Goal: Complete application form: Complete application form

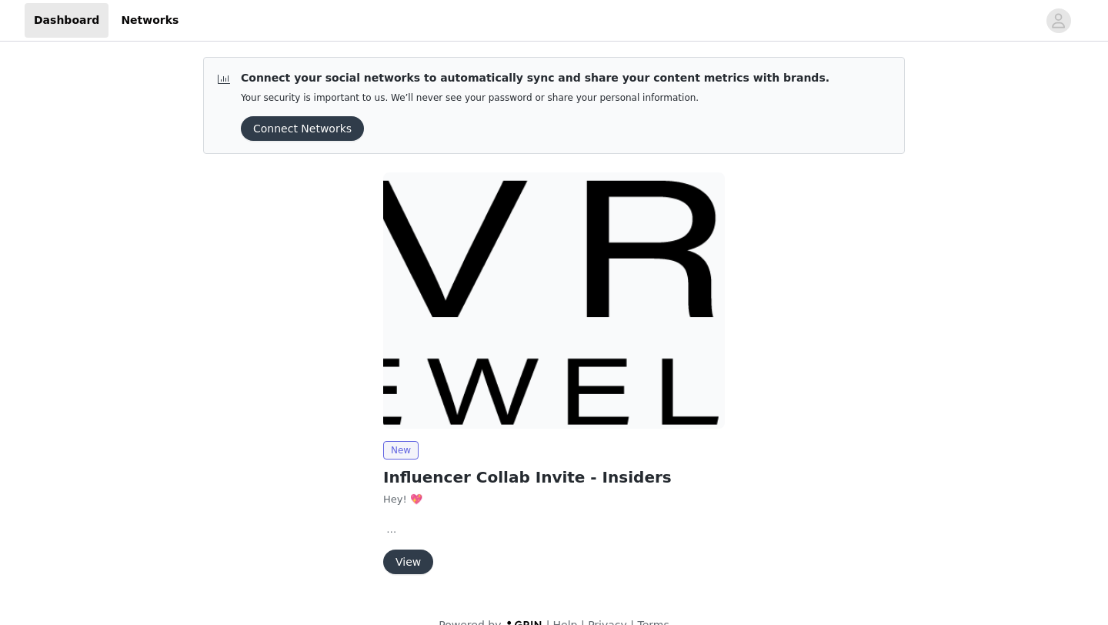
click at [401, 566] on button "View" at bounding box center [408, 562] width 50 height 25
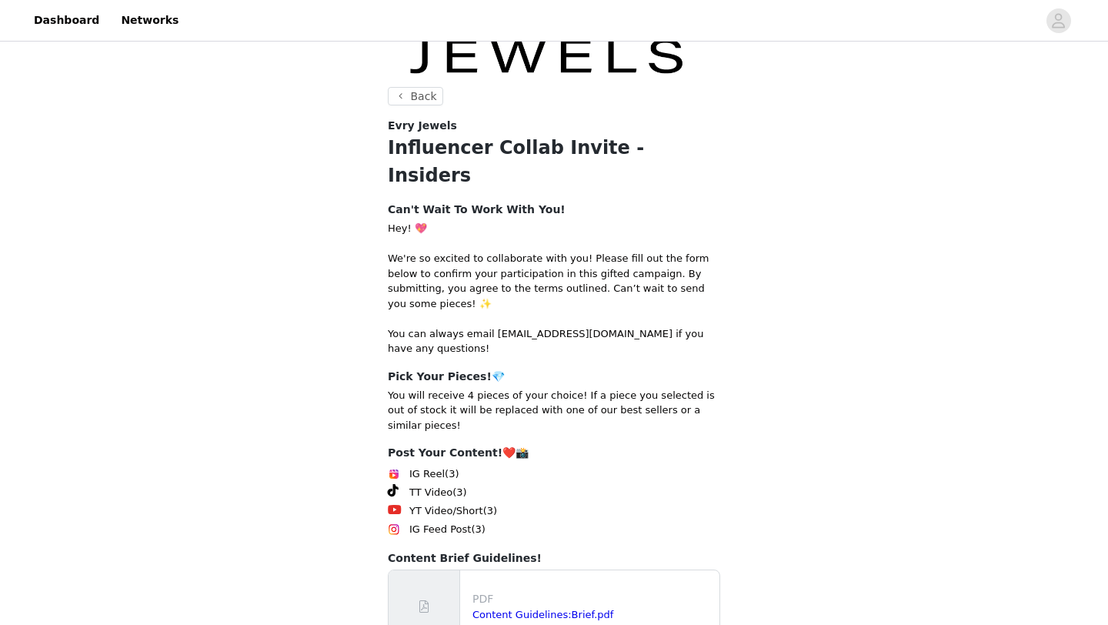
scroll to position [193, 0]
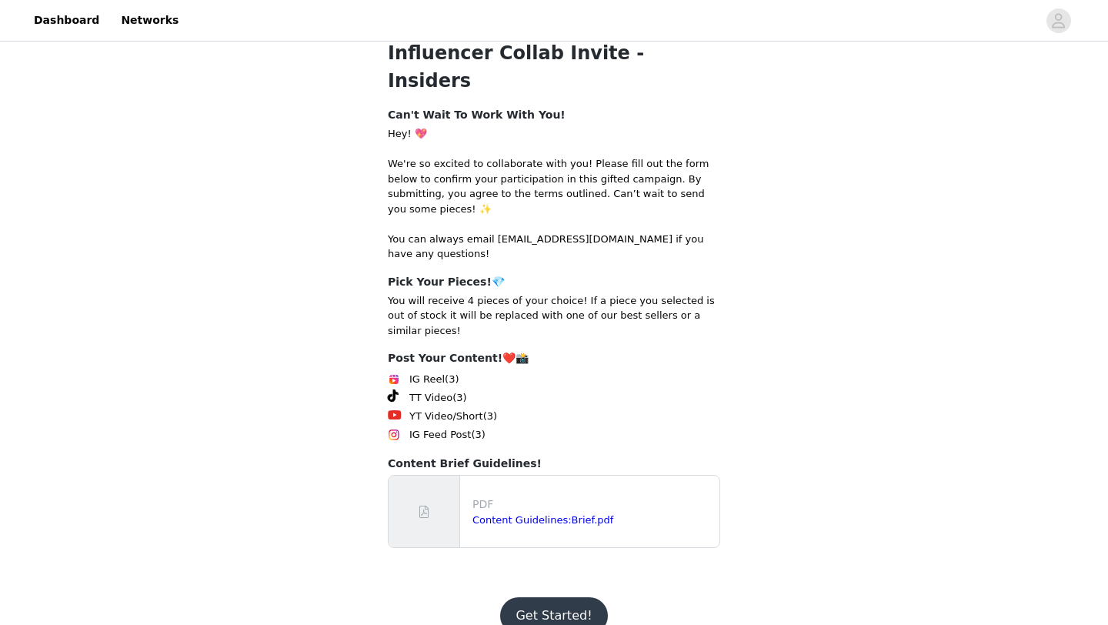
click at [534, 597] on button "Get Started!" at bounding box center [553, 615] width 107 height 37
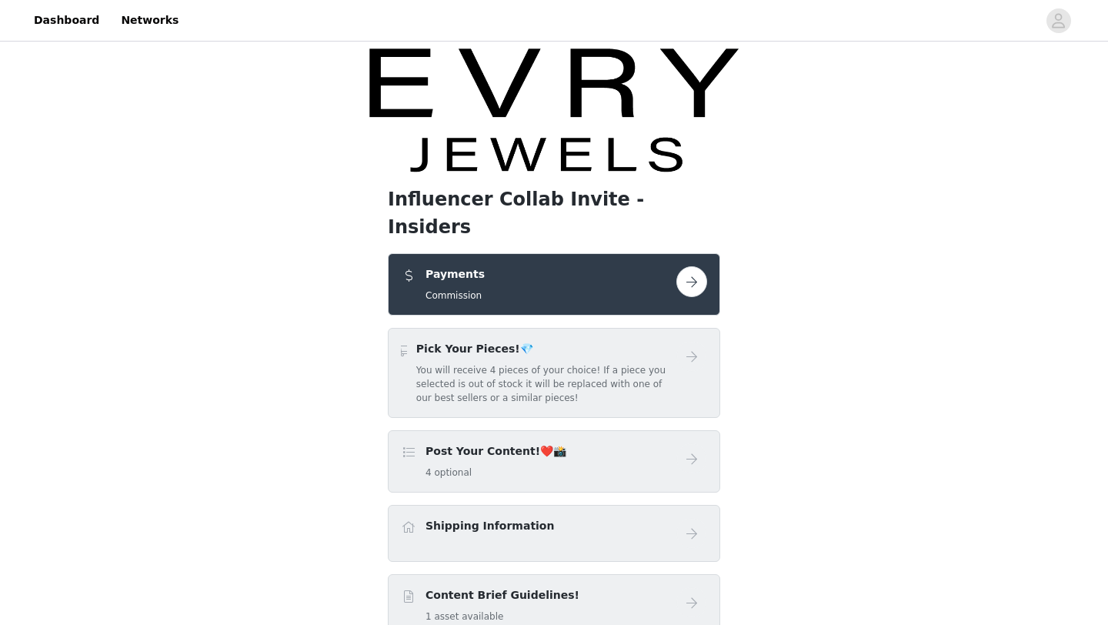
click at [690, 266] on button "button" at bounding box center [691, 281] width 31 height 31
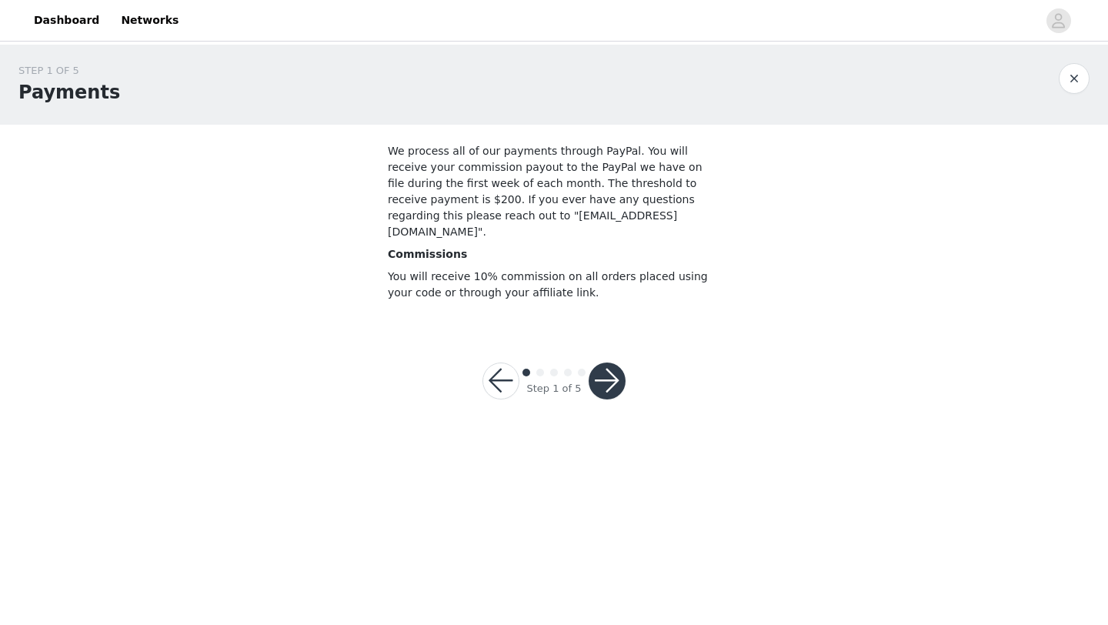
click at [613, 362] on button "button" at bounding box center [607, 380] width 37 height 37
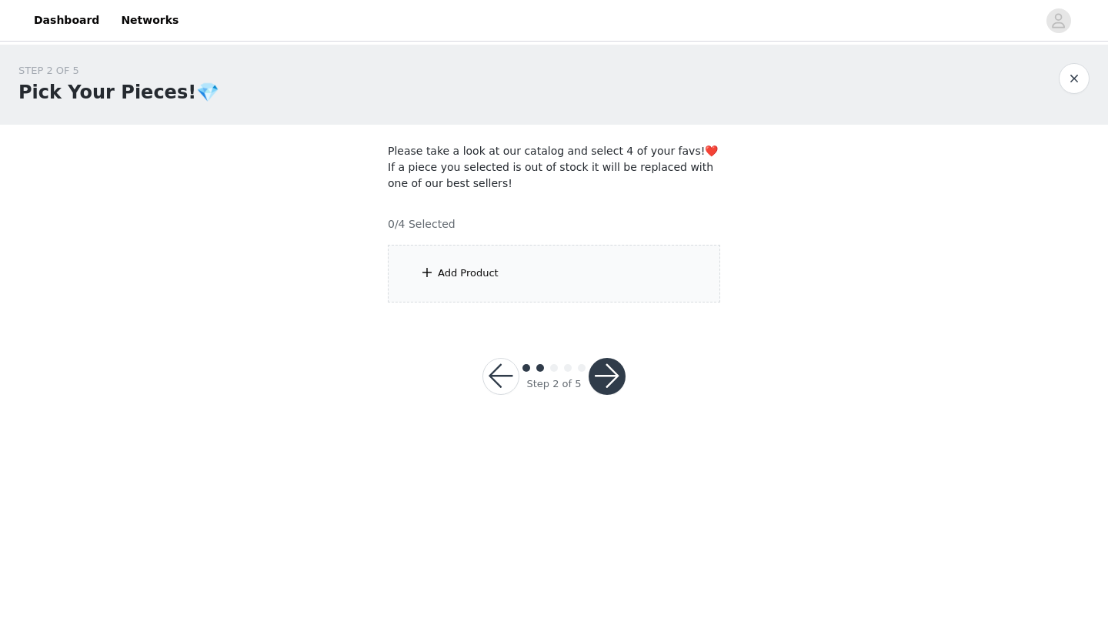
click at [476, 269] on div "Add Product" at bounding box center [468, 273] width 61 height 15
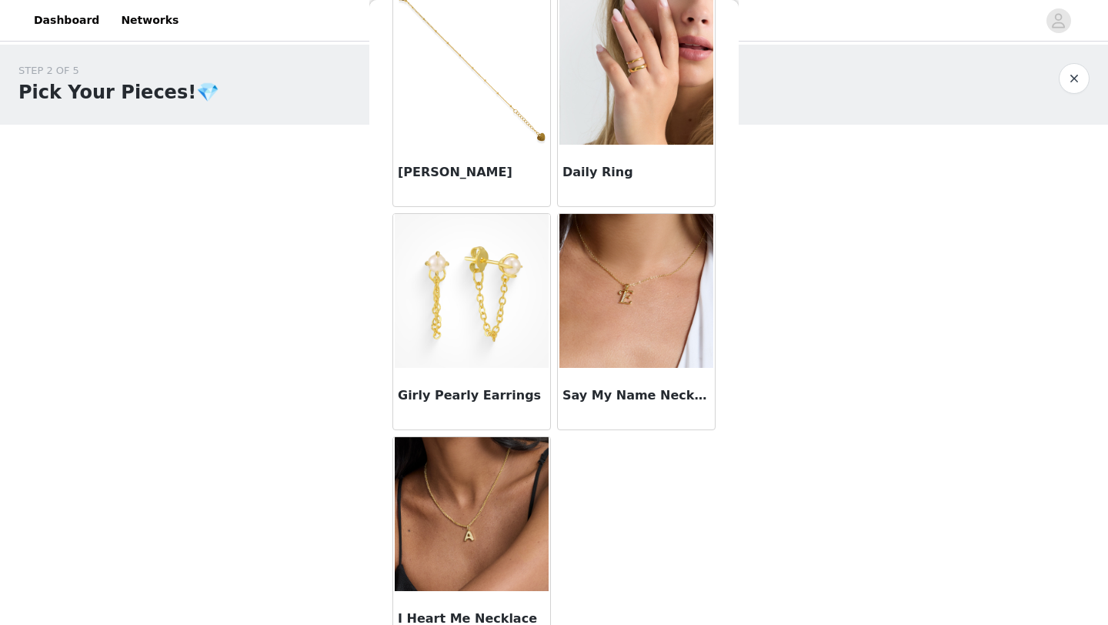
scroll to position [1234, 0]
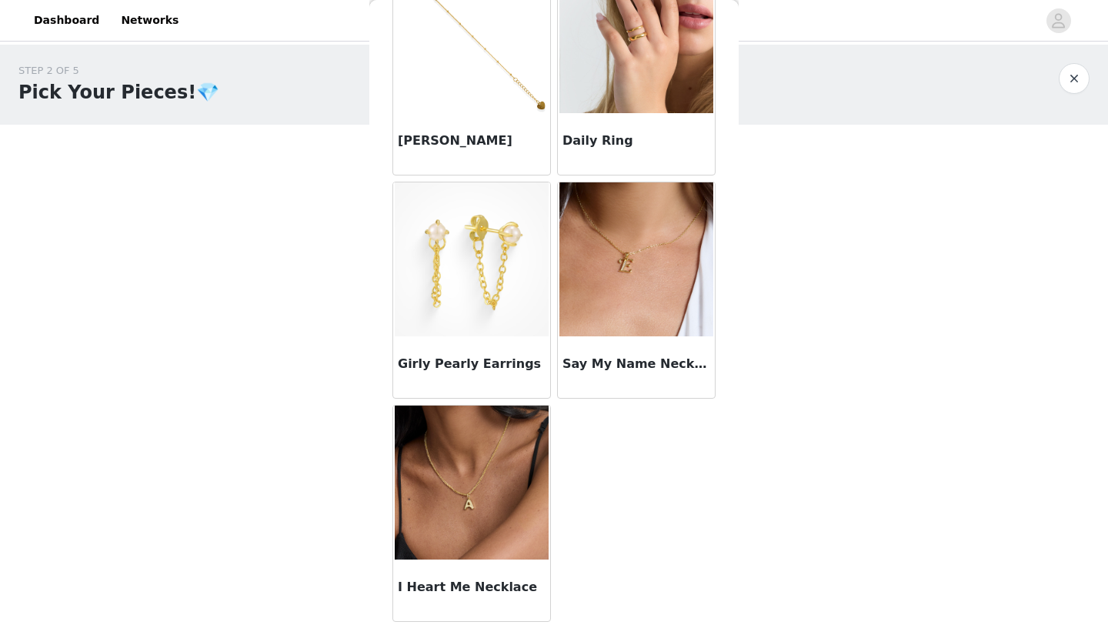
click at [471, 495] on img at bounding box center [472, 483] width 154 height 154
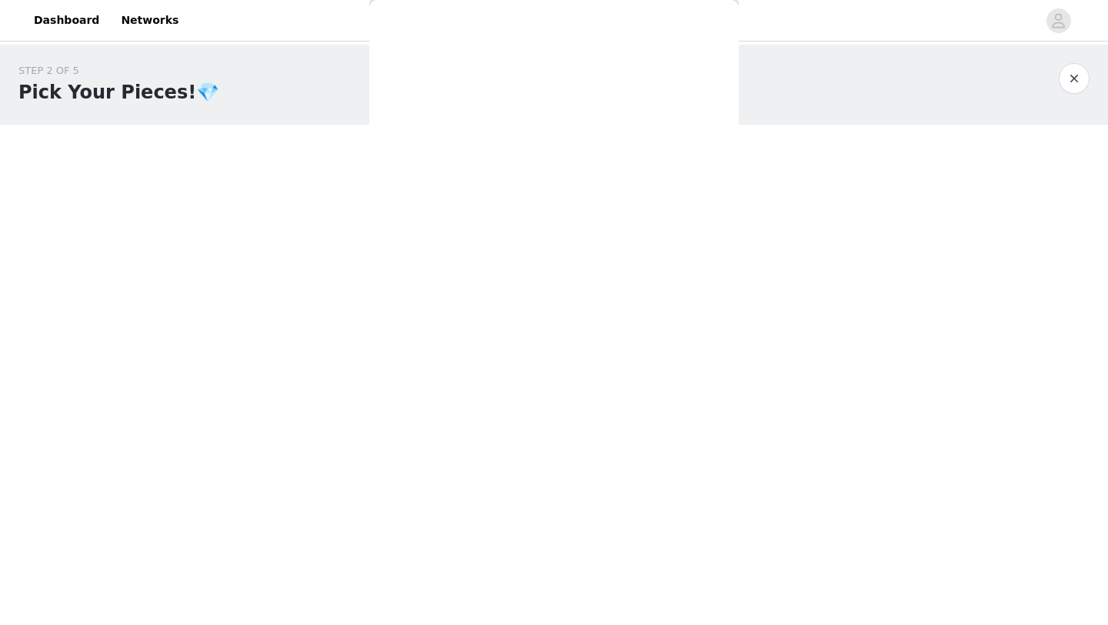
scroll to position [154, 0]
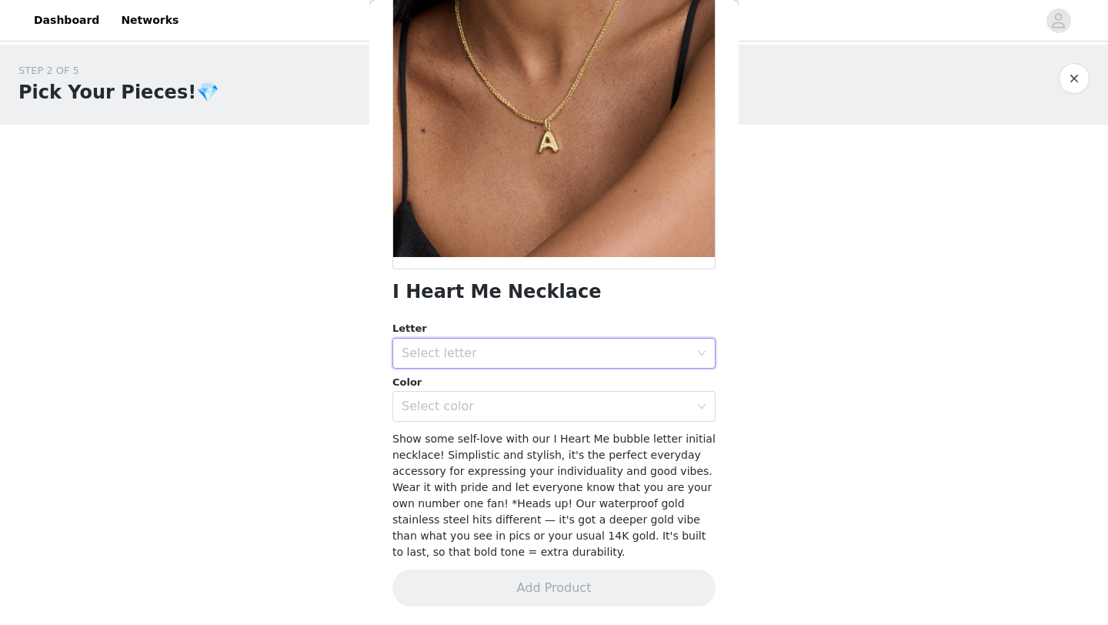
click at [466, 344] on div "Select letter" at bounding box center [549, 353] width 295 height 29
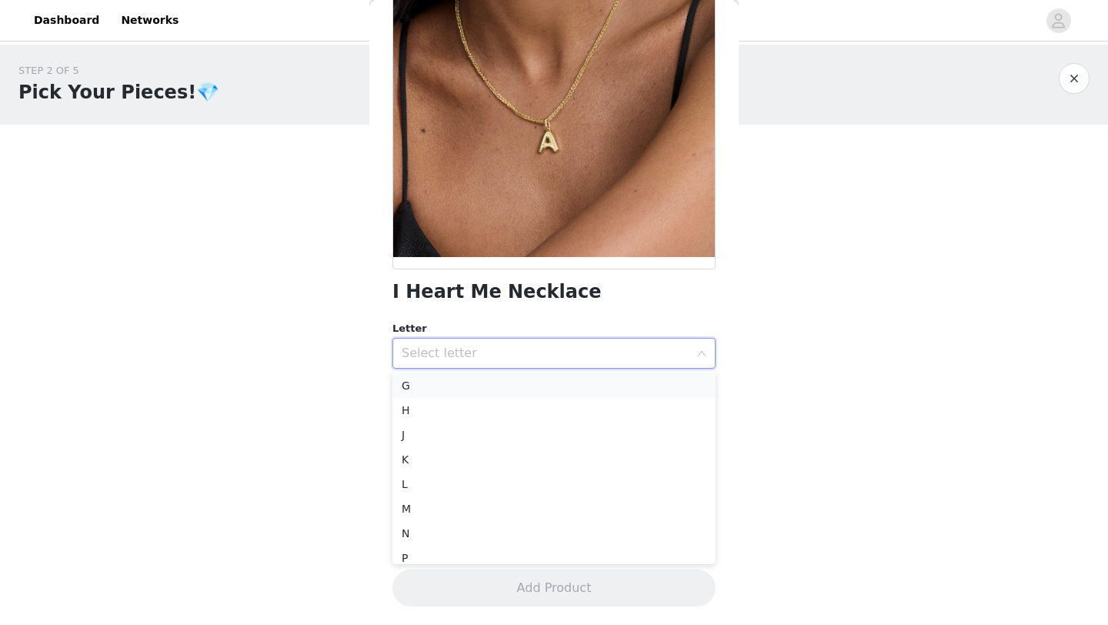
scroll to position [127, 0]
click at [415, 488] on li "L" at bounding box center [554, 481] width 323 height 25
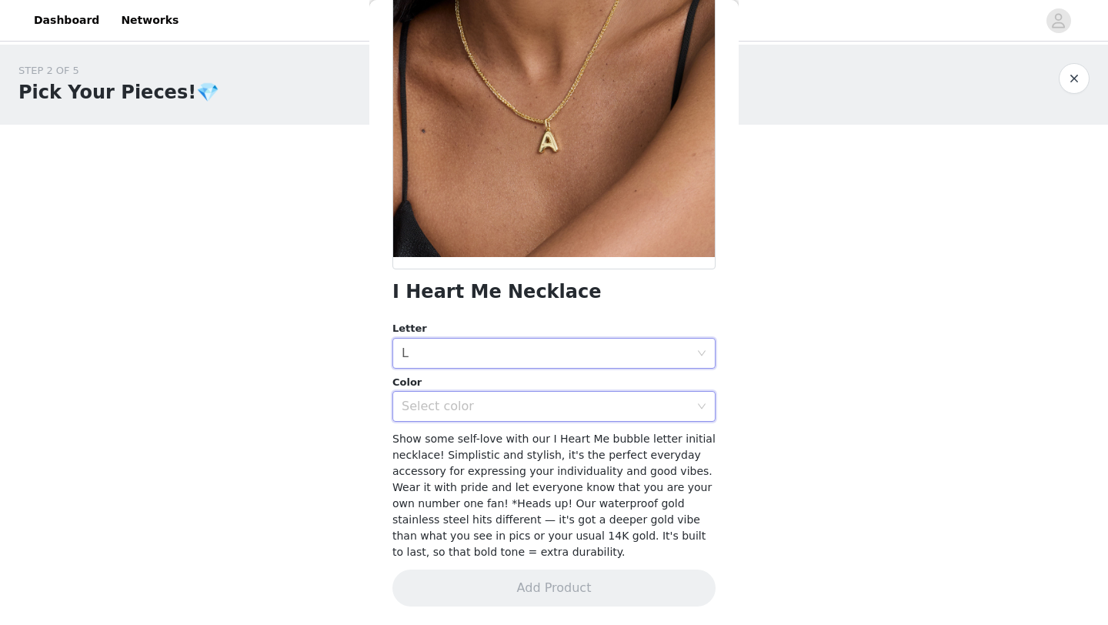
click at [442, 416] on div "Select color" at bounding box center [549, 406] width 295 height 29
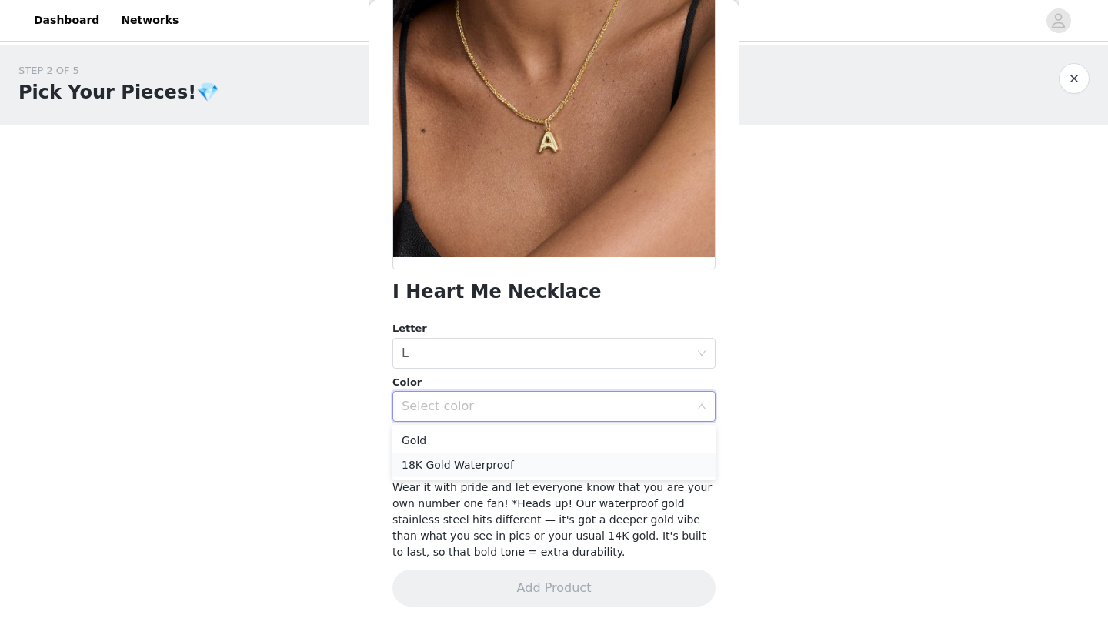
click at [439, 461] on li "18K Gold Waterproof" at bounding box center [554, 465] width 323 height 25
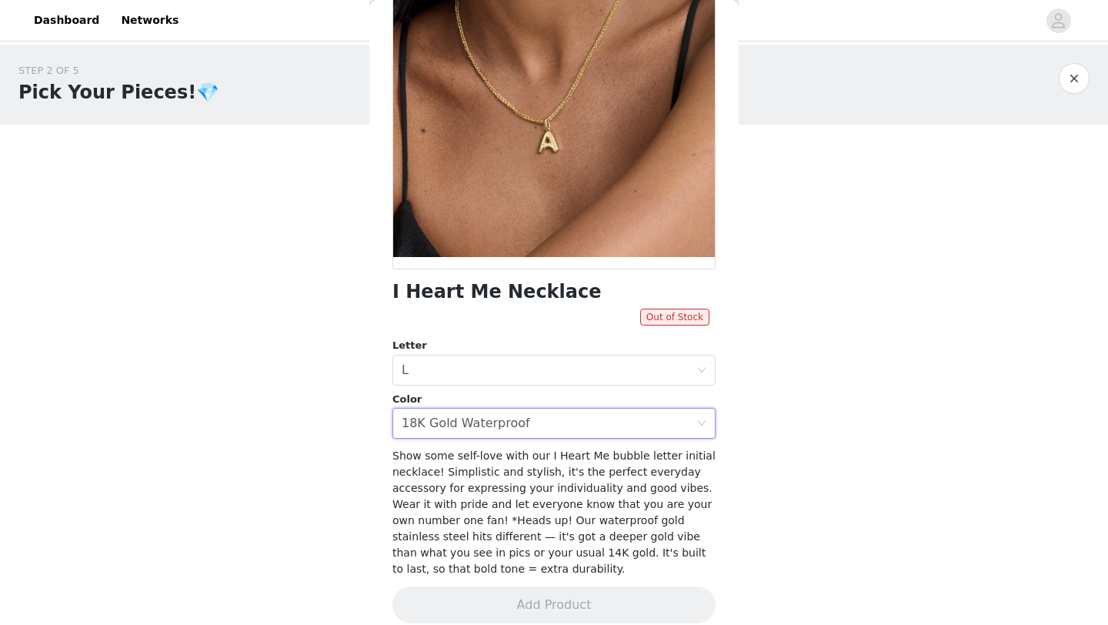
scroll to position [171, 0]
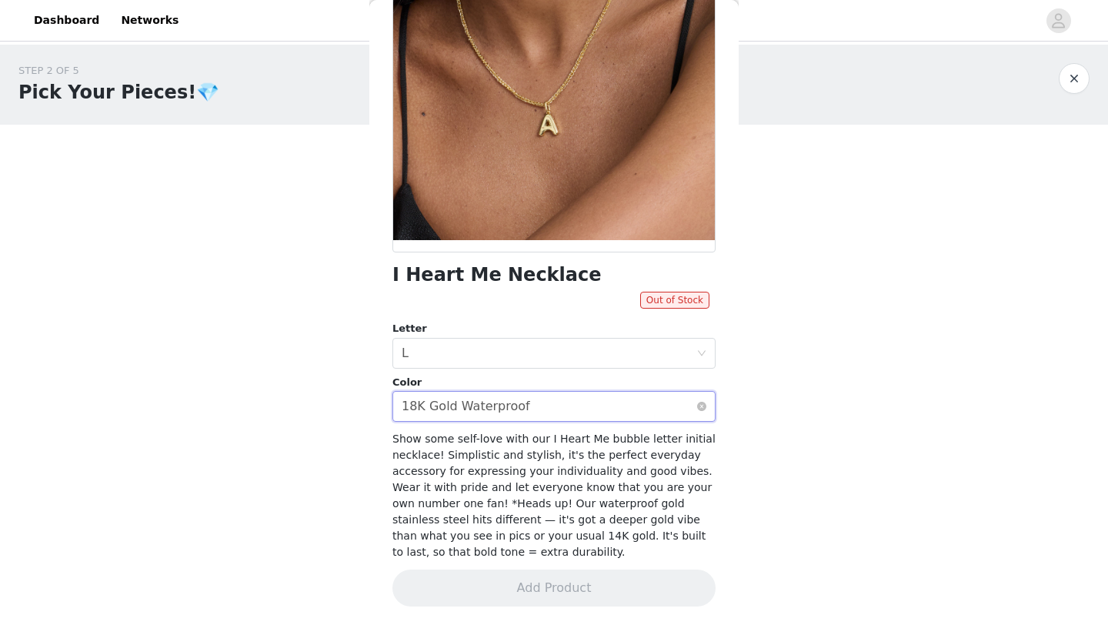
click at [457, 419] on div "18K Gold Waterproof" at bounding box center [466, 406] width 129 height 29
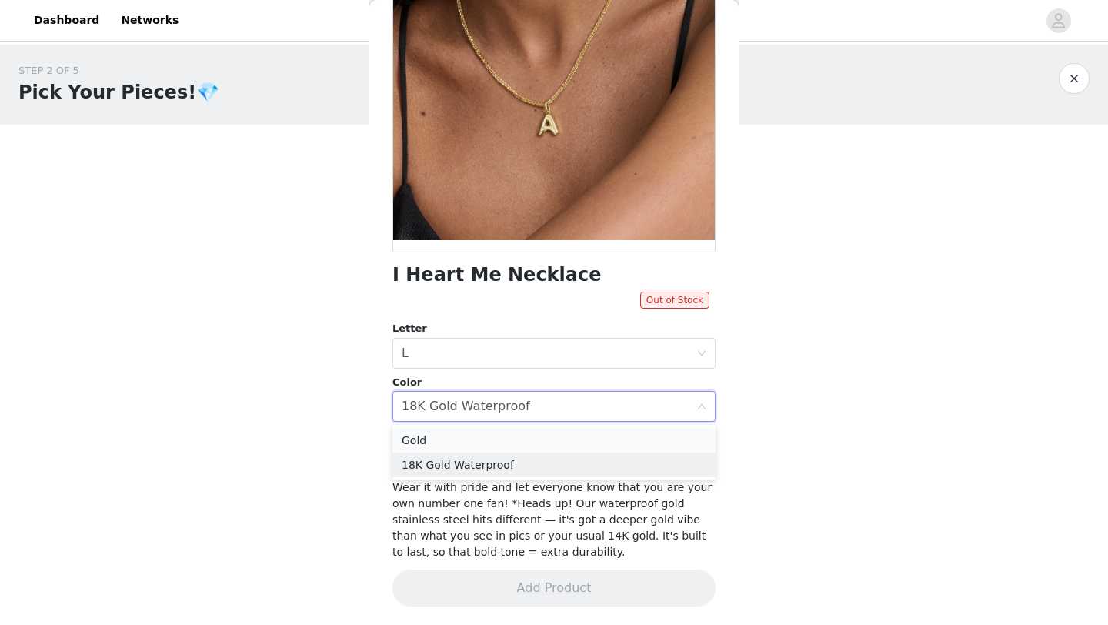
click at [456, 439] on li "Gold" at bounding box center [554, 440] width 323 height 25
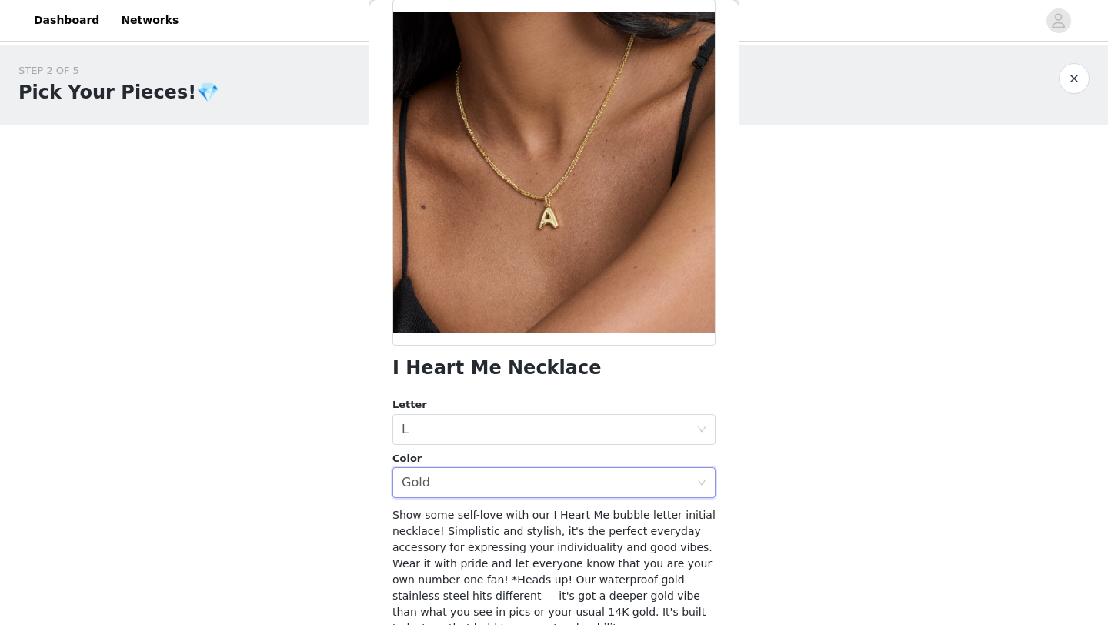
scroll to position [77, 0]
click at [1071, 83] on button "button" at bounding box center [1074, 78] width 31 height 31
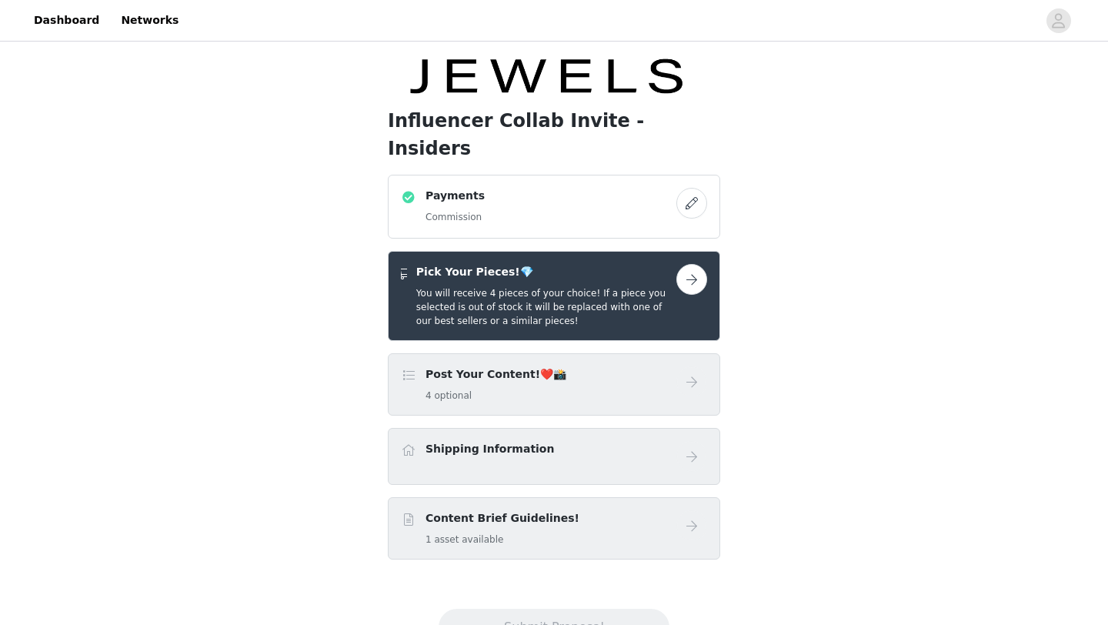
scroll to position [100, 0]
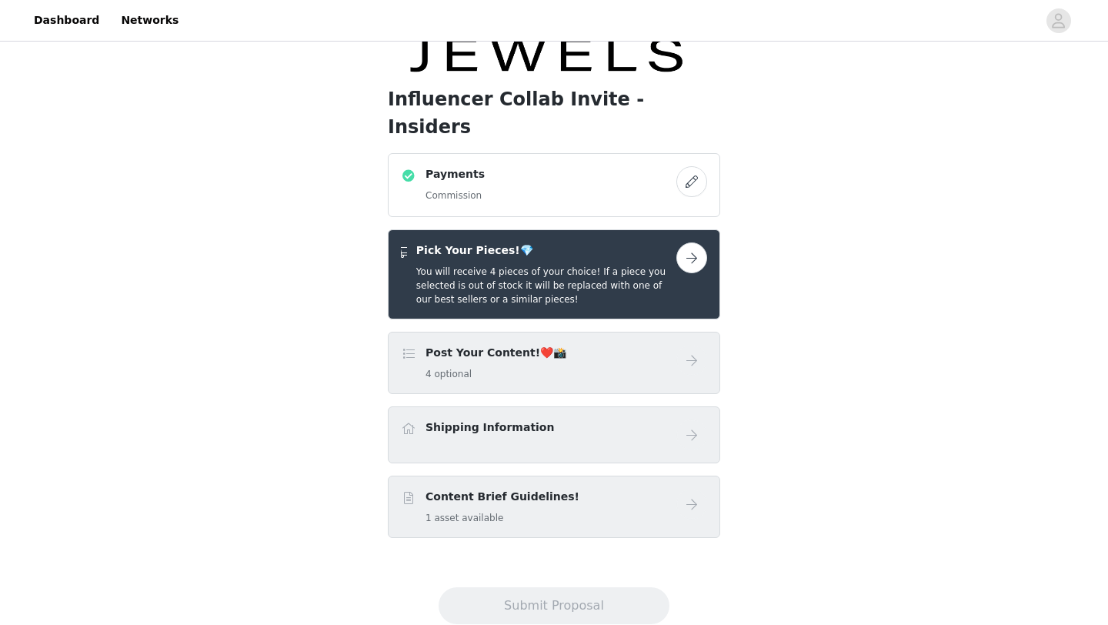
click at [694, 242] on button "button" at bounding box center [691, 257] width 31 height 31
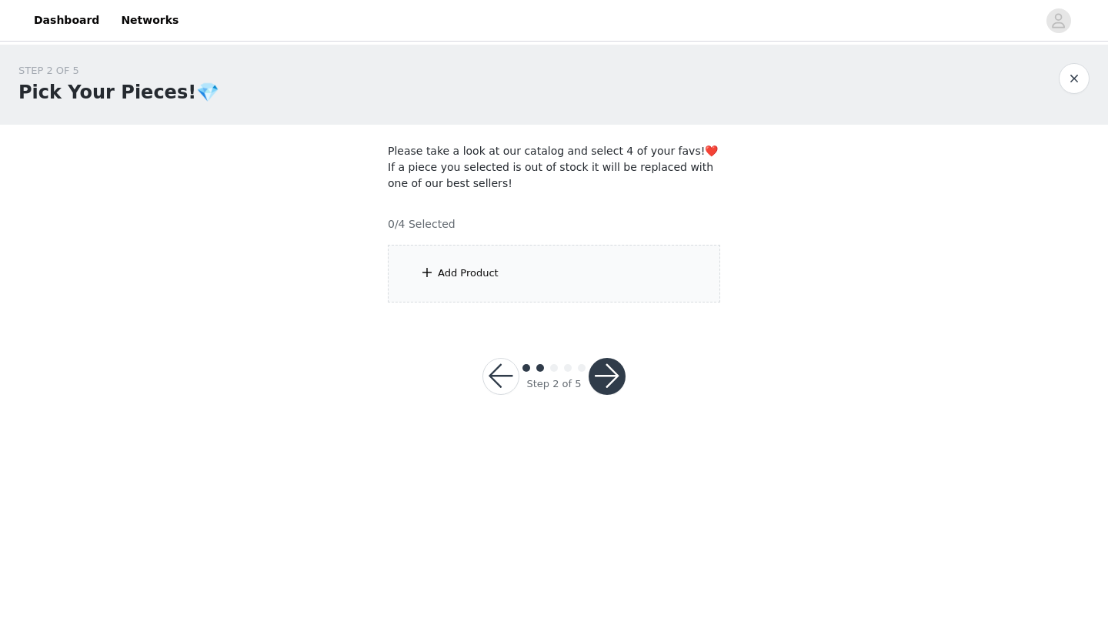
click at [573, 279] on div "Add Product" at bounding box center [554, 274] width 332 height 58
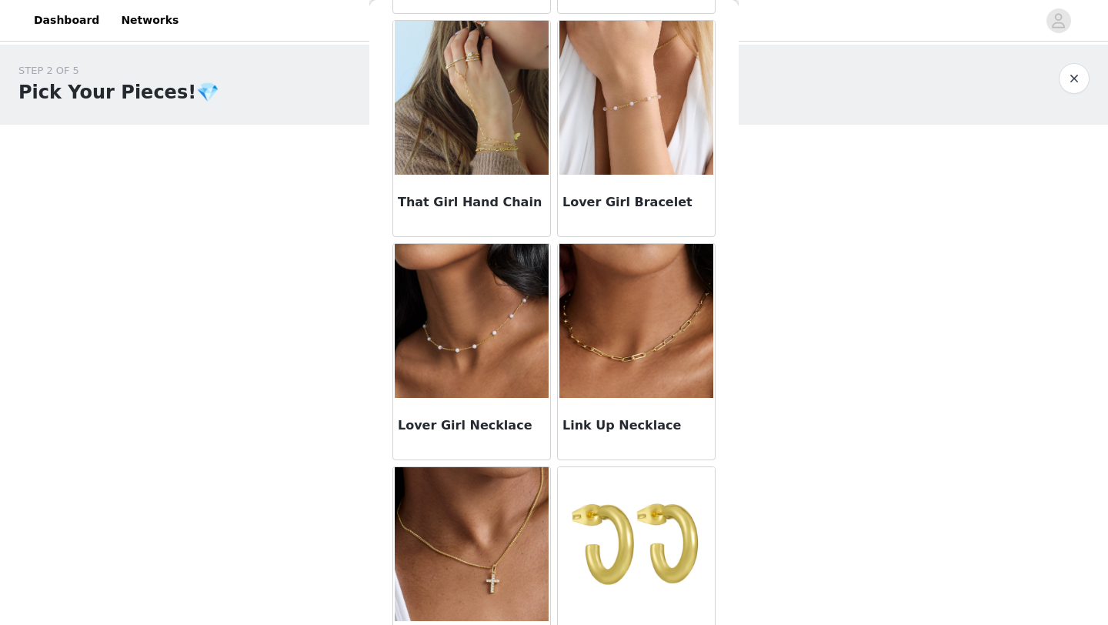
scroll to position [1234, 0]
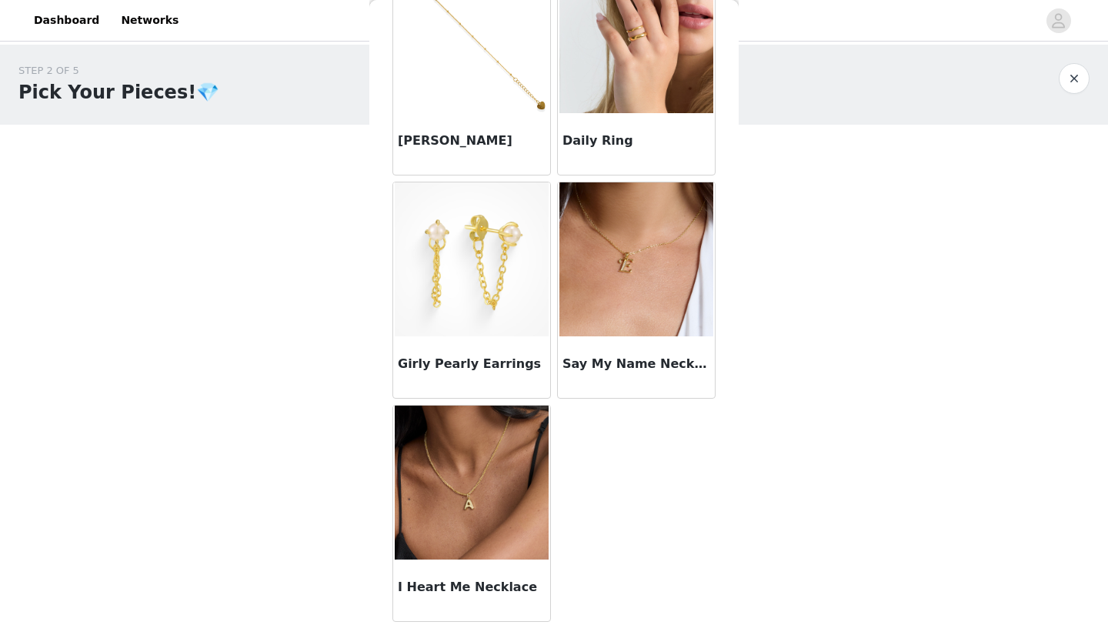
click at [623, 245] on img at bounding box center [637, 259] width 154 height 154
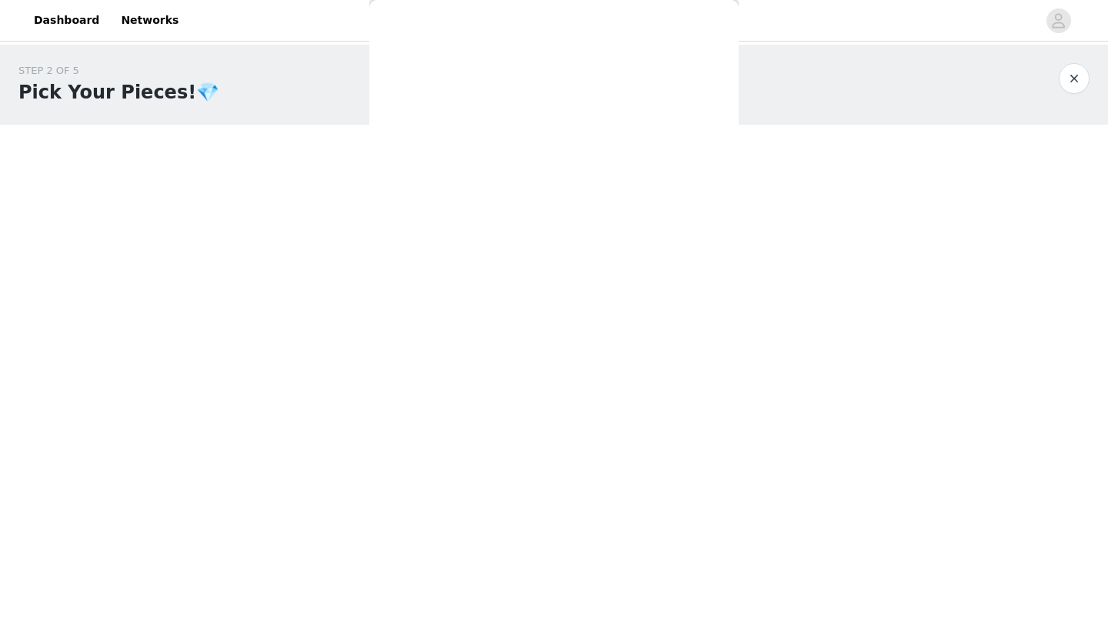
scroll to position [138, 0]
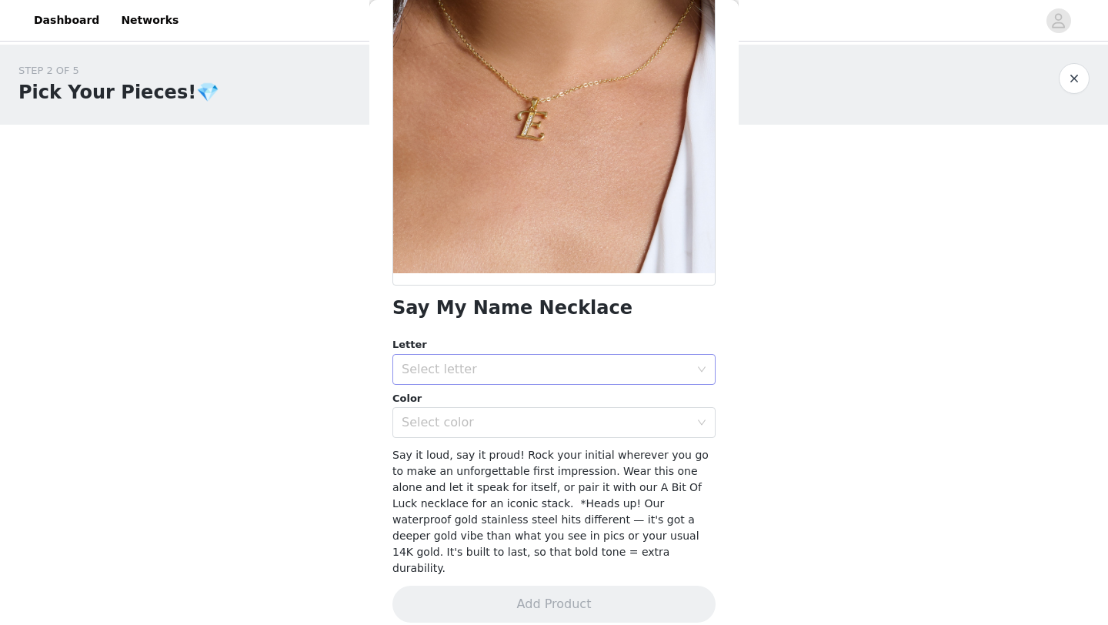
click at [503, 367] on div "Select letter" at bounding box center [546, 369] width 288 height 15
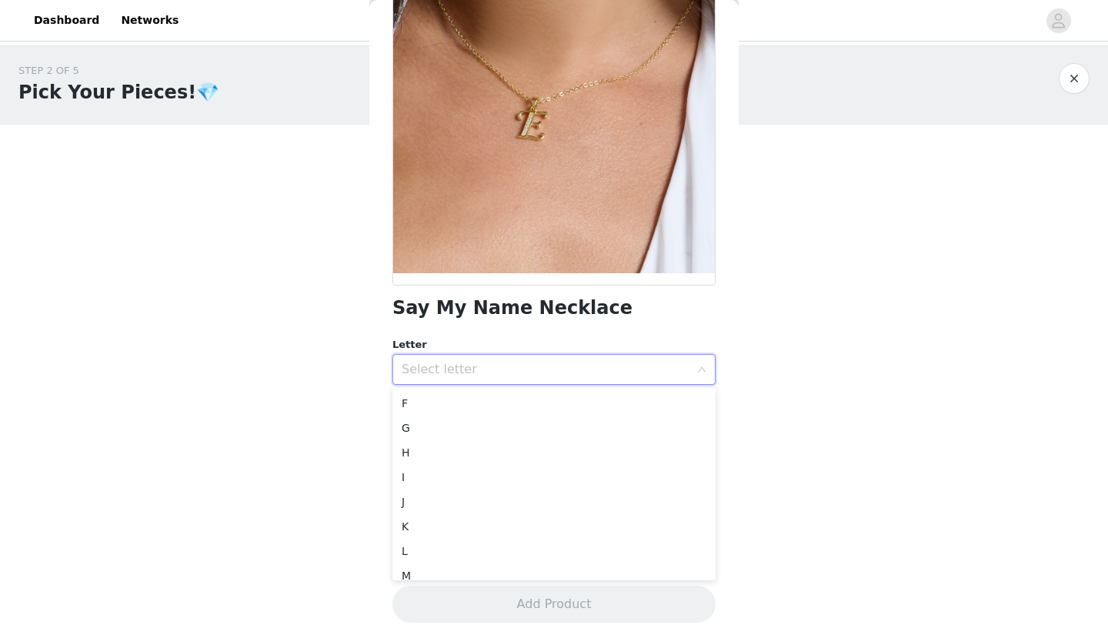
scroll to position [127, 0]
click at [416, 542] on li "L" at bounding box center [554, 547] width 323 height 25
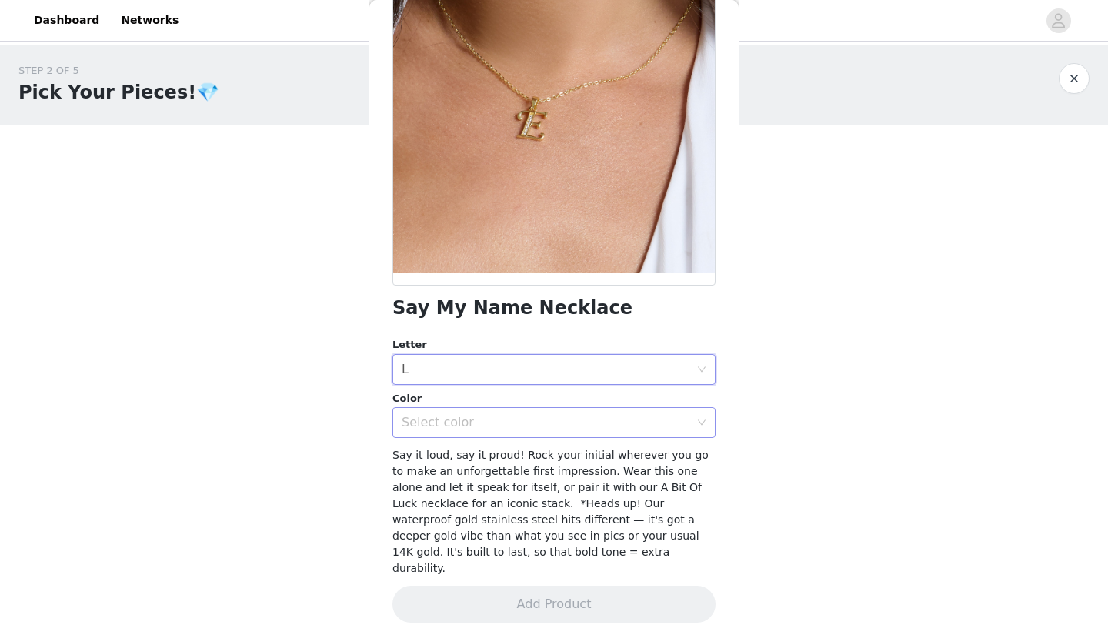
click at [507, 419] on div "Select color" at bounding box center [546, 422] width 288 height 15
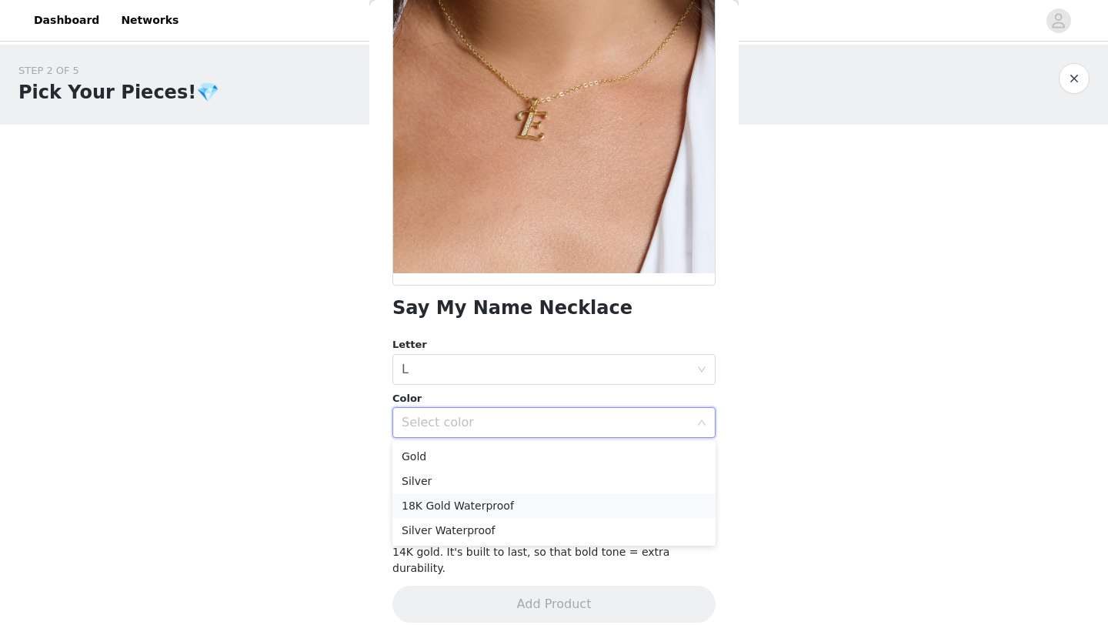
click at [477, 499] on li "18K Gold Waterproof" at bounding box center [554, 505] width 323 height 25
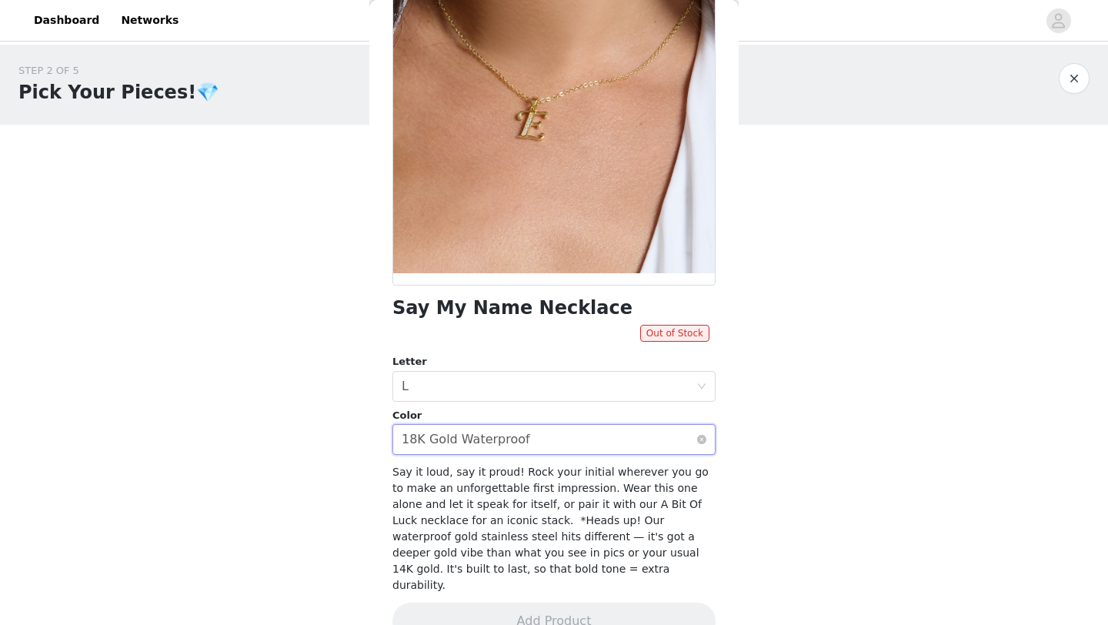
click at [487, 450] on div "18K Gold Waterproof" at bounding box center [466, 439] width 129 height 29
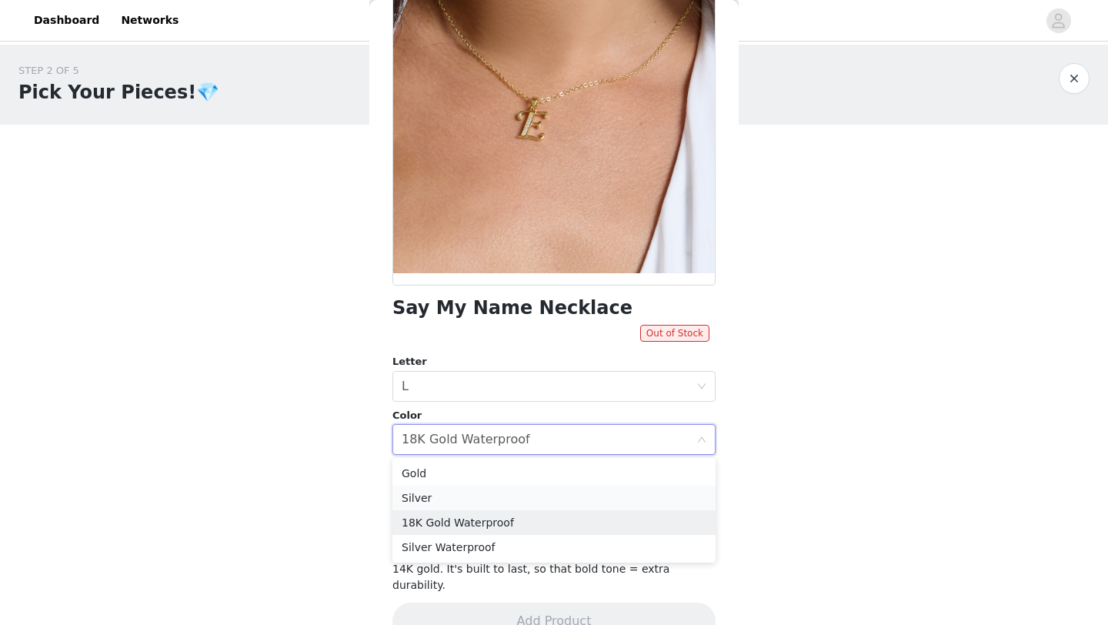
click at [465, 488] on li "Silver" at bounding box center [554, 498] width 323 height 25
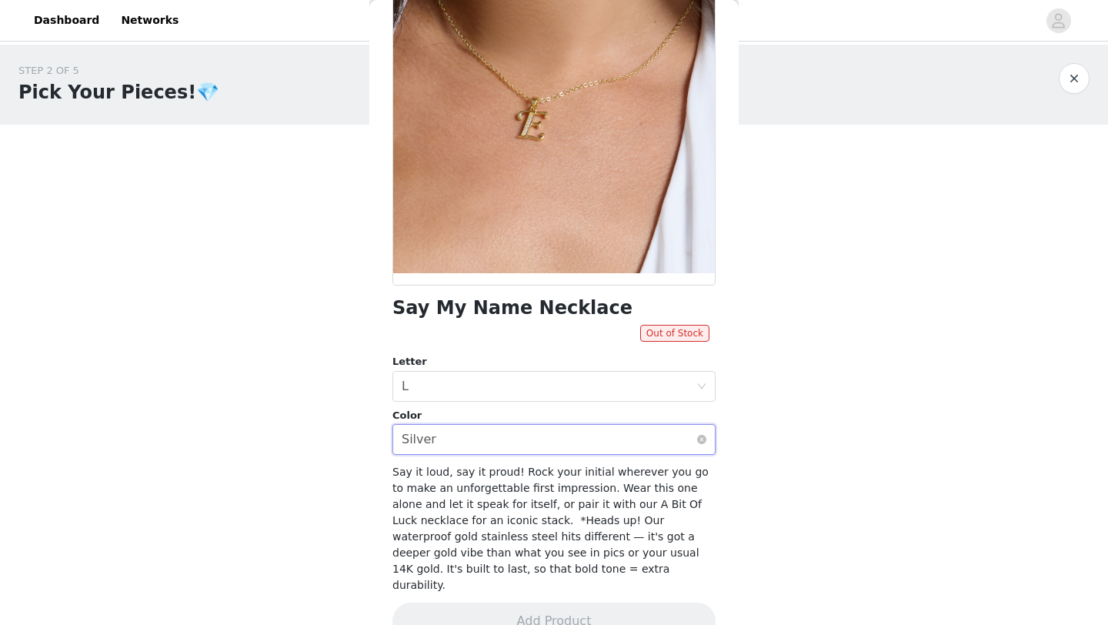
click at [471, 445] on div "Select color Silver" at bounding box center [549, 439] width 295 height 29
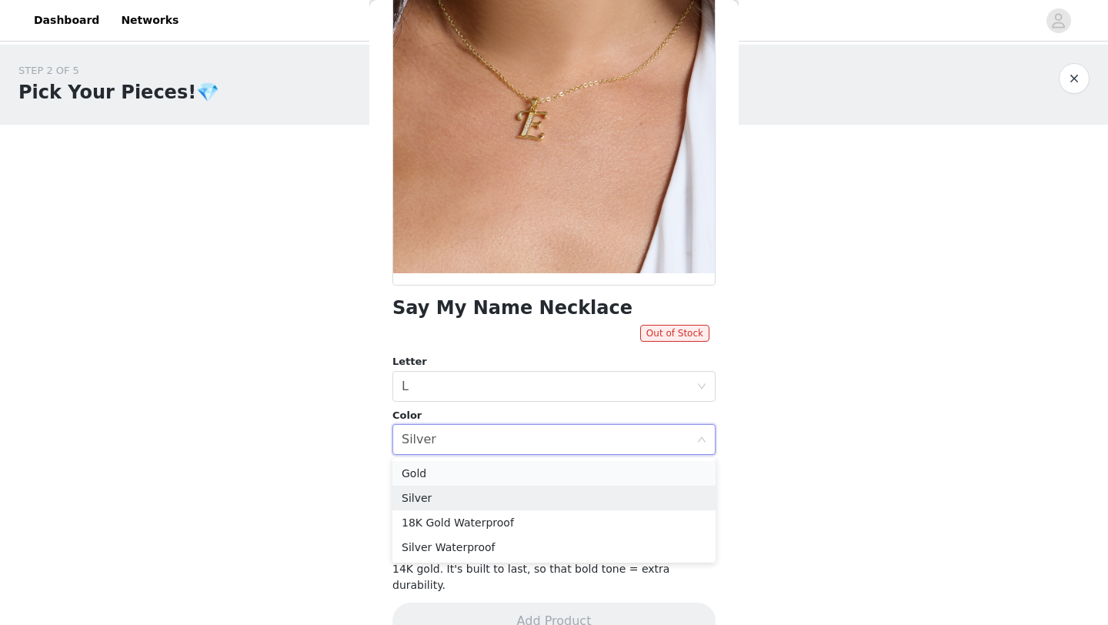
click at [467, 470] on li "Gold" at bounding box center [554, 473] width 323 height 25
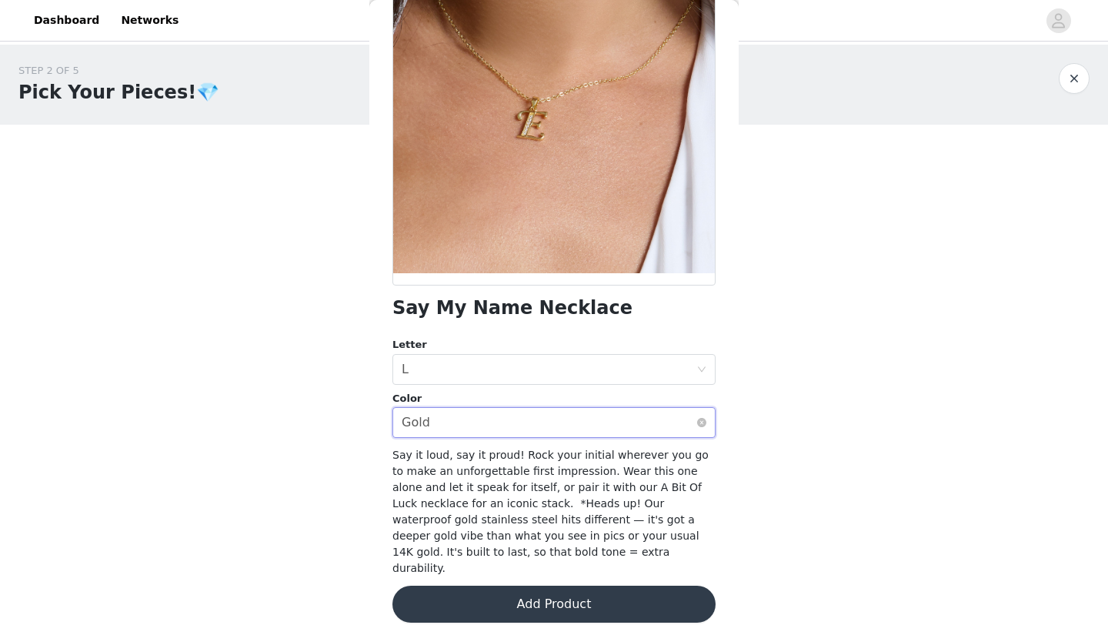
click at [479, 433] on div "Select color Gold" at bounding box center [549, 422] width 295 height 29
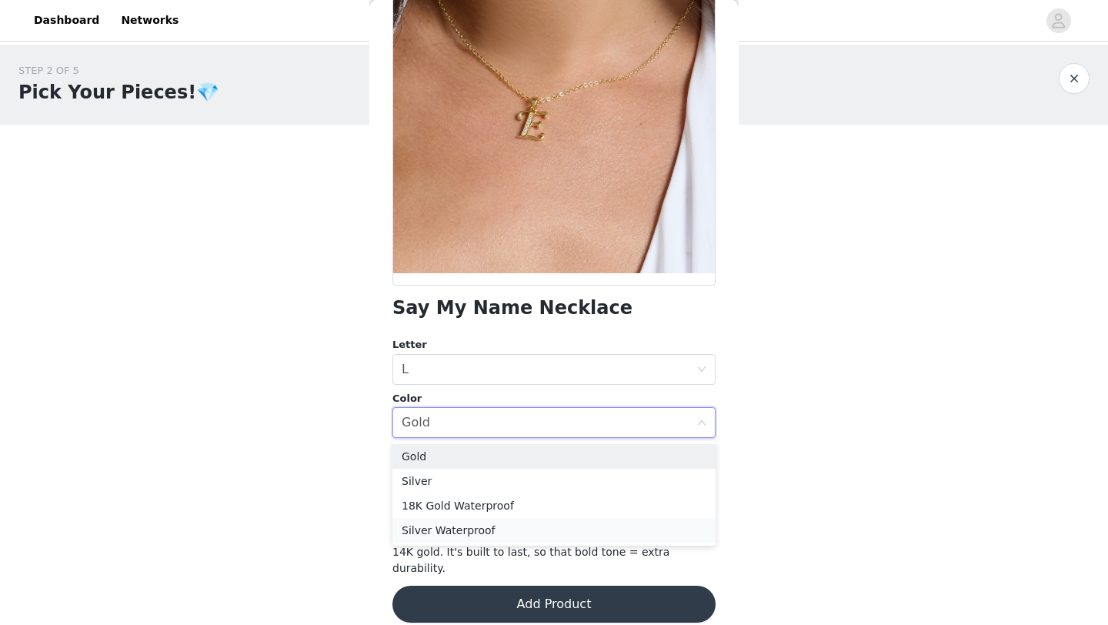
click at [456, 535] on li "Silver Waterproof" at bounding box center [554, 530] width 323 height 25
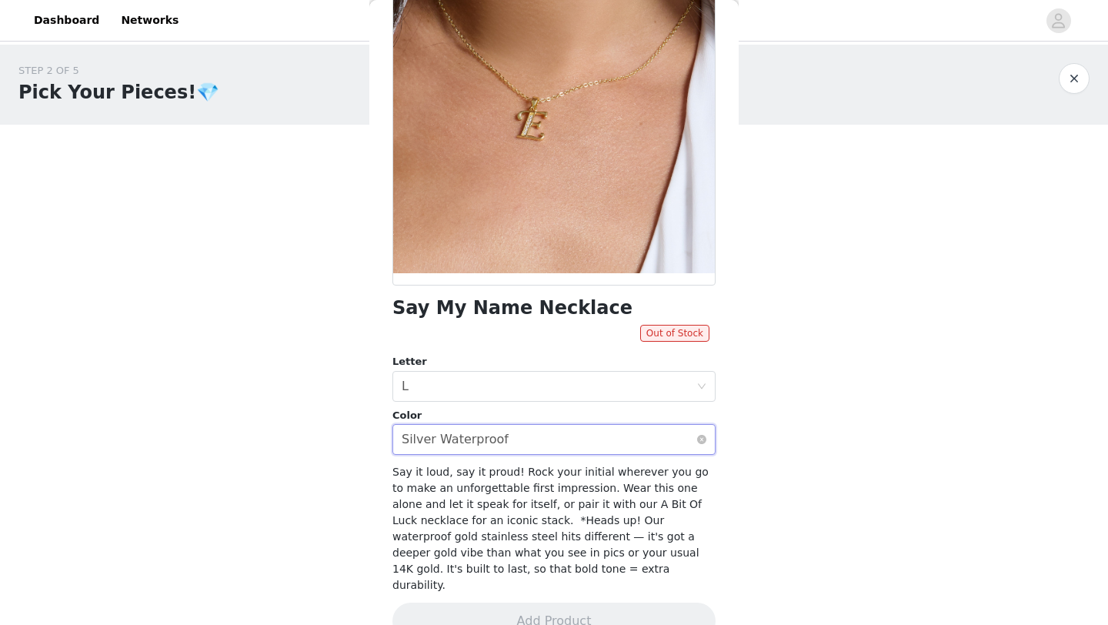
click at [474, 433] on div "Silver Waterproof" at bounding box center [455, 439] width 107 height 29
click at [1074, 72] on button "button" at bounding box center [1074, 78] width 31 height 31
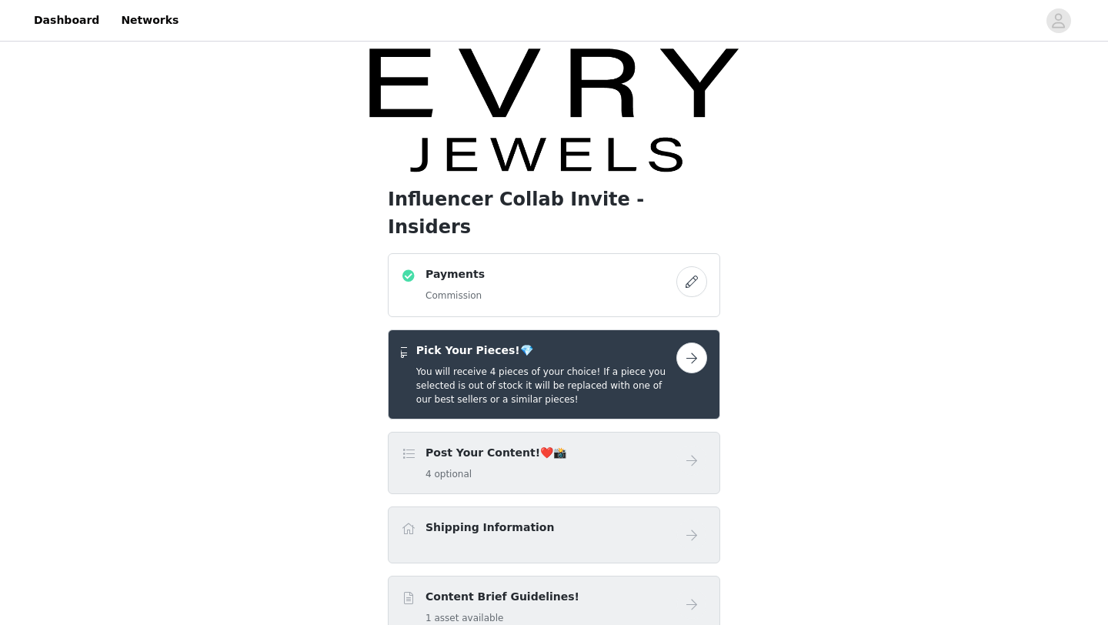
click at [690, 342] on button "button" at bounding box center [691, 357] width 31 height 31
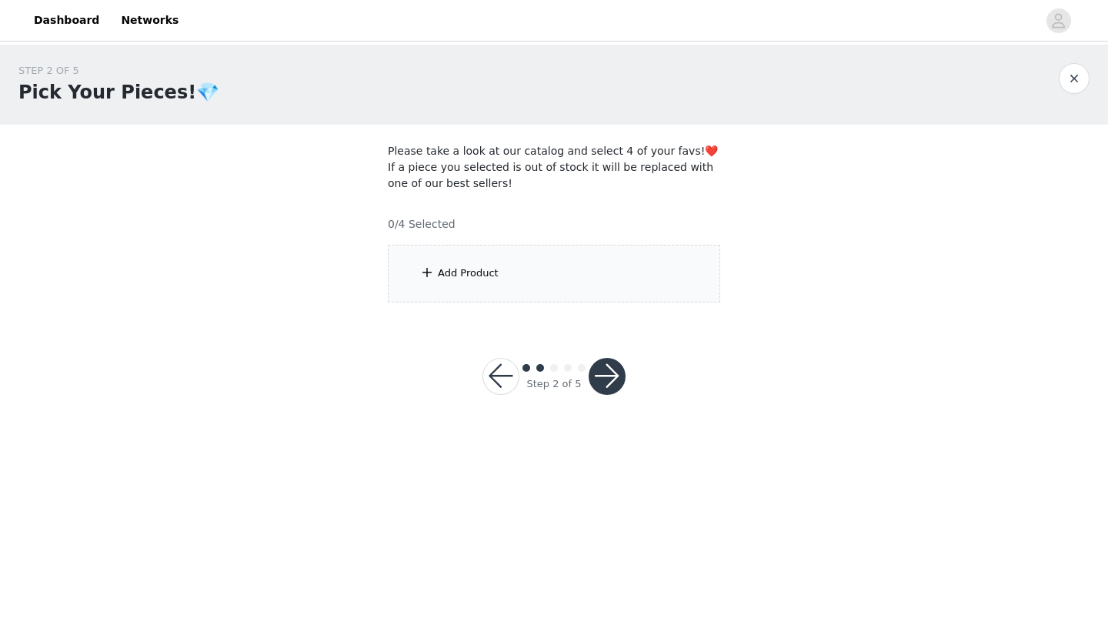
click at [546, 262] on div "Add Product" at bounding box center [554, 274] width 332 height 58
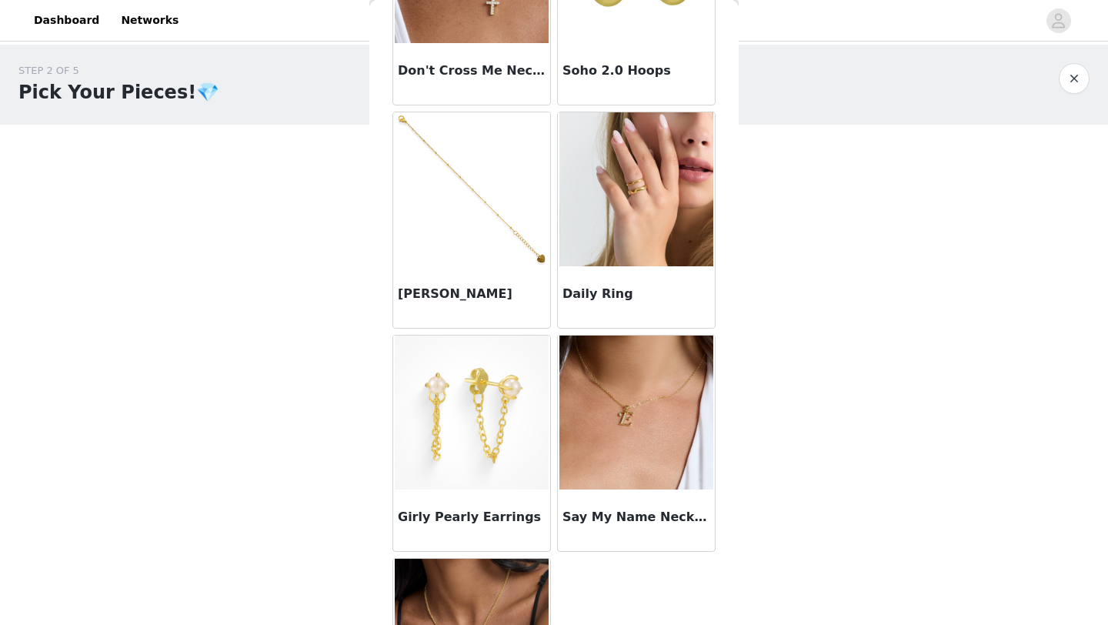
scroll to position [1234, 0]
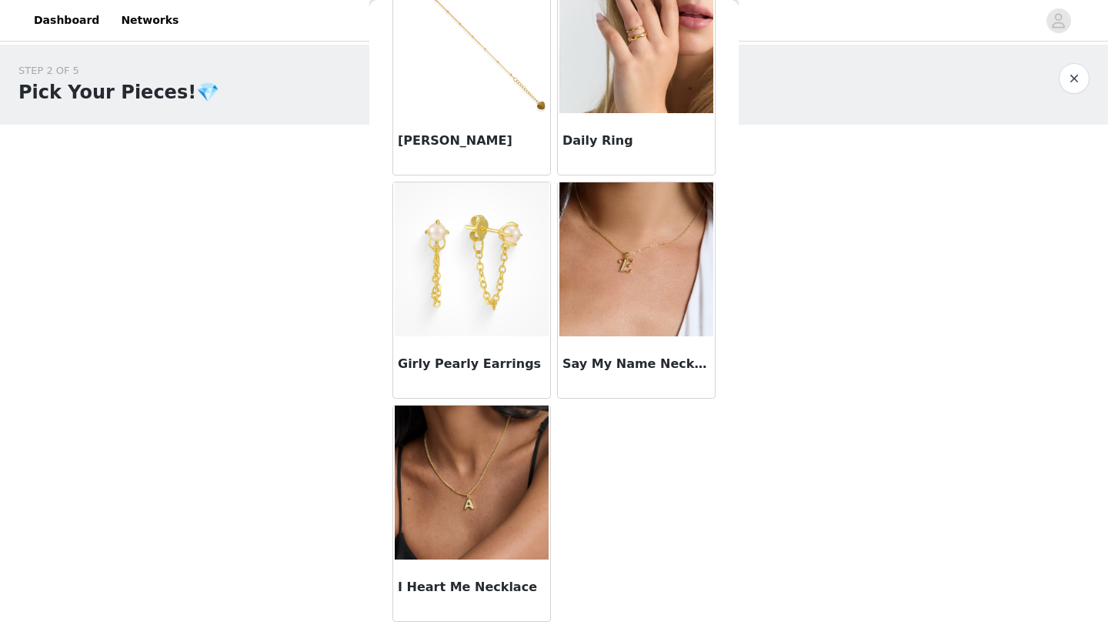
click at [440, 519] on img at bounding box center [472, 483] width 154 height 154
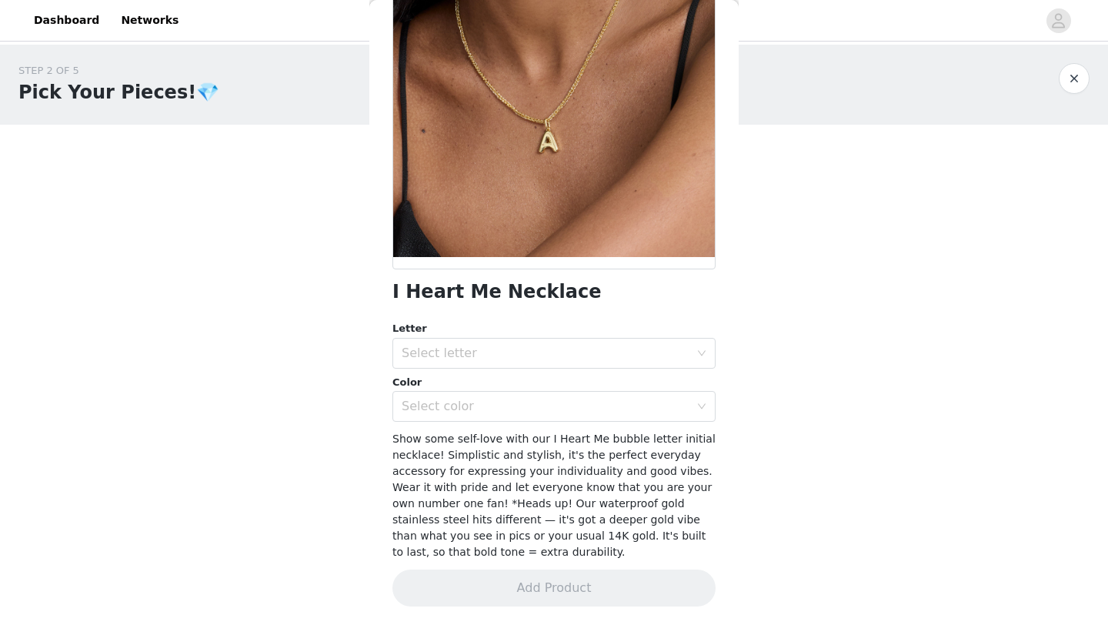
scroll to position [154, 0]
click at [499, 356] on div "Select letter" at bounding box center [546, 353] width 288 height 15
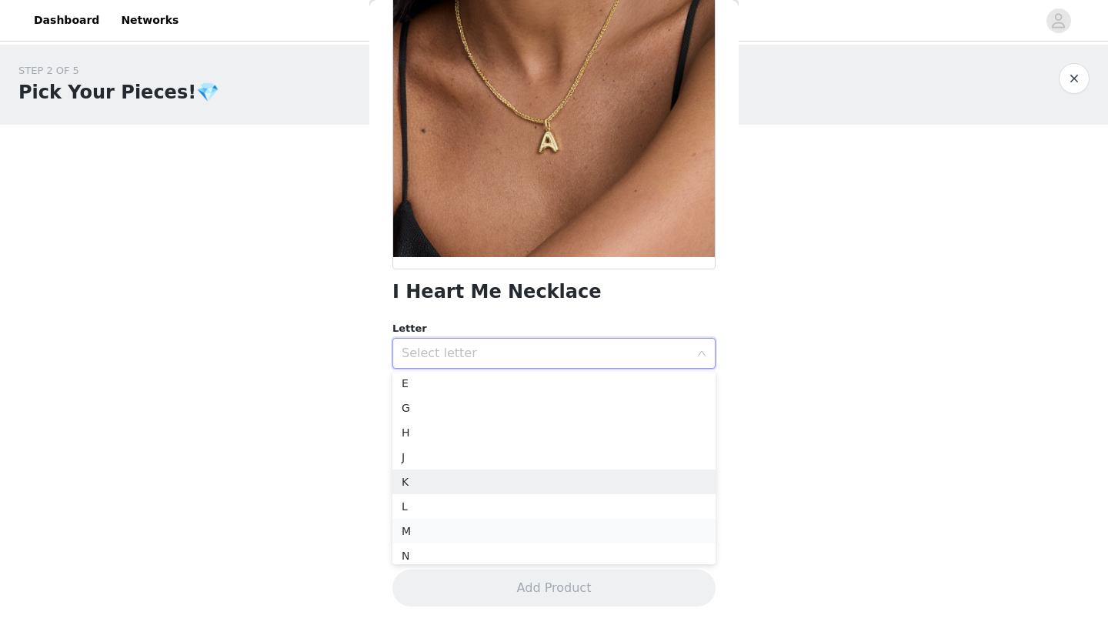
scroll to position [106, 0]
click at [433, 506] on li "L" at bounding box center [554, 502] width 323 height 25
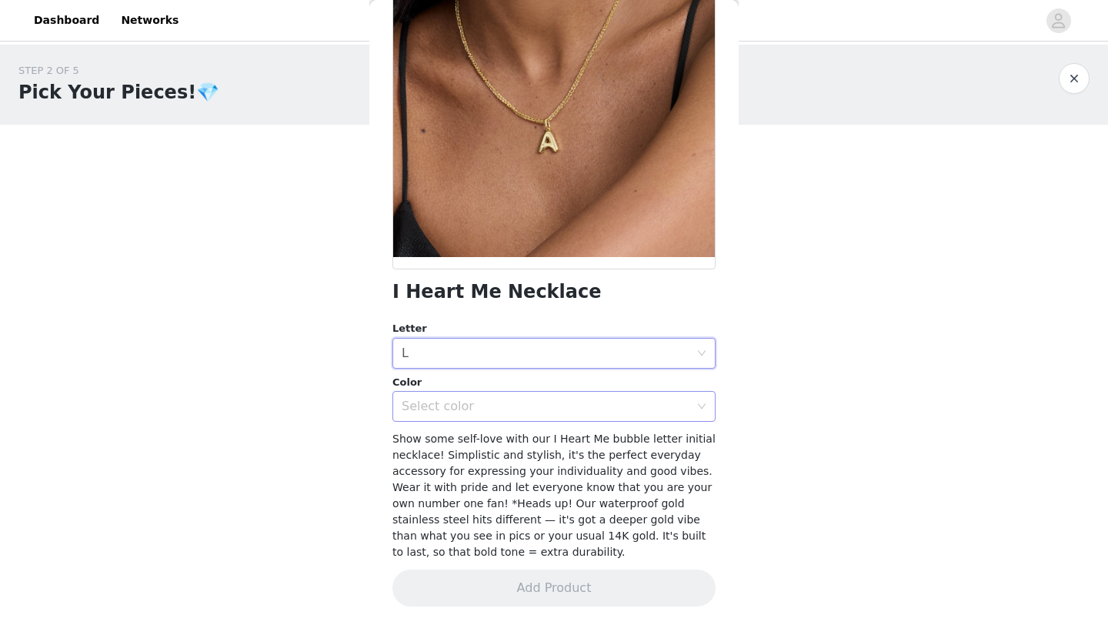
click at [489, 410] on div "Select color" at bounding box center [546, 406] width 288 height 15
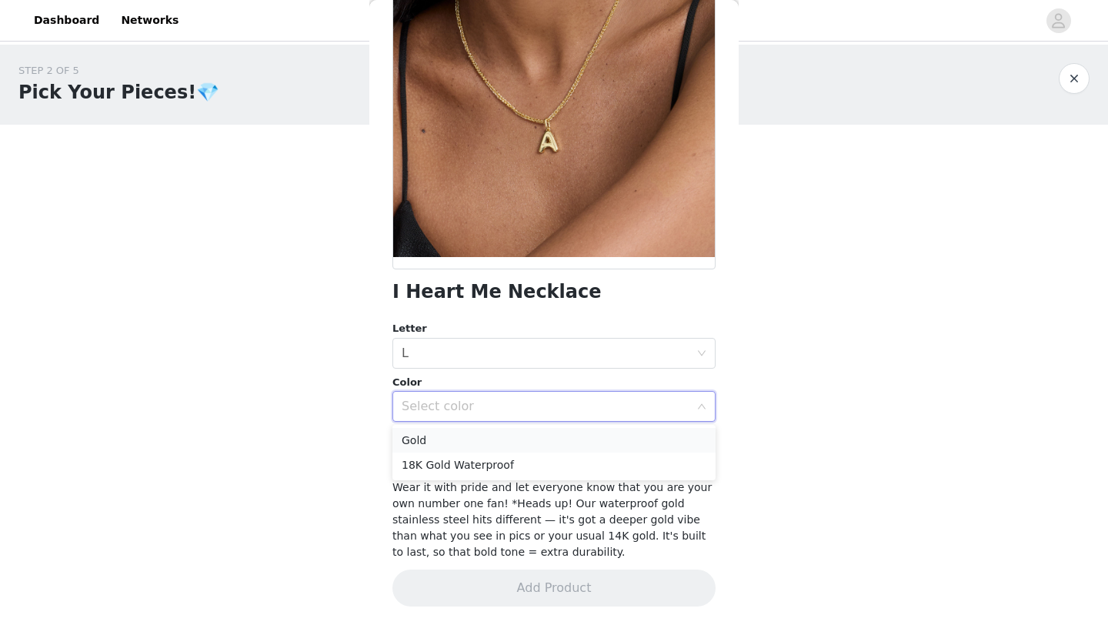
click at [479, 441] on li "Gold" at bounding box center [554, 440] width 323 height 25
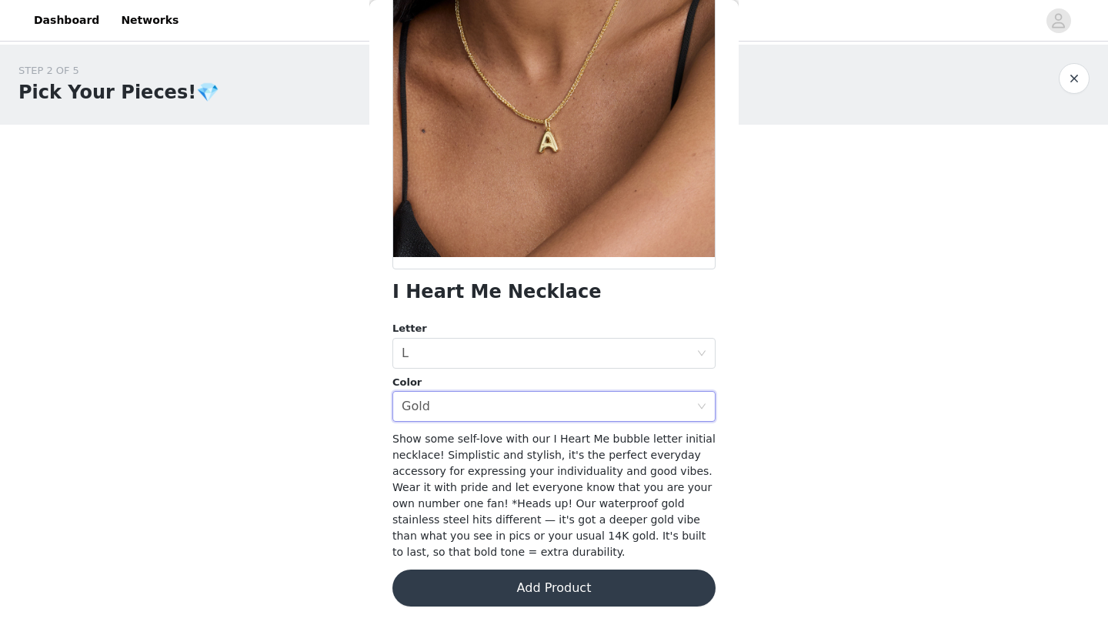
click at [541, 587] on button "Add Product" at bounding box center [554, 588] width 323 height 37
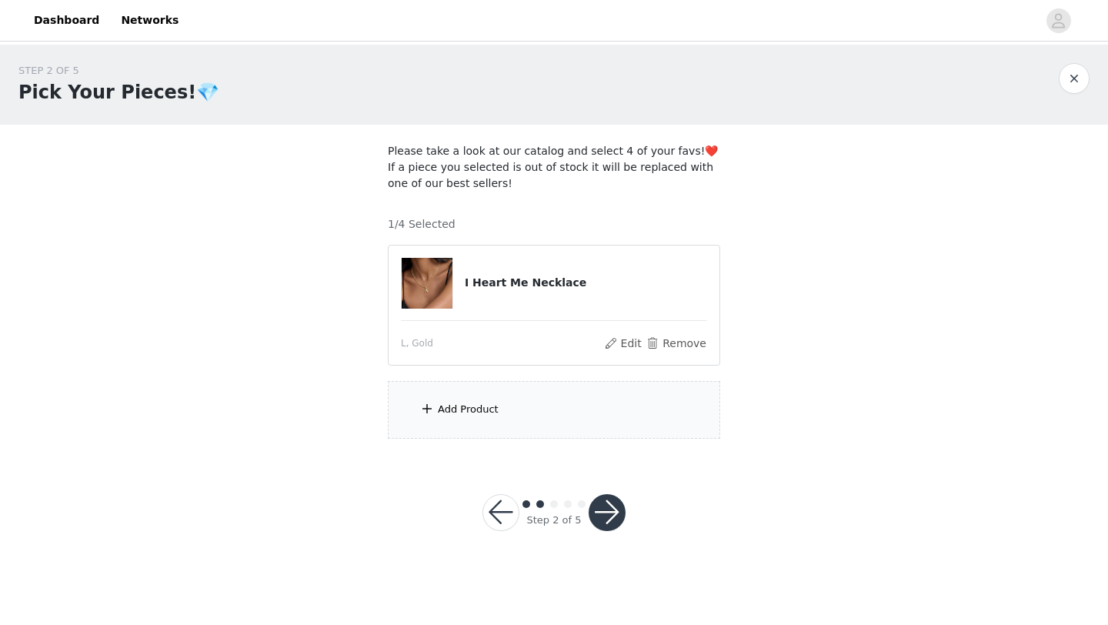
click at [490, 409] on div "Add Product" at bounding box center [468, 409] width 61 height 15
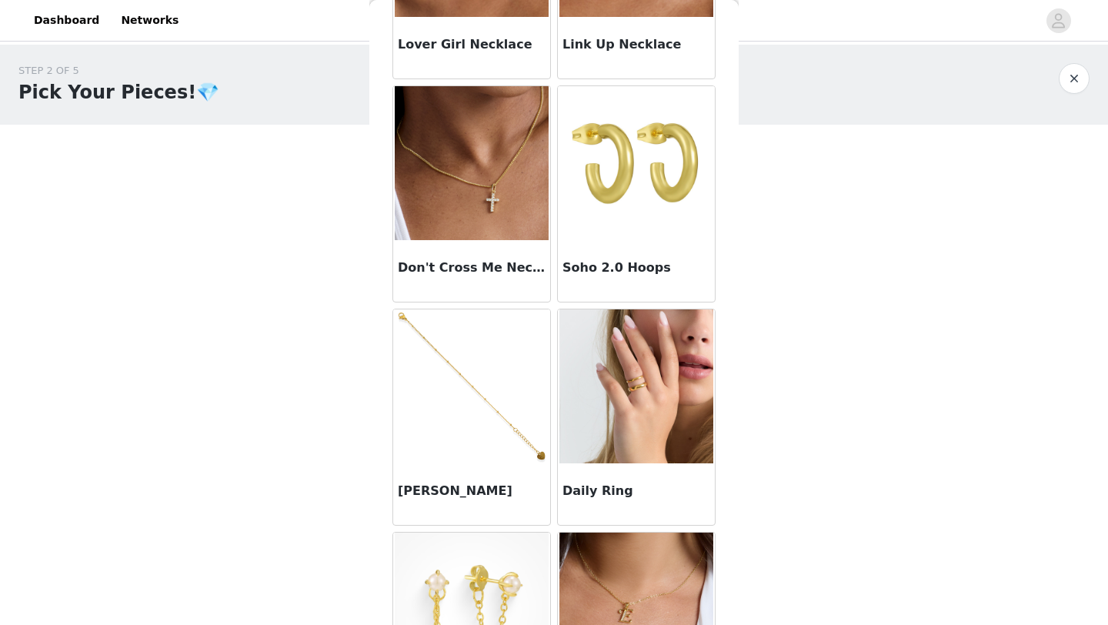
scroll to position [950, 0]
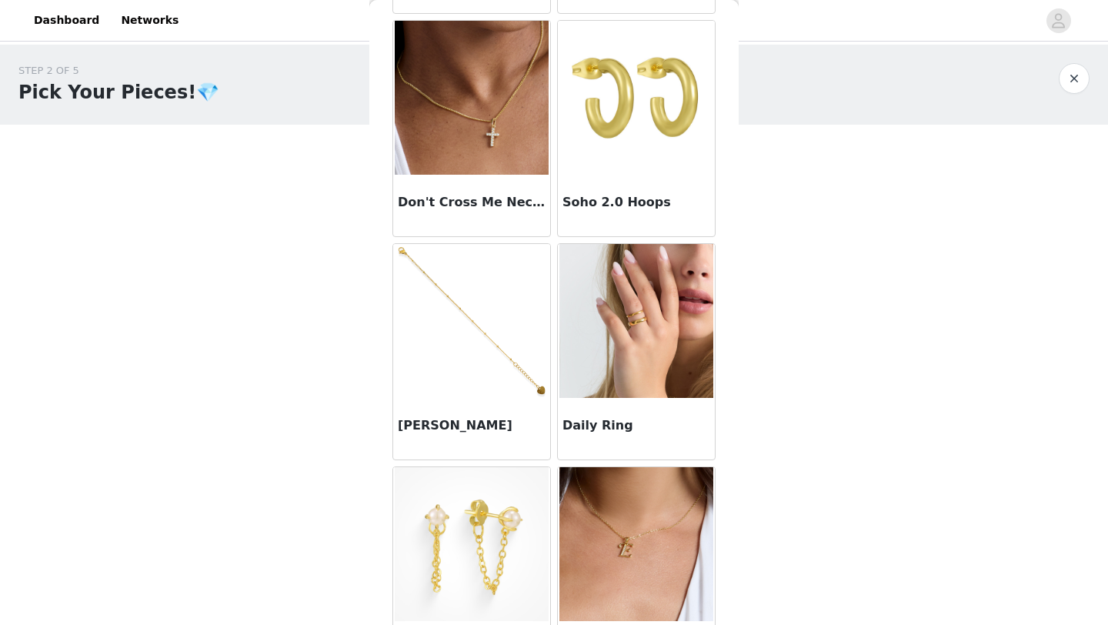
click at [634, 332] on img at bounding box center [637, 321] width 154 height 154
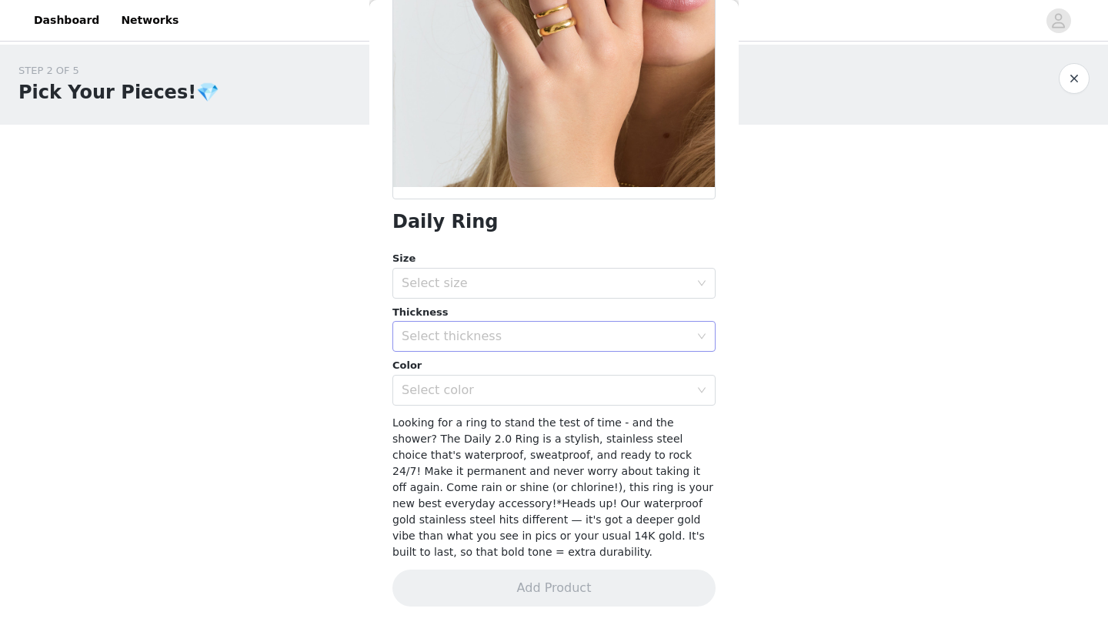
scroll to position [223, 0]
click at [604, 285] on div "Select size" at bounding box center [546, 283] width 288 height 15
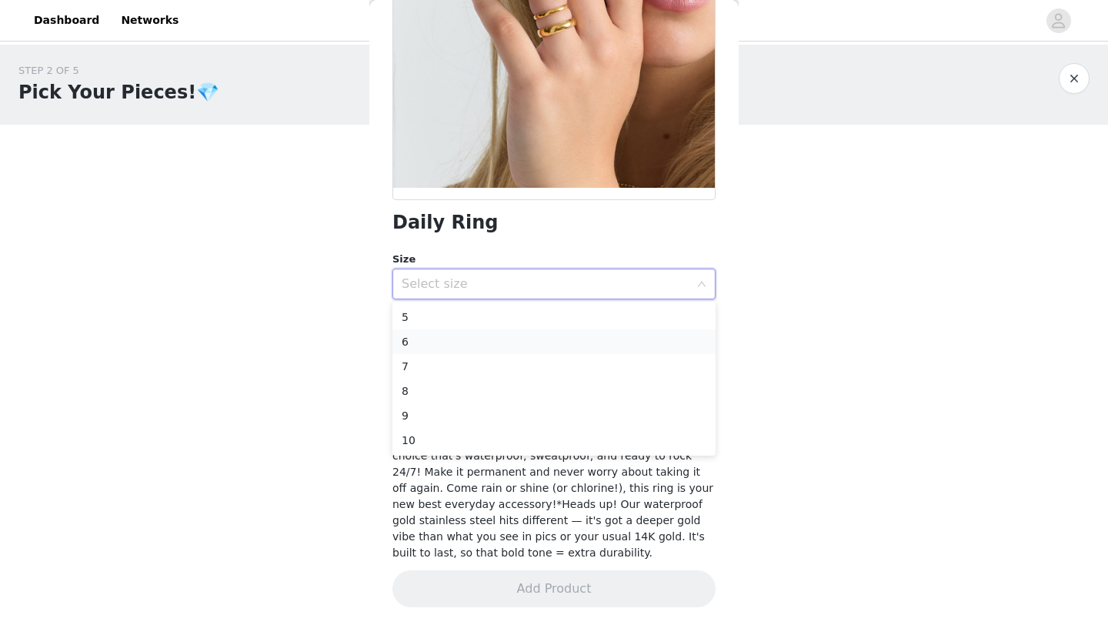
click at [543, 346] on li "6" at bounding box center [554, 341] width 323 height 25
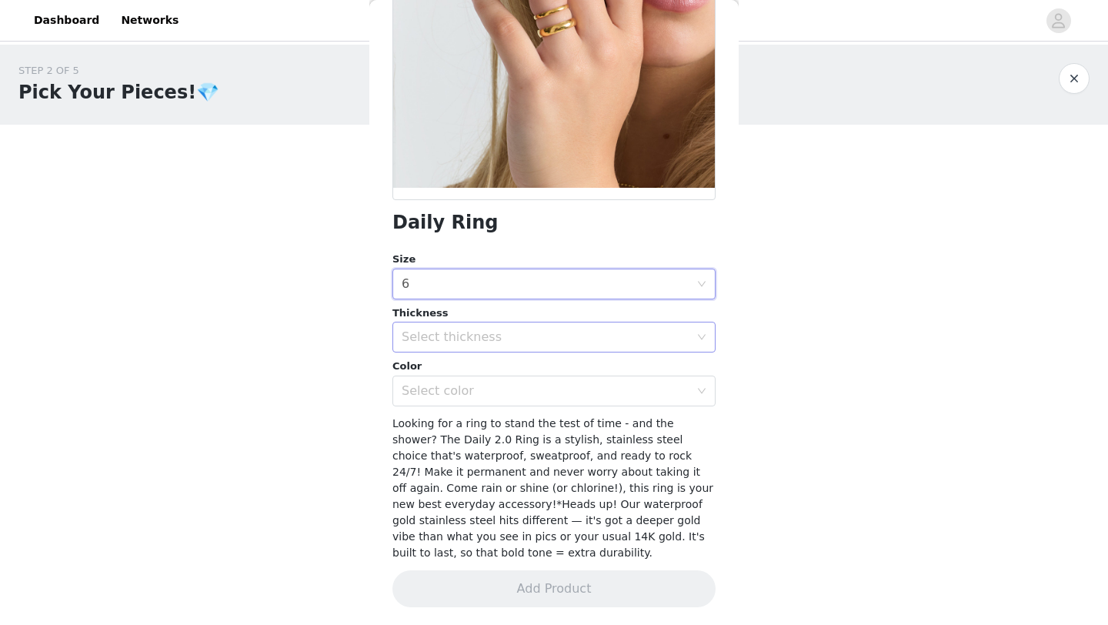
click at [542, 337] on div "Select thickness" at bounding box center [546, 336] width 288 height 15
click at [495, 415] on li "6MM" at bounding box center [554, 420] width 323 height 25
click at [499, 382] on div "Select color" at bounding box center [549, 390] width 295 height 29
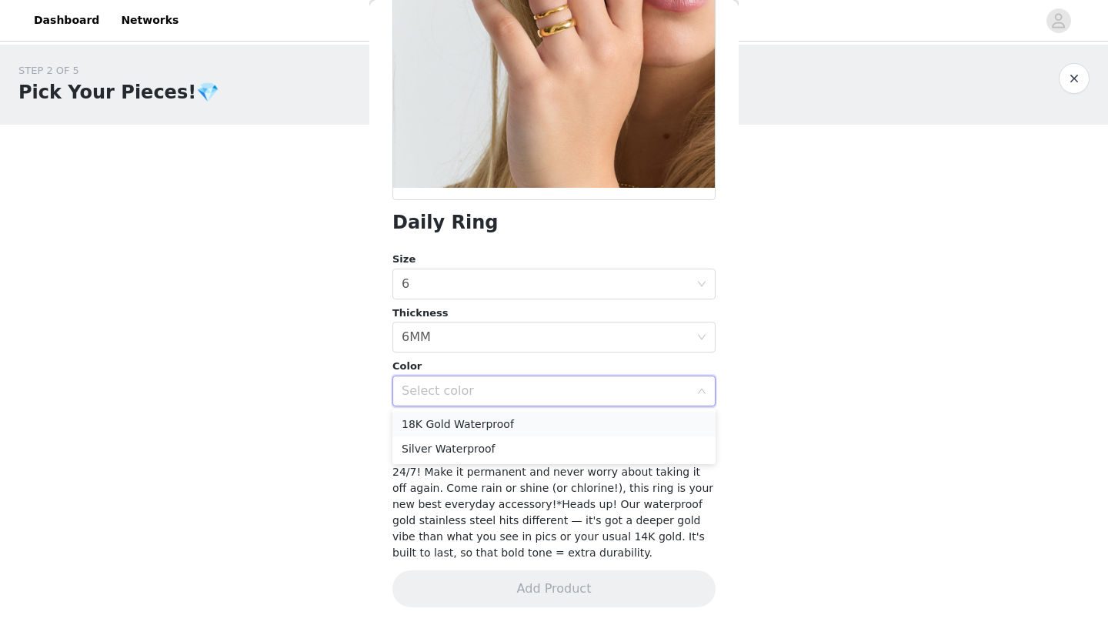
click at [481, 427] on li "18K Gold Waterproof" at bounding box center [554, 424] width 323 height 25
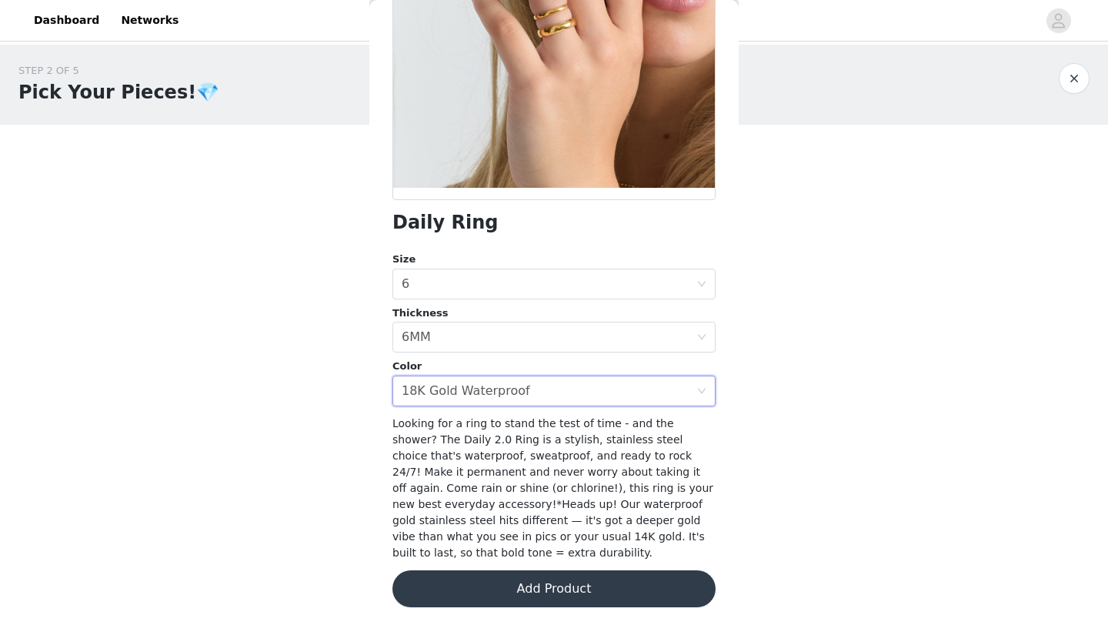
click at [487, 590] on button "Add Product" at bounding box center [554, 588] width 323 height 37
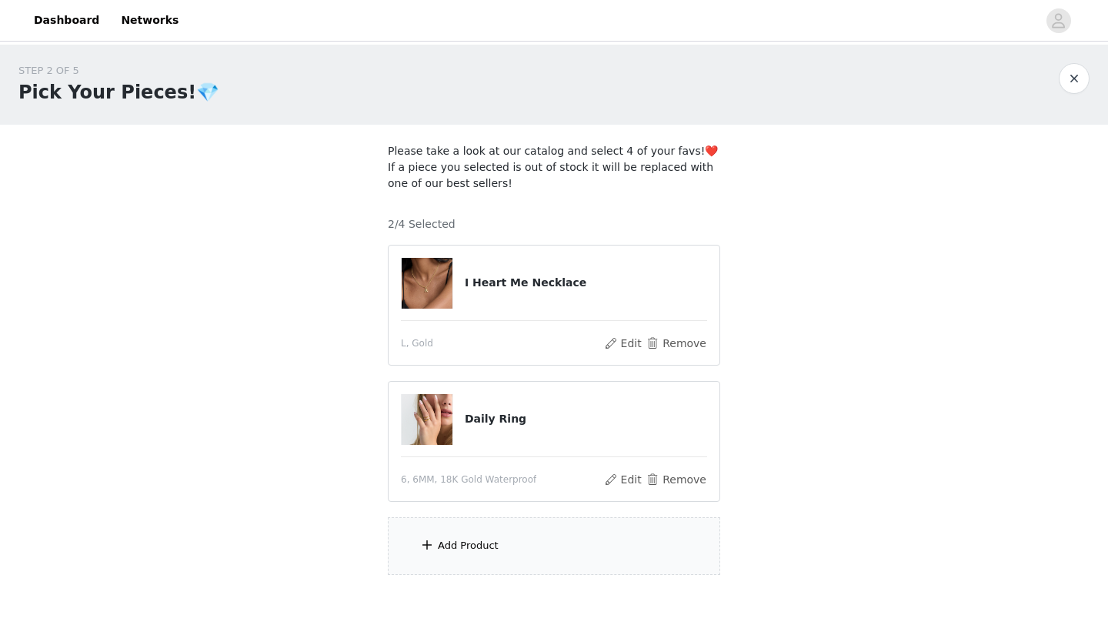
click at [488, 536] on div "Add Product" at bounding box center [554, 546] width 332 height 58
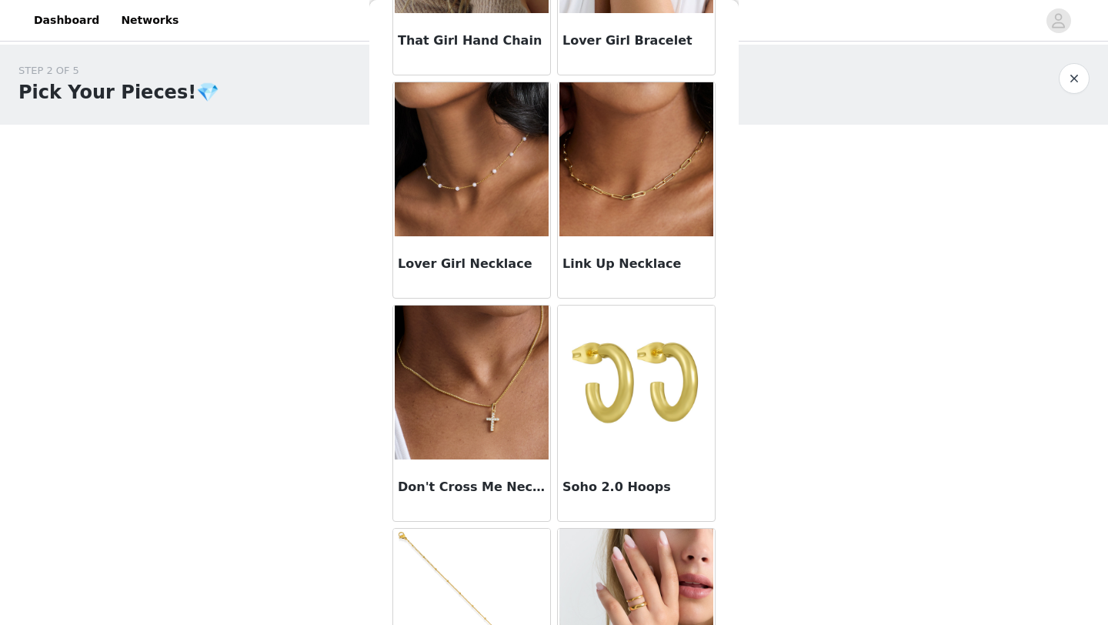
scroll to position [627, 0]
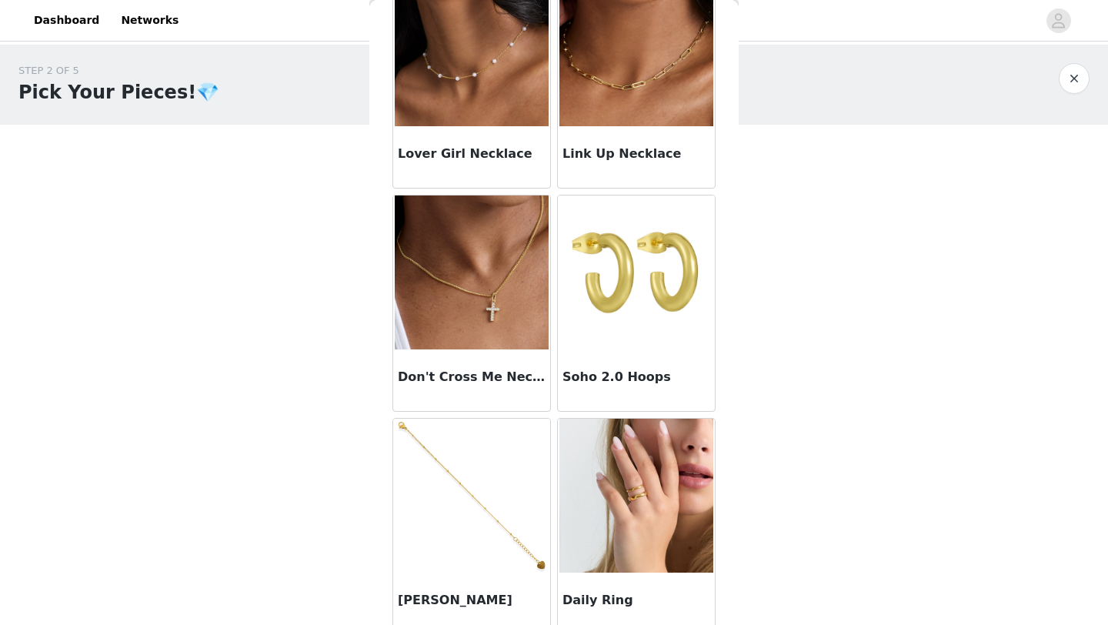
click at [653, 318] on img at bounding box center [637, 272] width 154 height 154
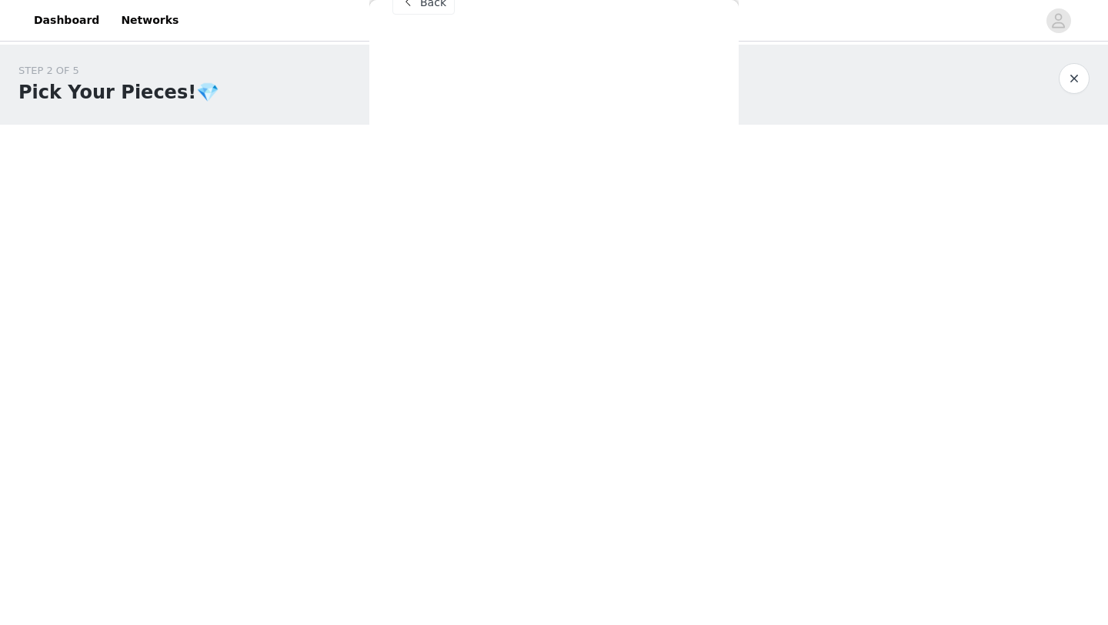
scroll to position [35, 0]
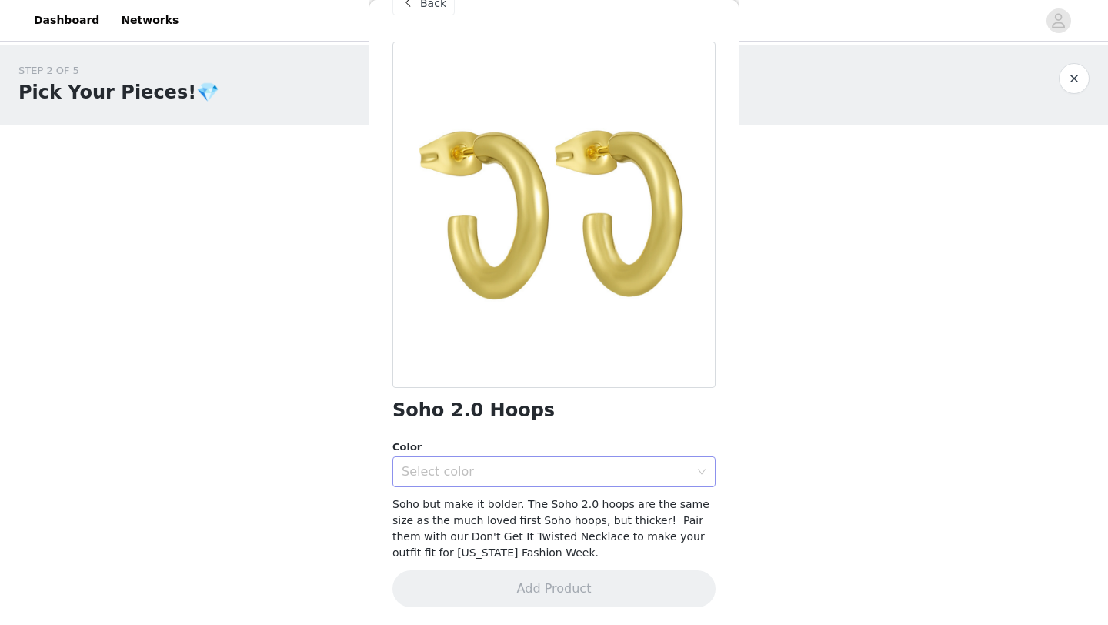
click at [529, 467] on div "Select color" at bounding box center [546, 471] width 288 height 15
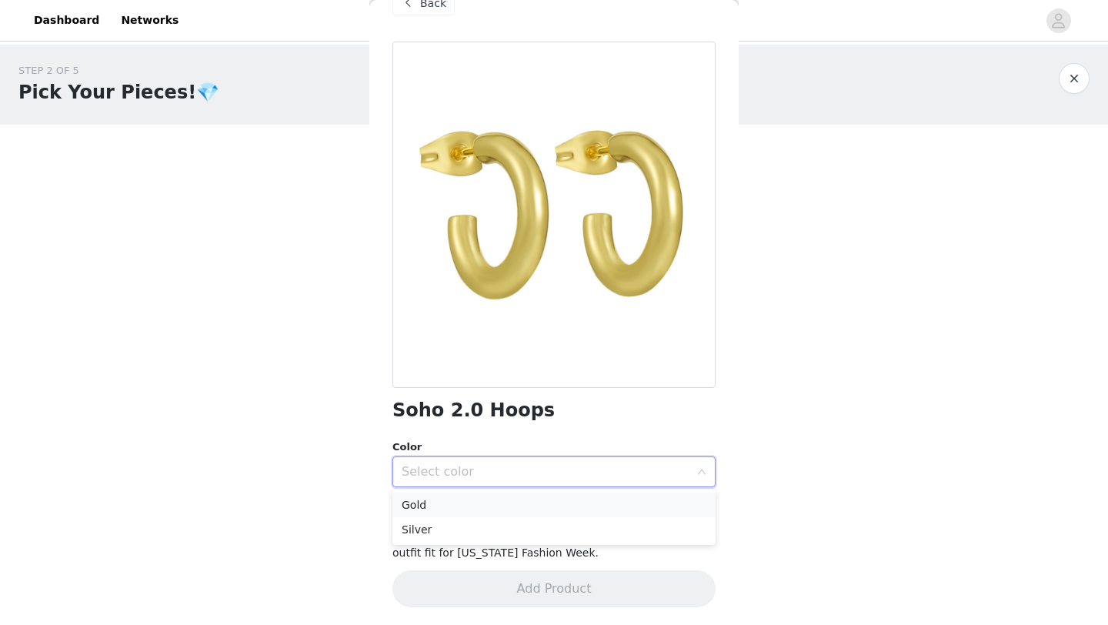
click at [521, 503] on li "Gold" at bounding box center [554, 505] width 323 height 25
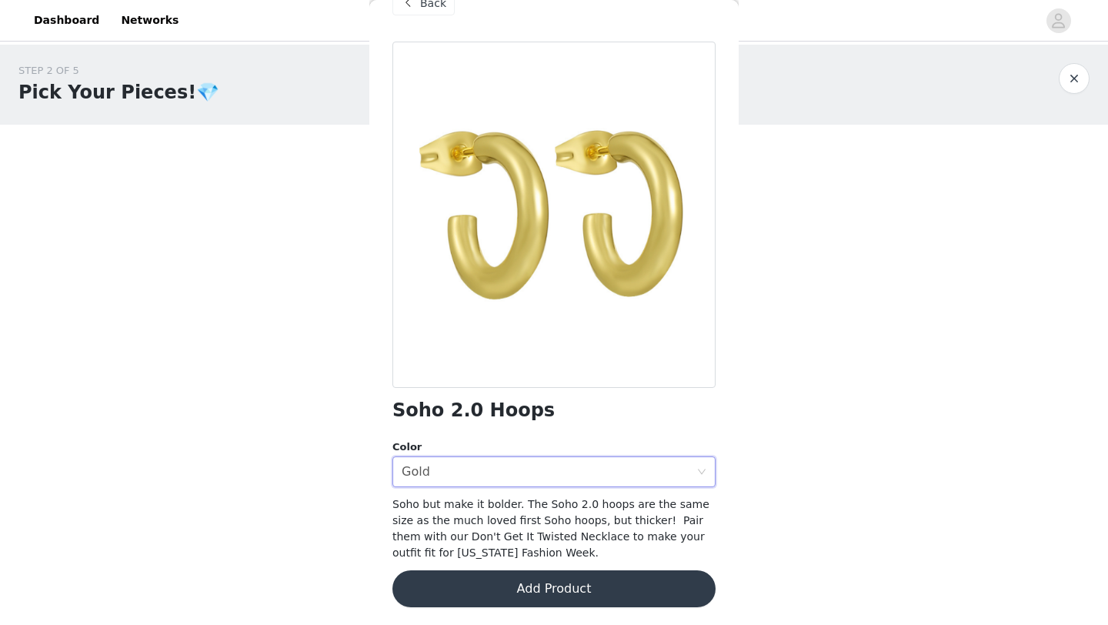
click at [526, 596] on button "Add Product" at bounding box center [554, 588] width 323 height 37
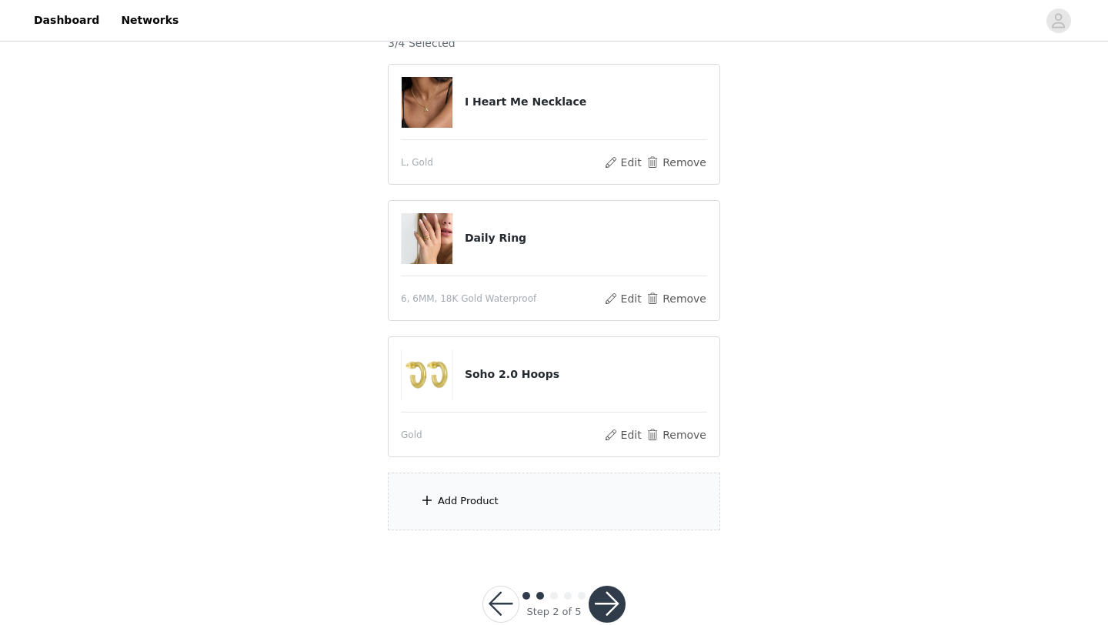
scroll to position [185, 0]
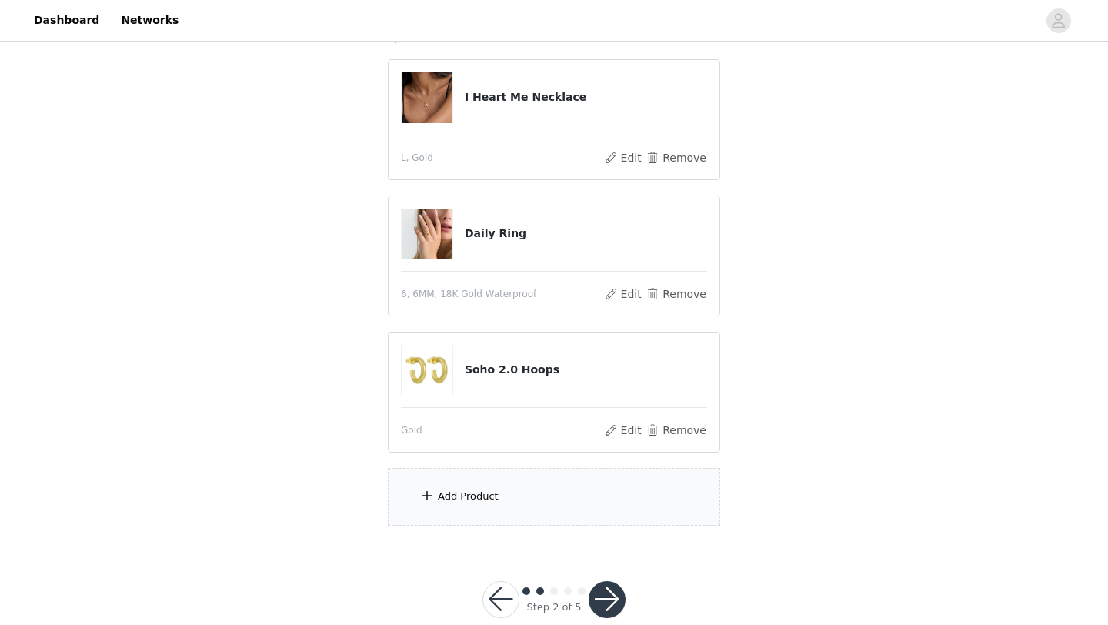
click at [506, 507] on div "Add Product" at bounding box center [554, 497] width 332 height 58
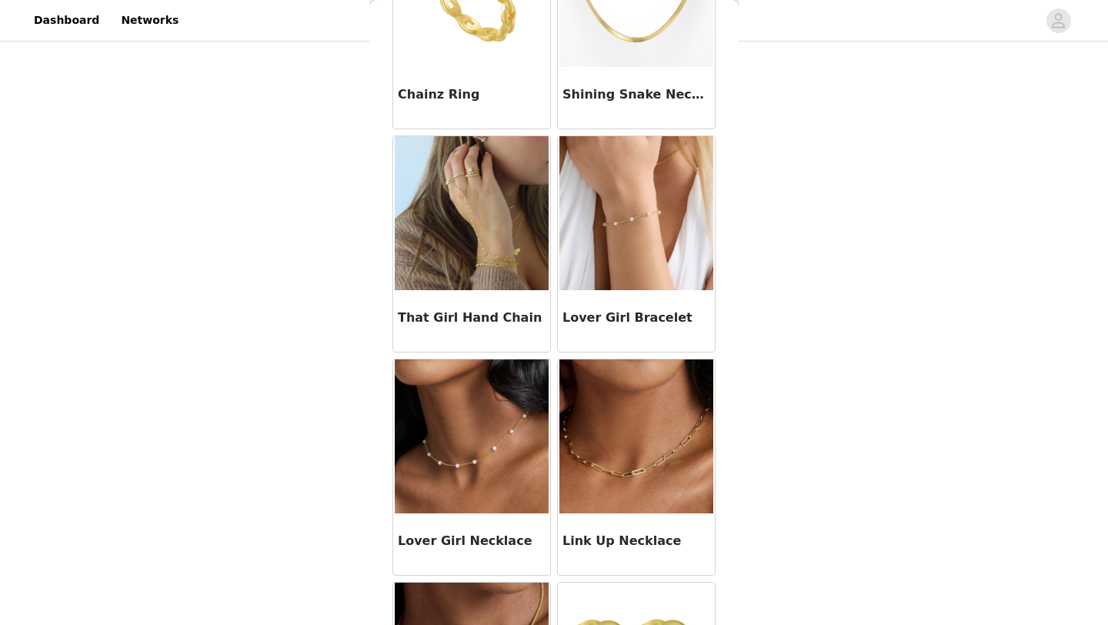
scroll to position [393, 0]
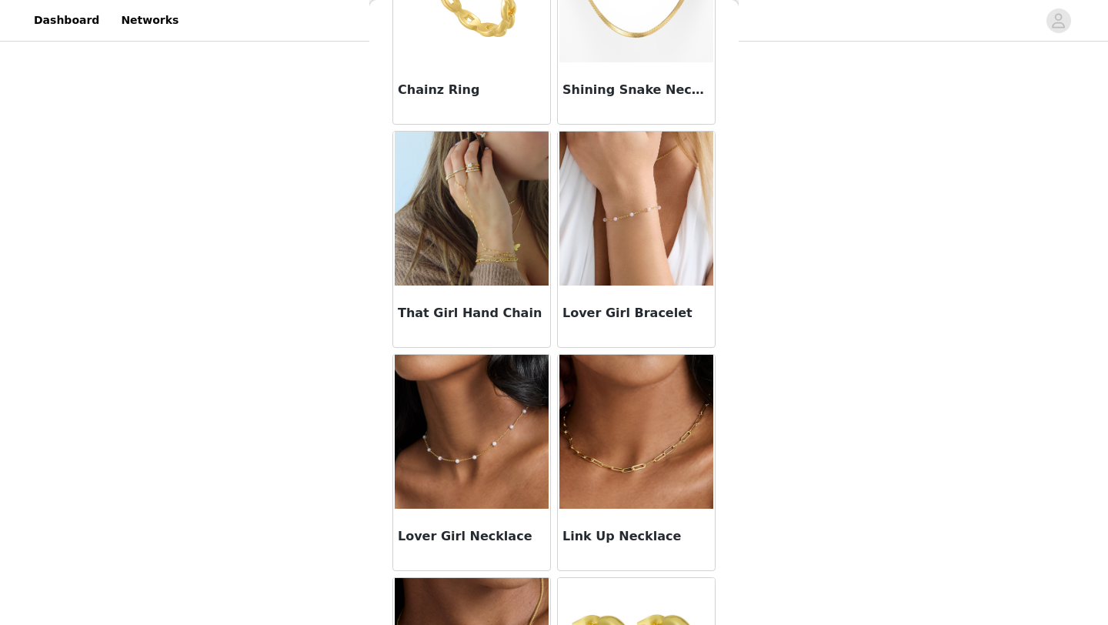
click at [469, 532] on h3 "Lover Girl Necklace" at bounding box center [472, 536] width 148 height 18
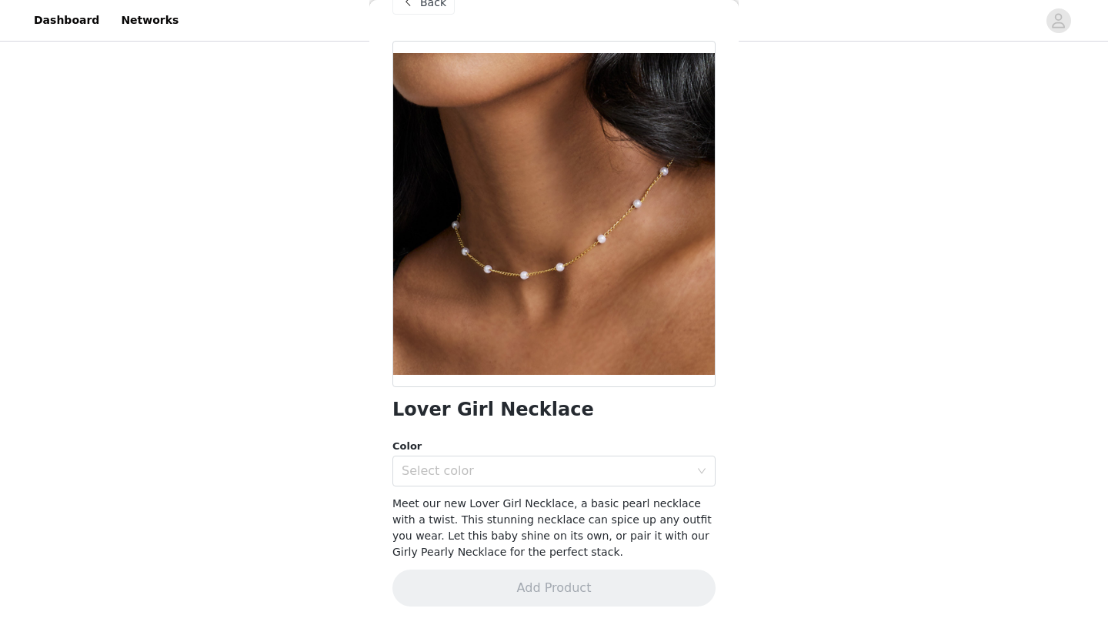
scroll to position [35, 0]
click at [498, 464] on div "Select color" at bounding box center [546, 471] width 288 height 15
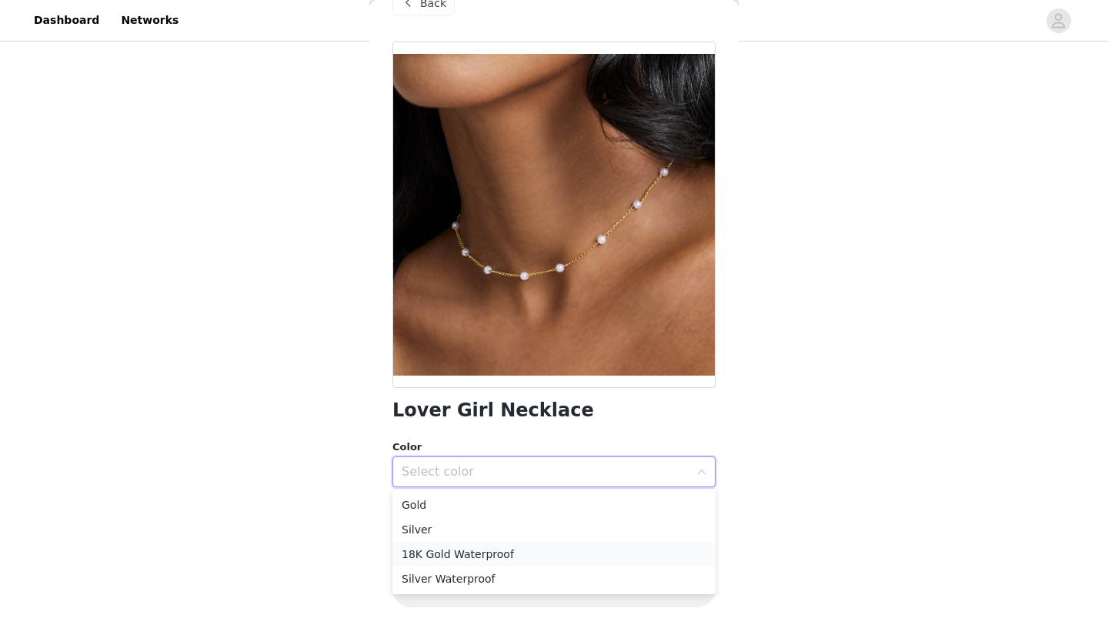
click at [476, 550] on li "18K Gold Waterproof" at bounding box center [554, 554] width 323 height 25
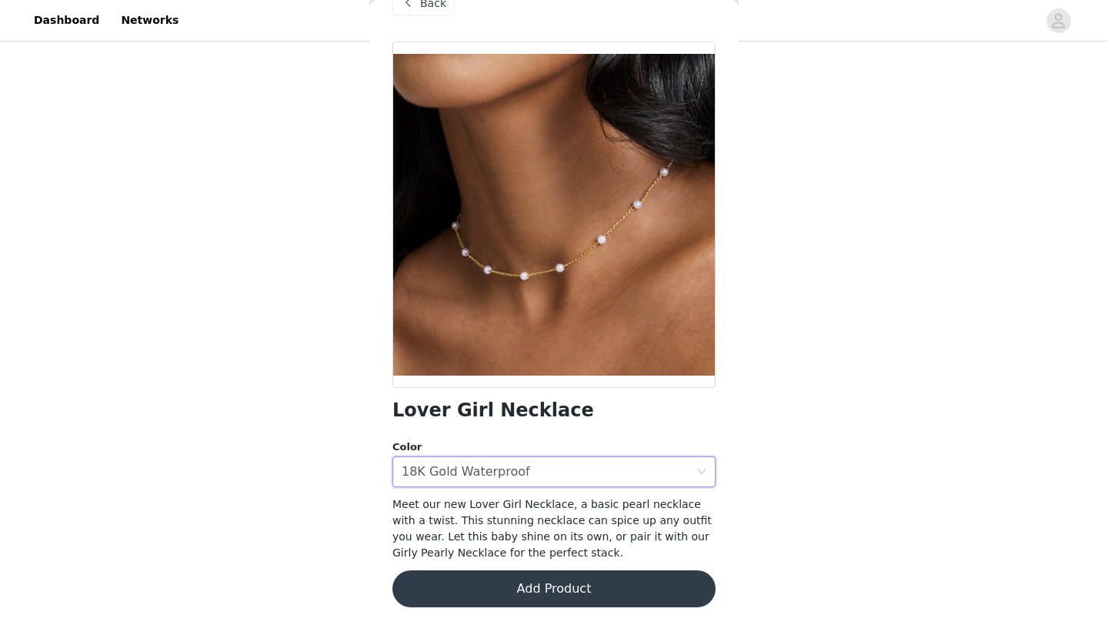
click at [481, 583] on button "Add Product" at bounding box center [554, 588] width 323 height 37
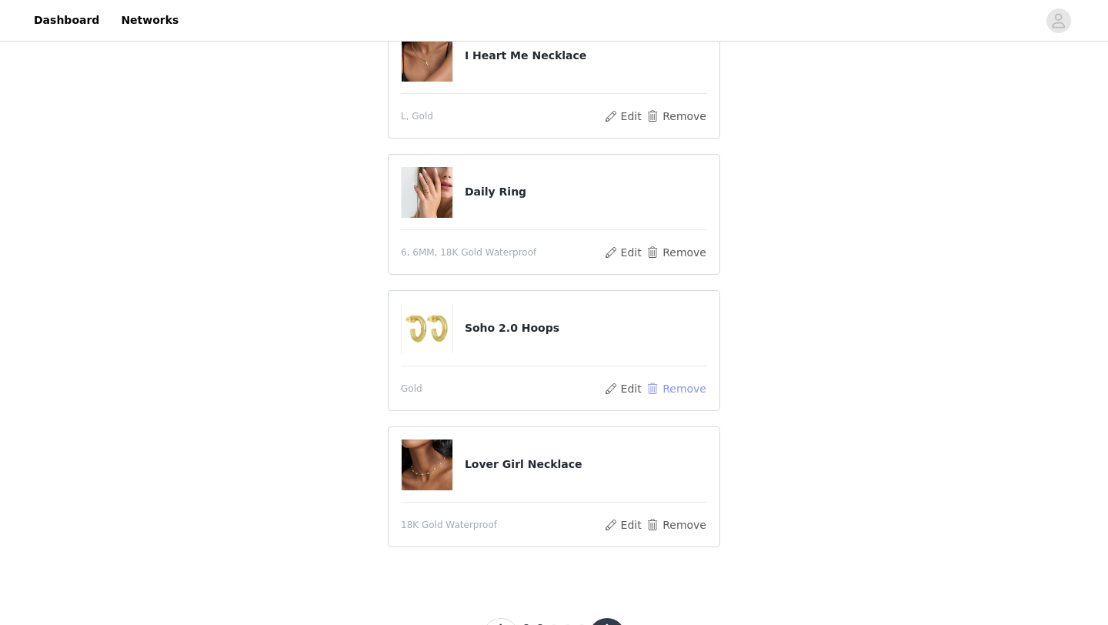
click at [682, 382] on button "Remove" at bounding box center [677, 388] width 62 height 18
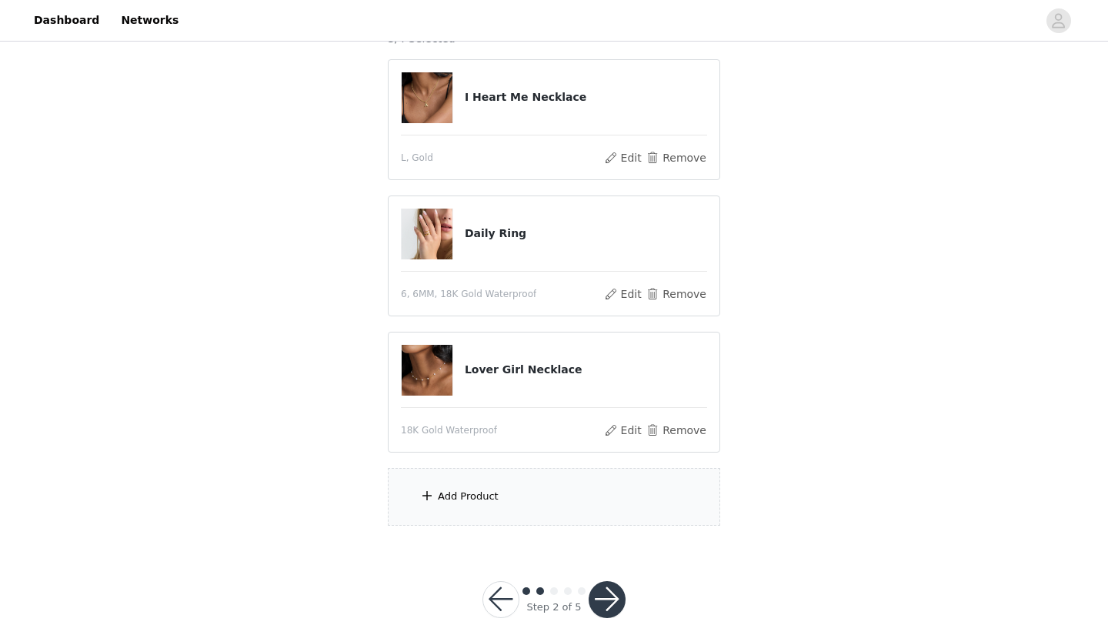
click at [557, 476] on div "Add Product" at bounding box center [554, 497] width 332 height 58
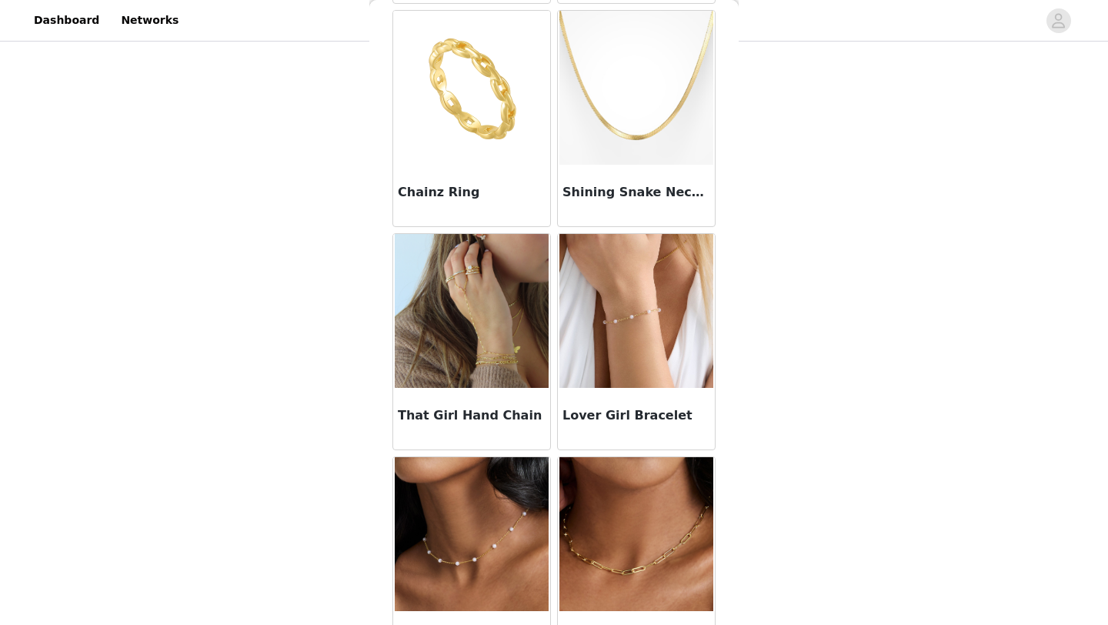
scroll to position [295, 0]
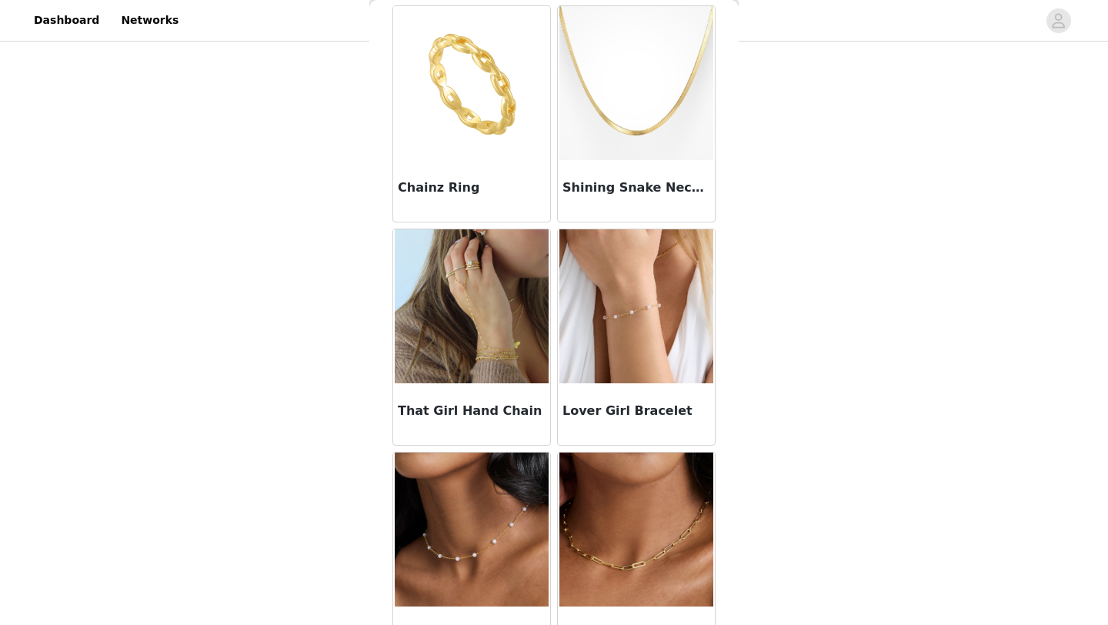
click at [630, 306] on img at bounding box center [637, 306] width 154 height 154
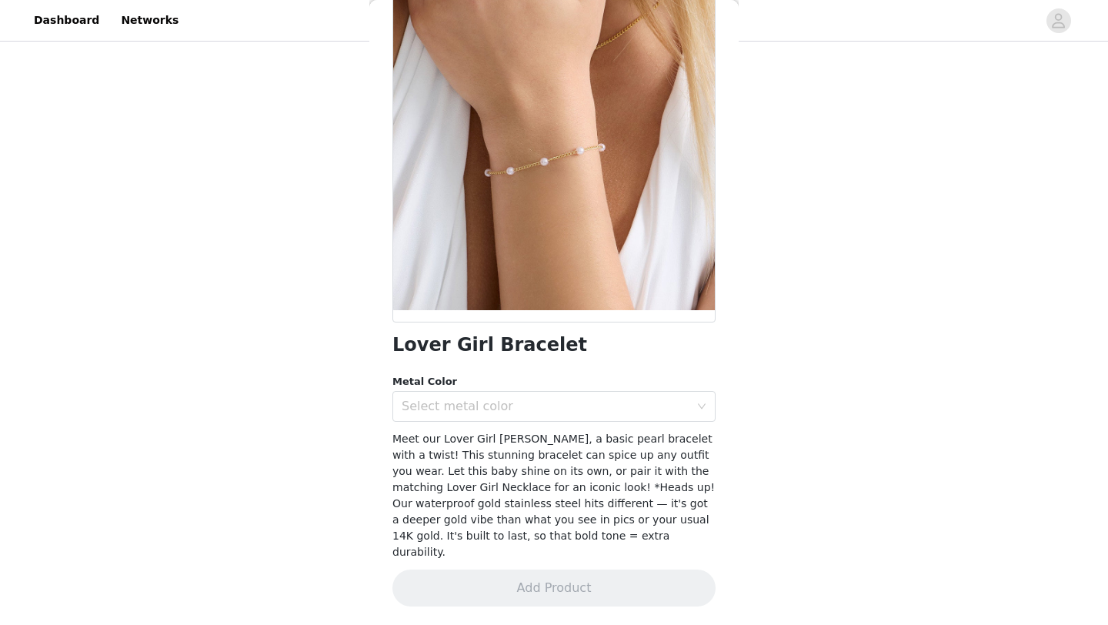
scroll to position [84, 0]
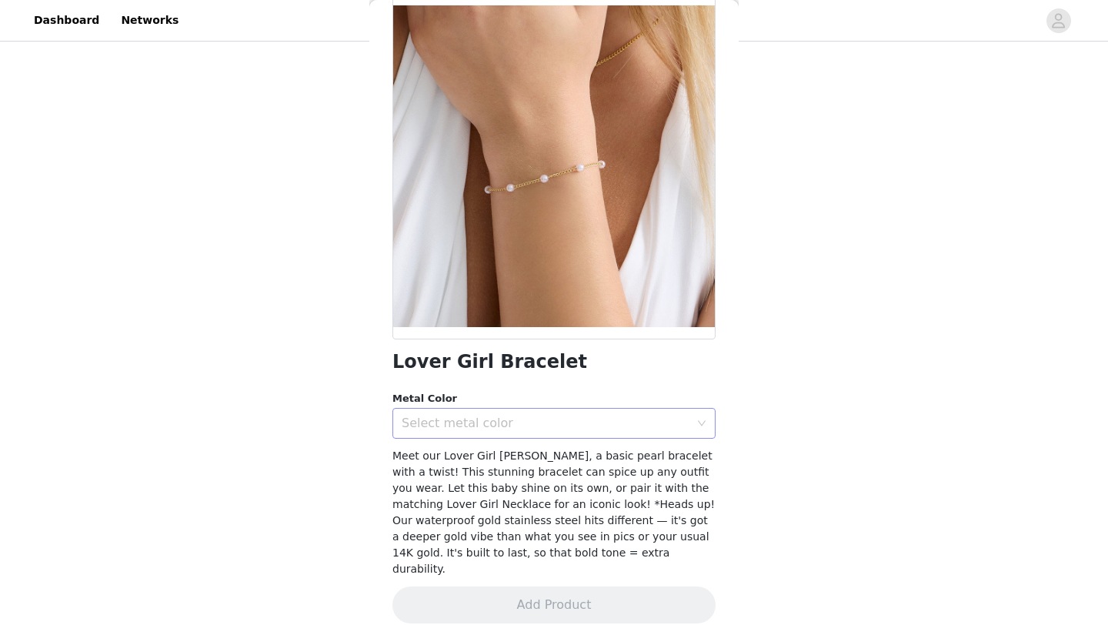
click at [561, 422] on div "Select metal color" at bounding box center [546, 423] width 288 height 15
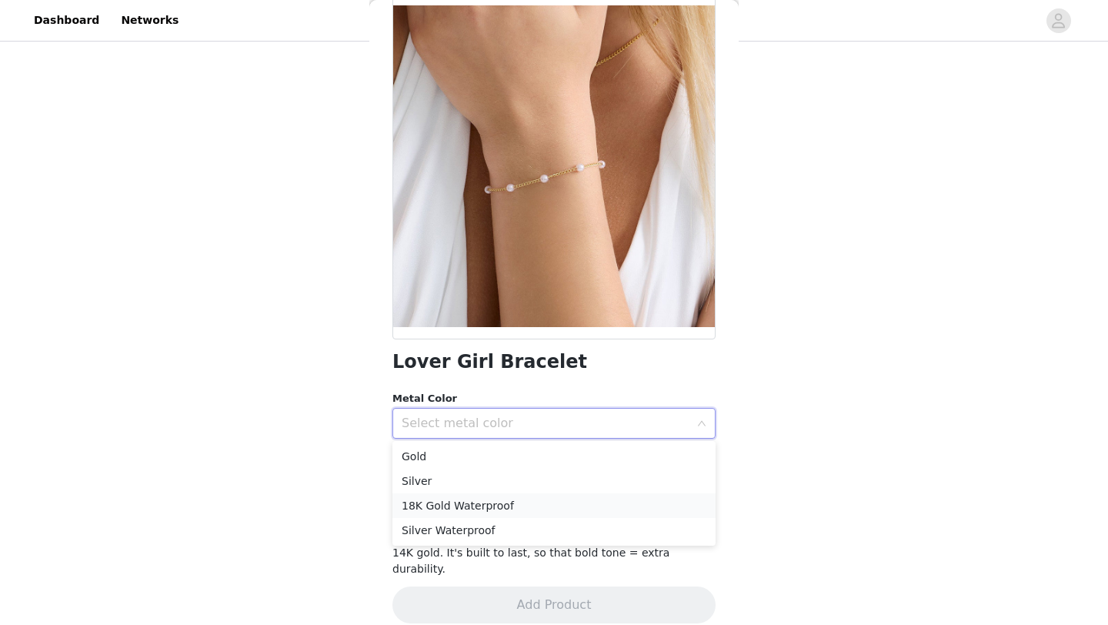
click at [530, 500] on li "18K Gold Waterproof" at bounding box center [554, 505] width 323 height 25
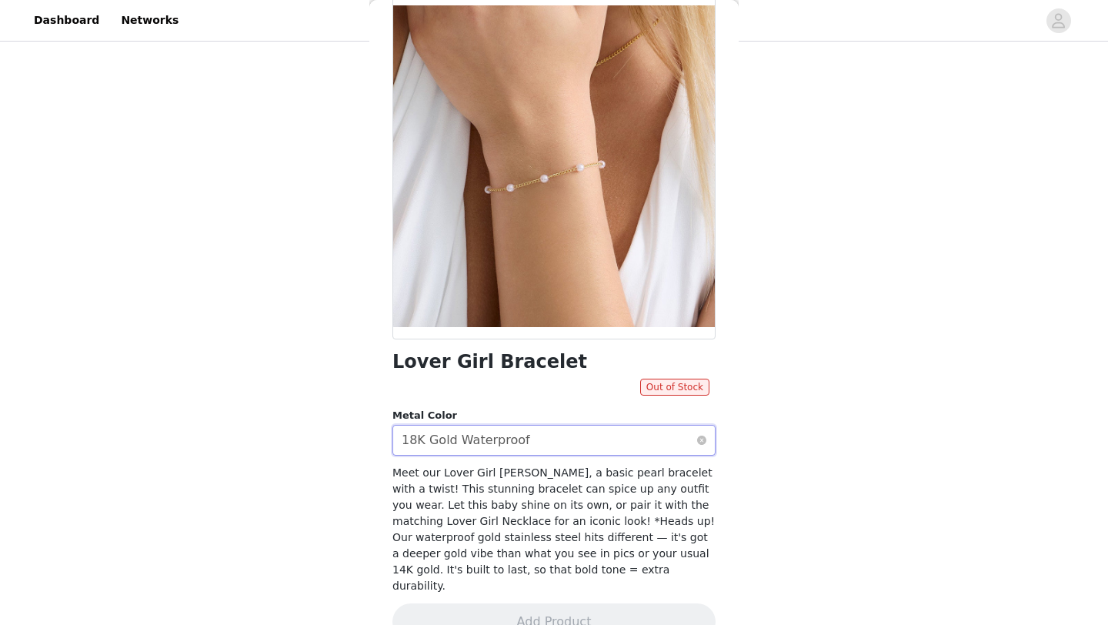
click at [547, 434] on div "Select metal color 18K Gold Waterproof" at bounding box center [549, 440] width 295 height 29
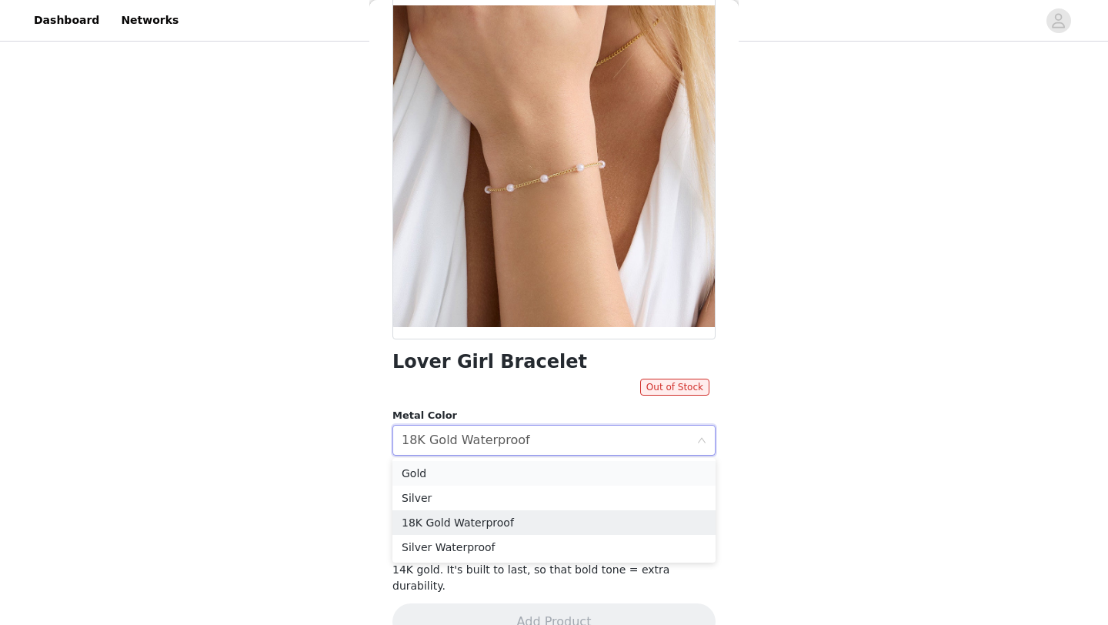
click at [515, 469] on li "Gold" at bounding box center [554, 473] width 323 height 25
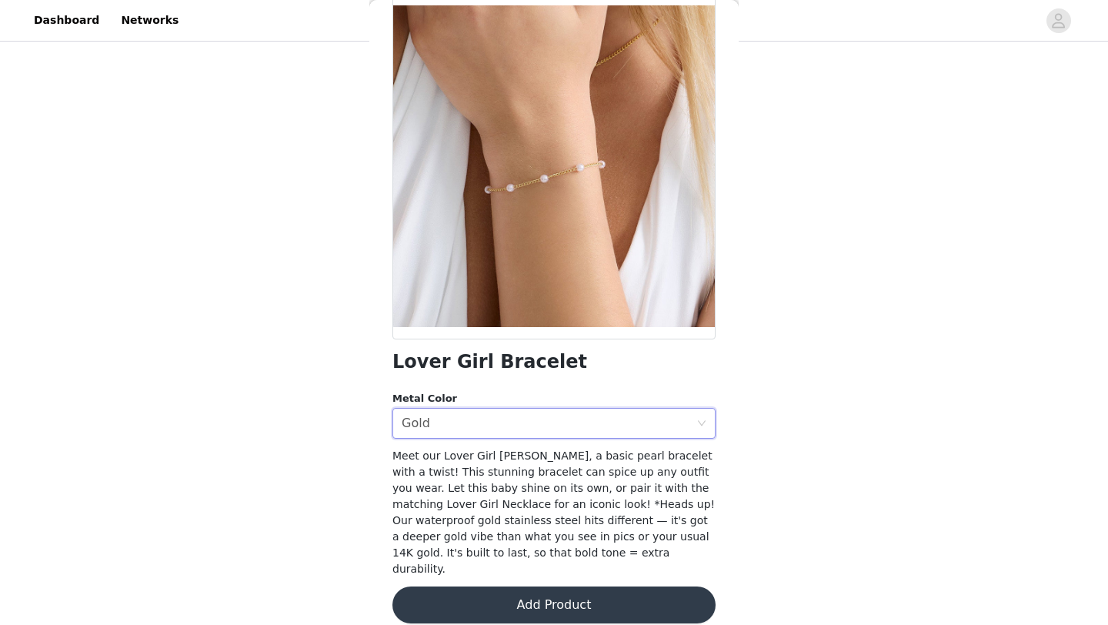
click at [529, 586] on button "Add Product" at bounding box center [554, 604] width 323 height 37
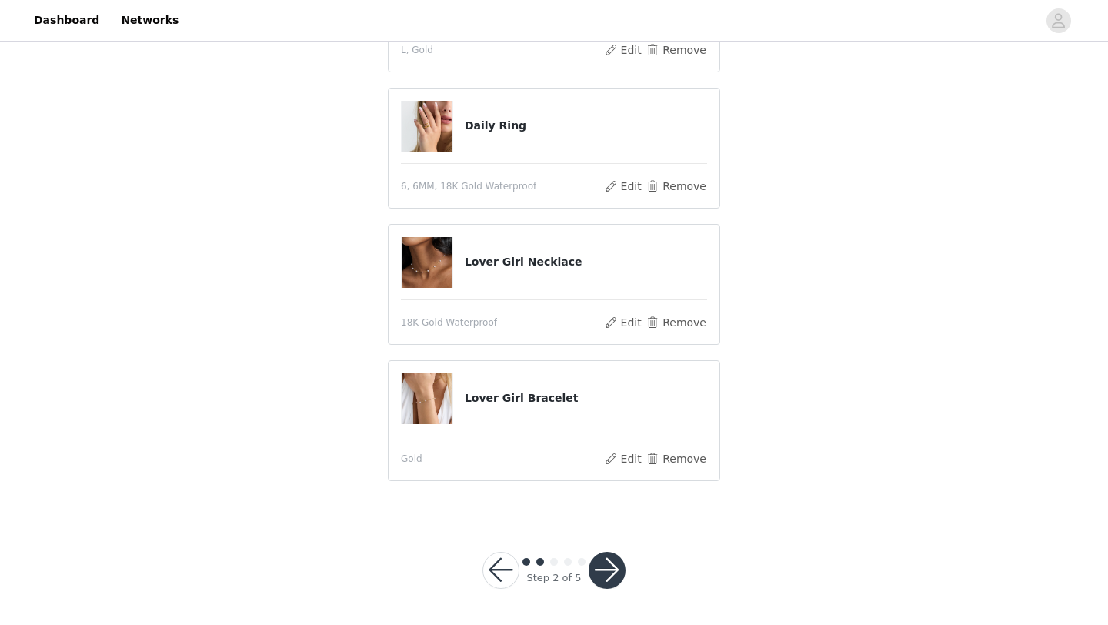
scroll to position [252, 0]
click at [619, 576] on button "button" at bounding box center [607, 570] width 37 height 37
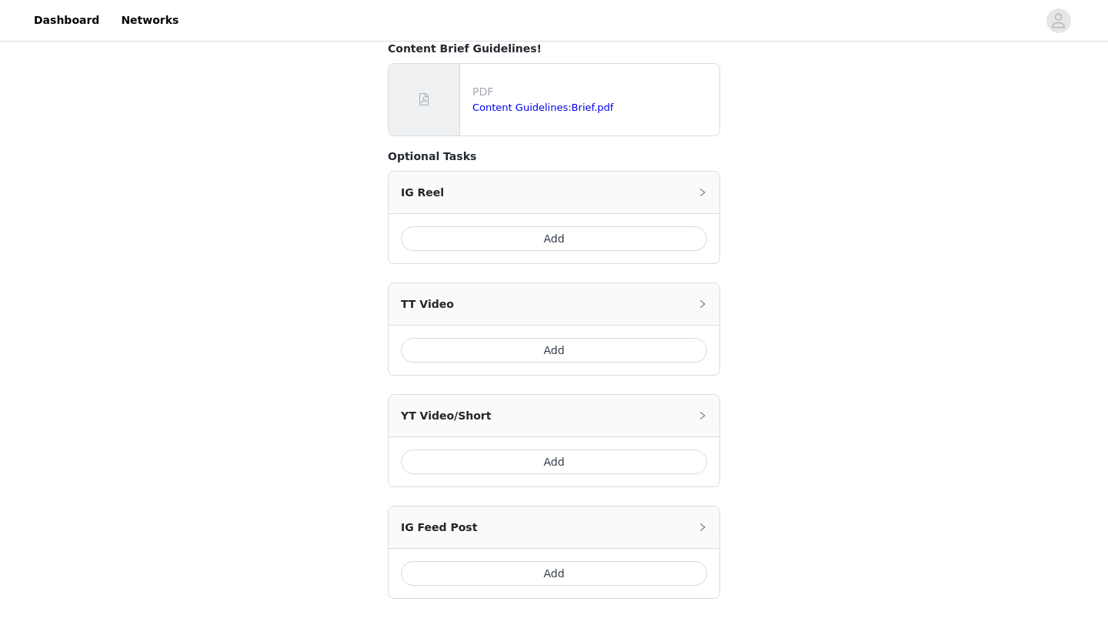
scroll to position [633, 0]
click at [573, 339] on button "Add" at bounding box center [554, 348] width 306 height 25
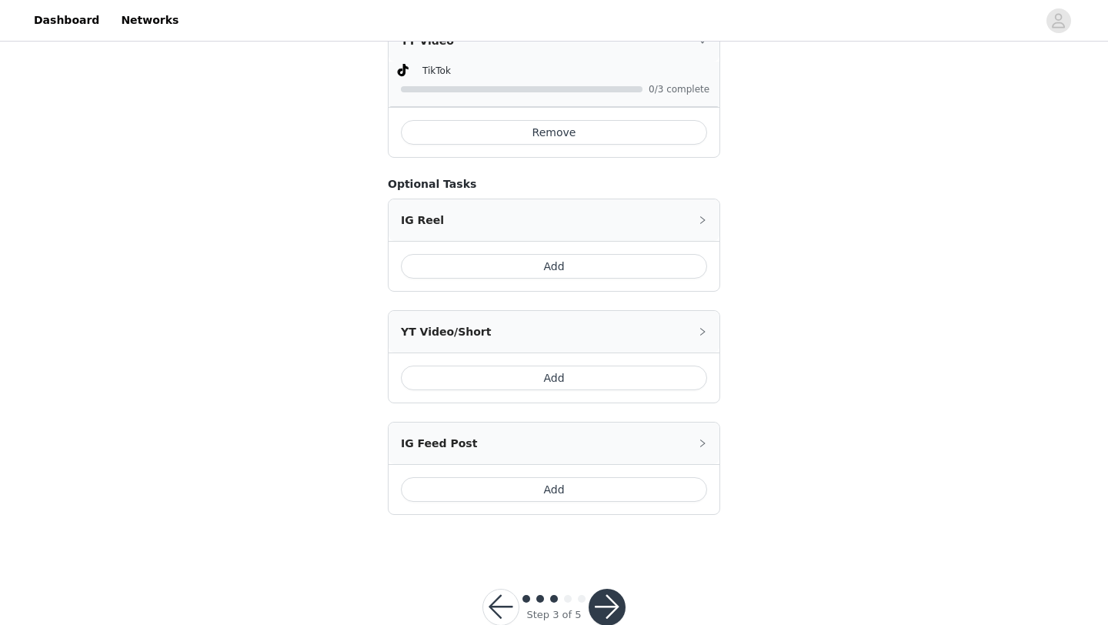
scroll to position [804, 0]
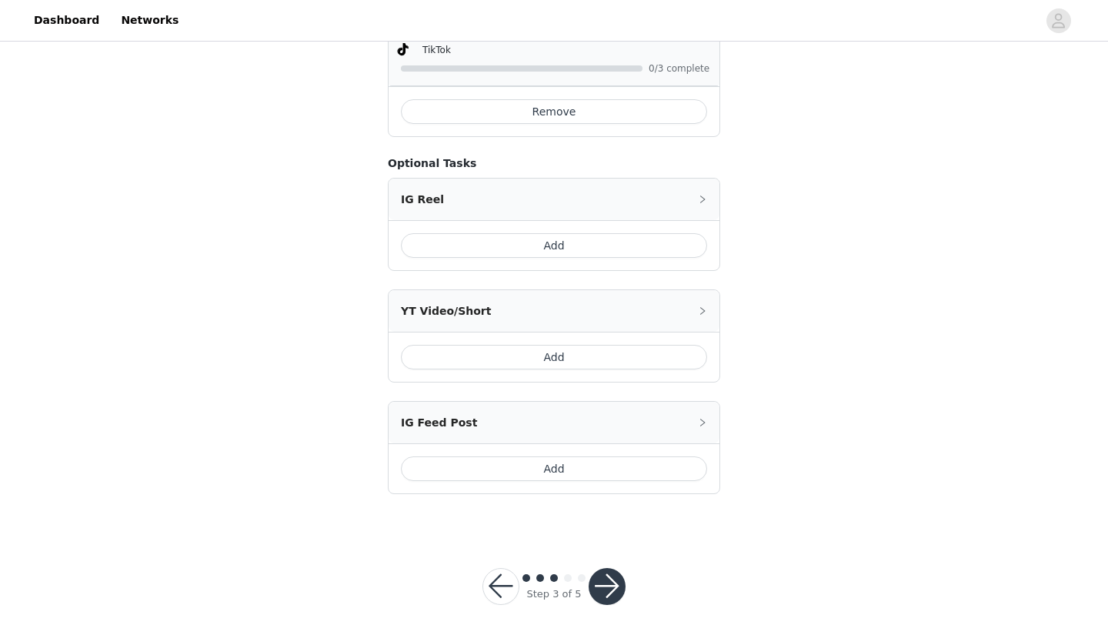
click at [602, 572] on button "button" at bounding box center [607, 586] width 37 height 37
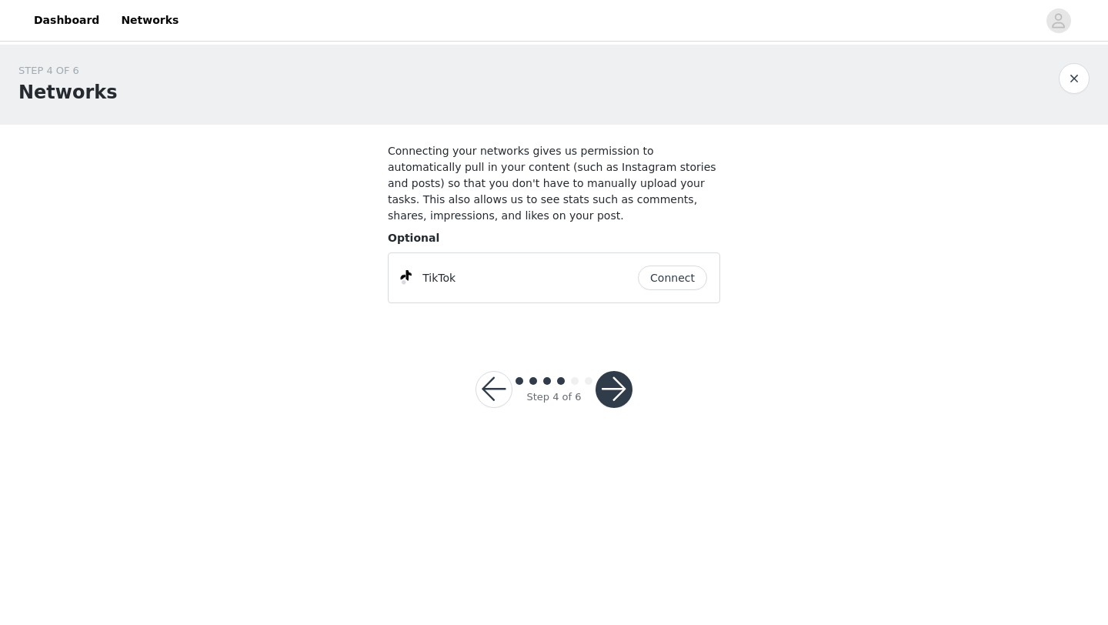
click at [660, 281] on button "Connect" at bounding box center [672, 278] width 69 height 25
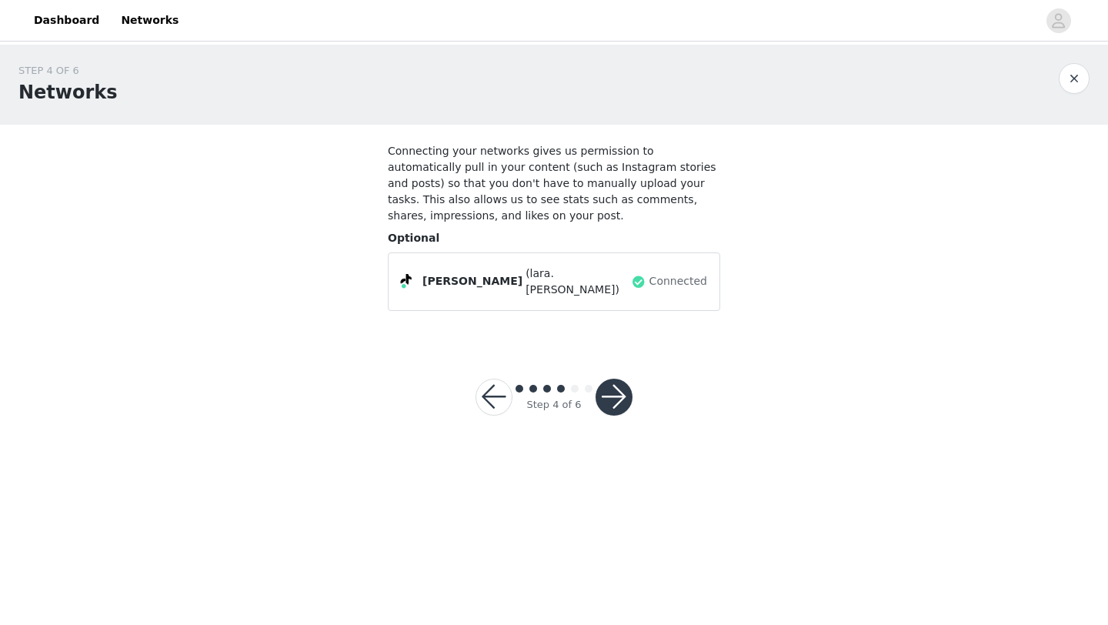
click at [606, 382] on button "button" at bounding box center [614, 397] width 37 height 37
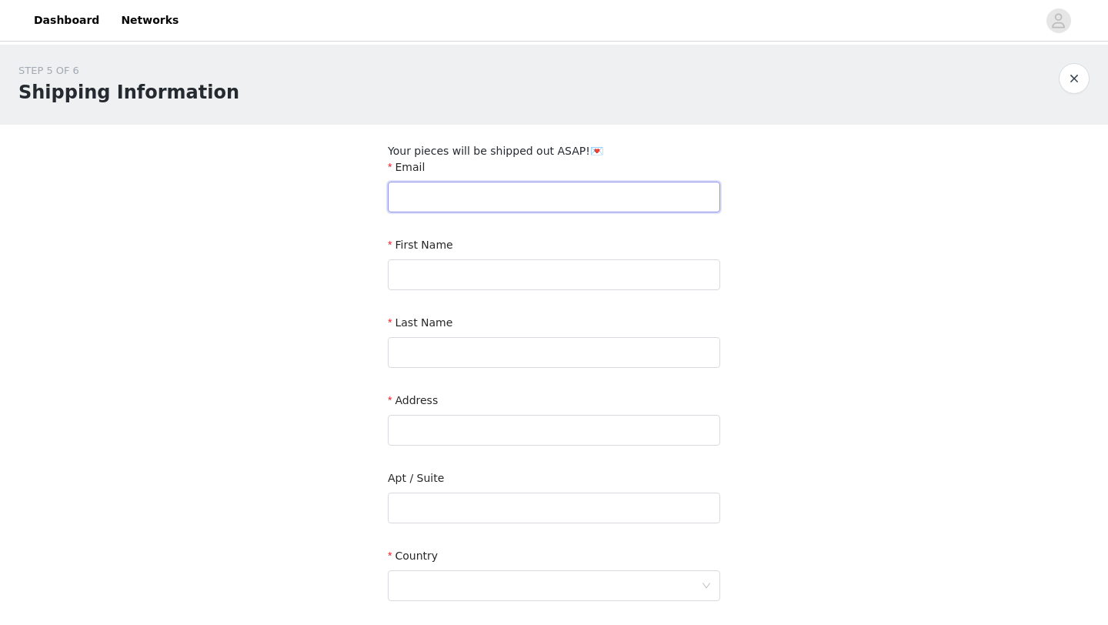
click at [618, 190] on input "text" at bounding box center [554, 197] width 332 height 31
type input "[DOMAIN_NAME][EMAIL_ADDRESS][DOMAIN_NAME]"
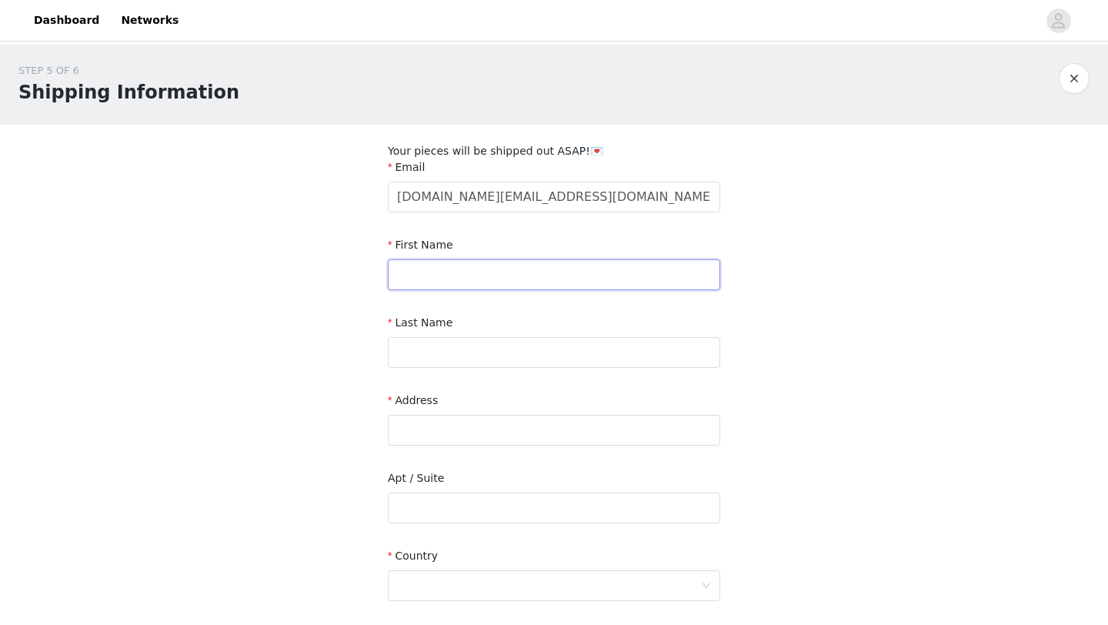
type input "[PERSON_NAME]"
type input "[STREET_ADDRESS]"
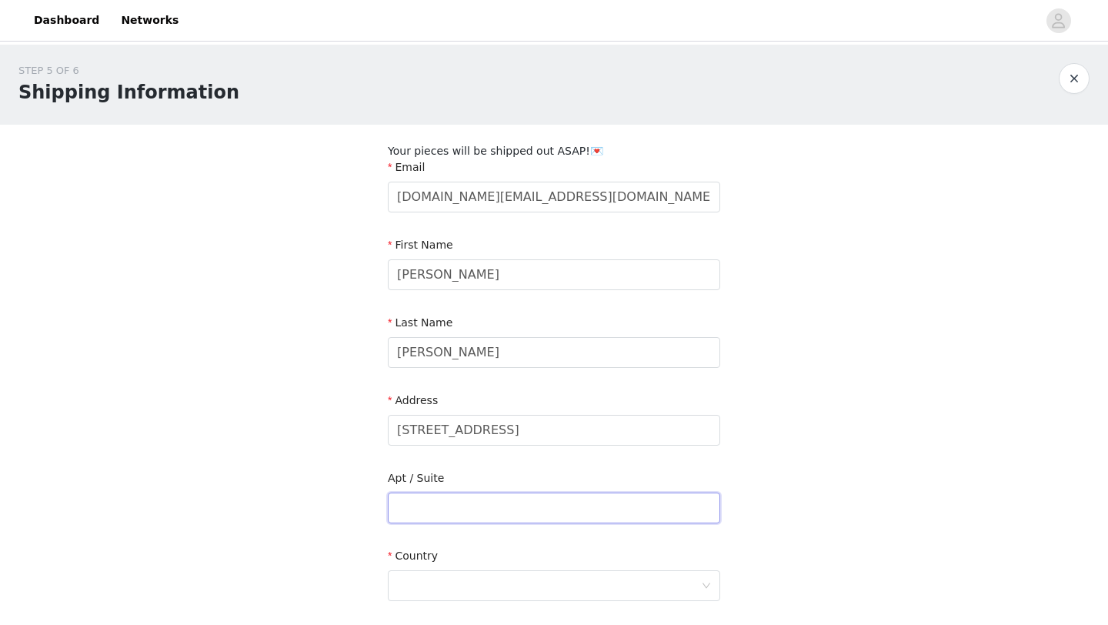
type input "7J"
type input "[GEOGRAPHIC_DATA]"
type input "60613"
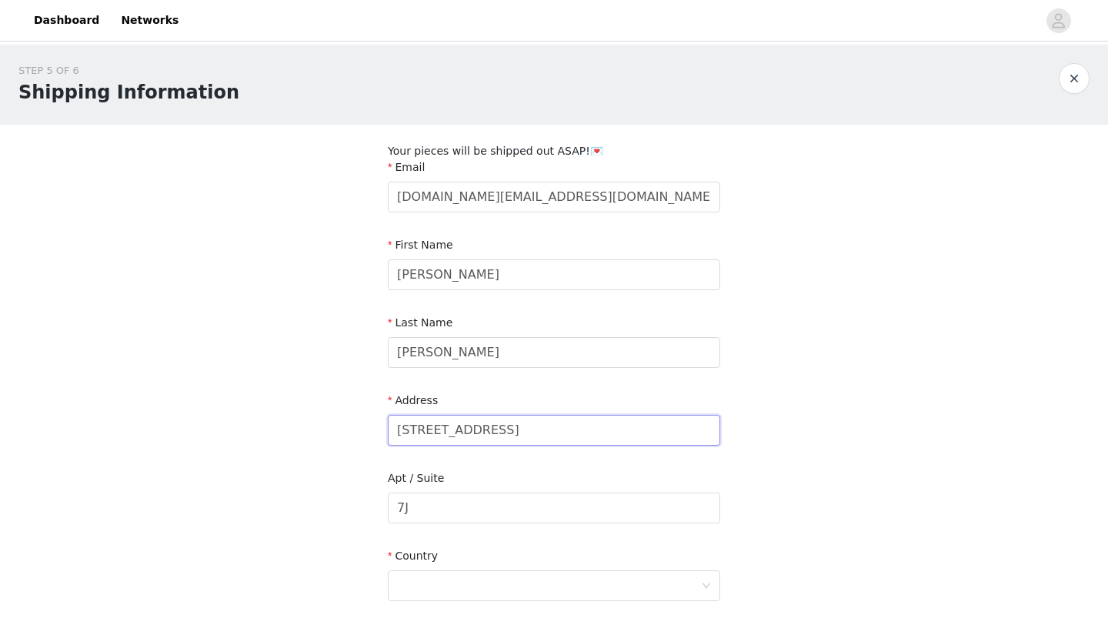
click at [479, 431] on input "[STREET_ADDRESS]" at bounding box center [554, 430] width 332 height 31
type input "[STREET_ADDRESS][PERSON_NAME]"
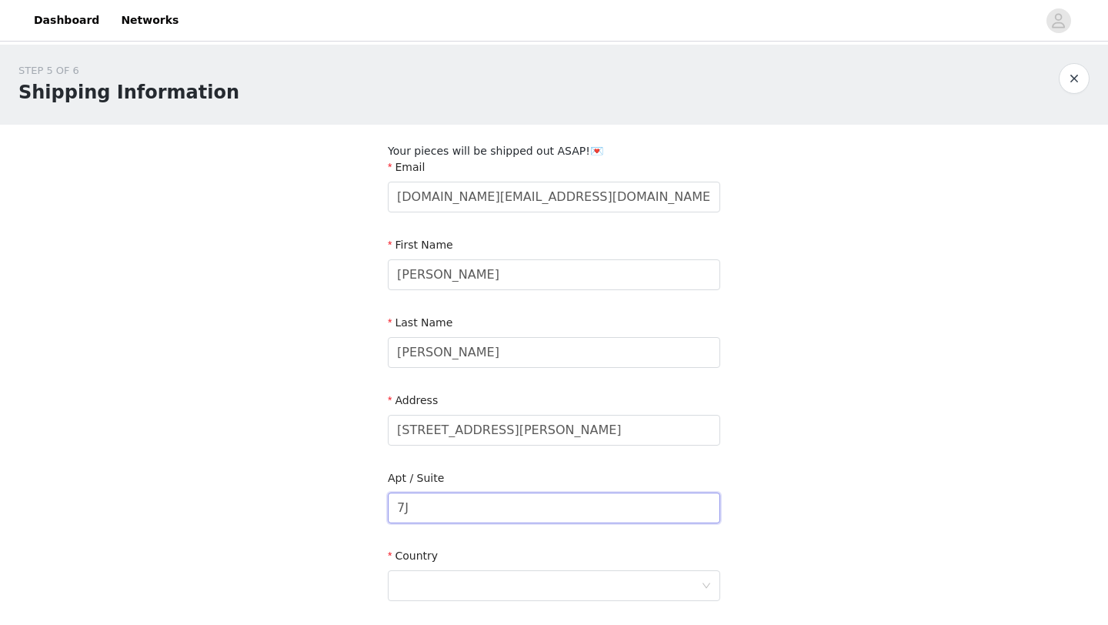
click at [505, 513] on input "7J" at bounding box center [554, 508] width 332 height 31
type input "312"
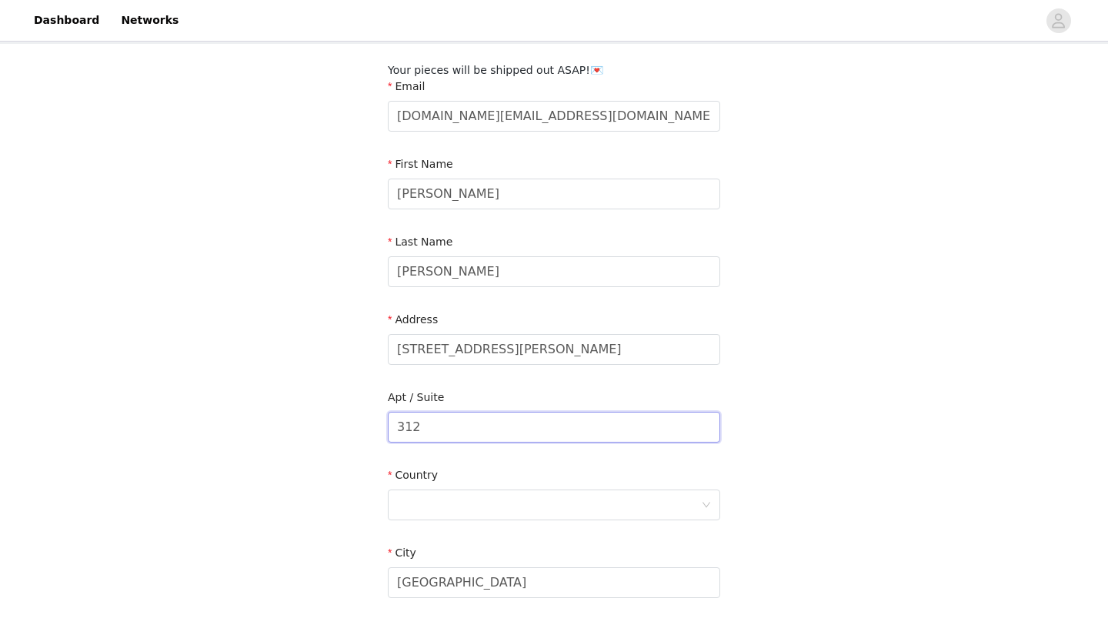
scroll to position [143, 0]
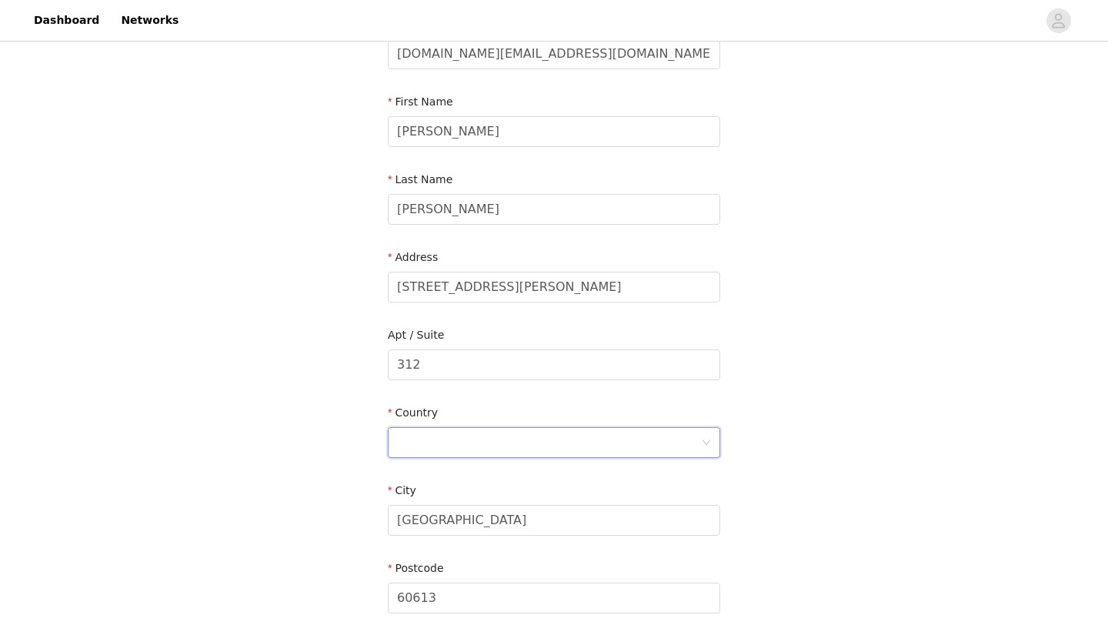
click at [478, 441] on div at bounding box center [549, 442] width 304 height 29
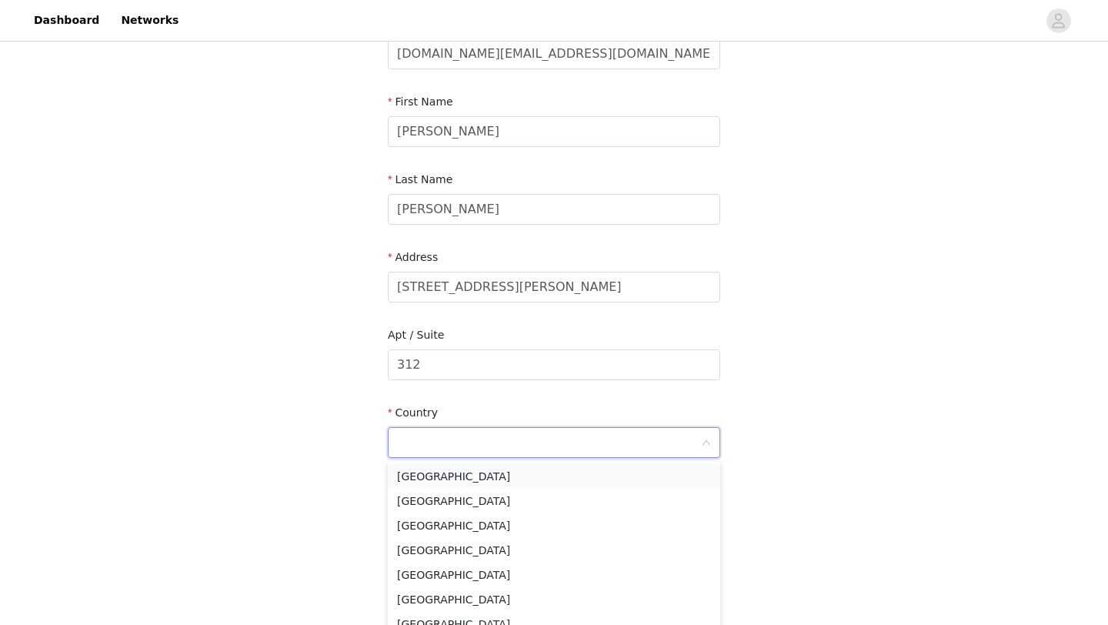
click at [468, 480] on li "[GEOGRAPHIC_DATA]" at bounding box center [554, 476] width 332 height 25
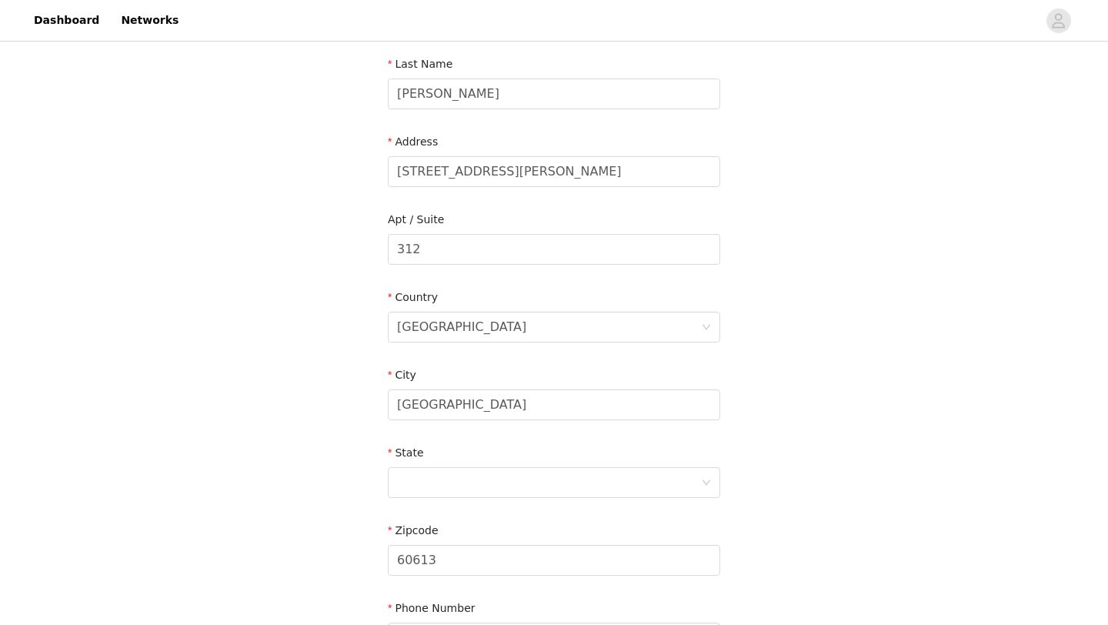
scroll to position [326, 0]
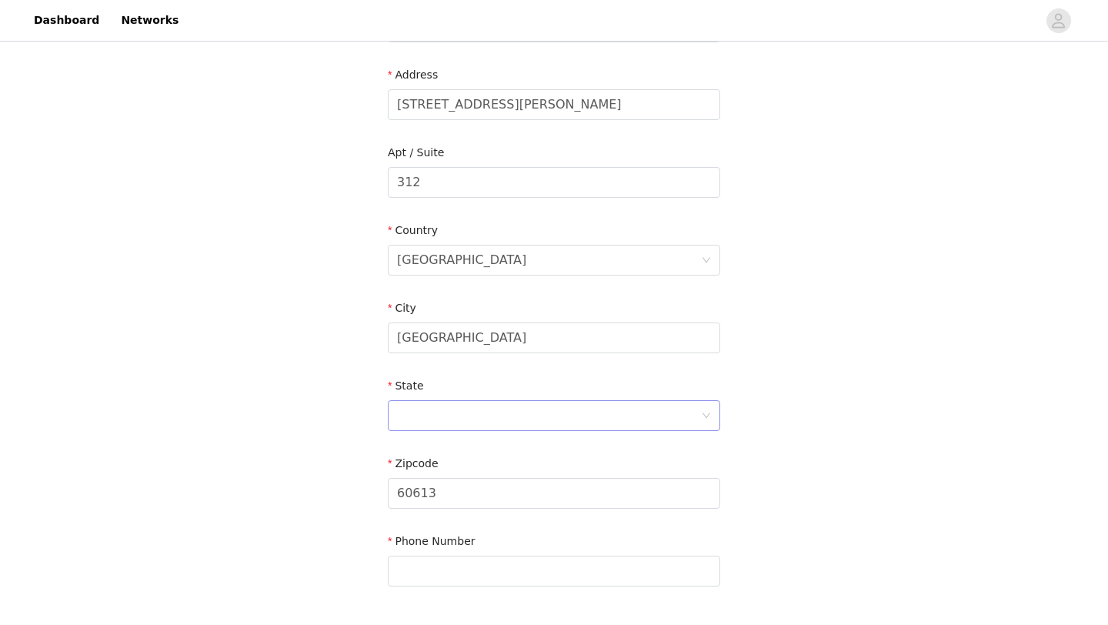
click at [478, 426] on div at bounding box center [549, 415] width 304 height 29
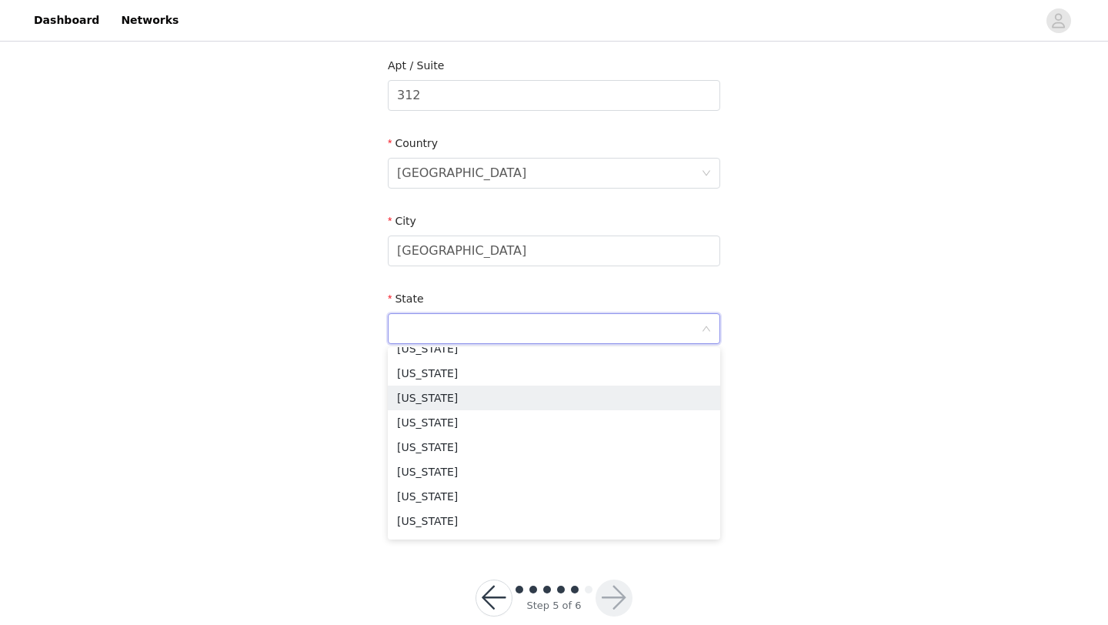
scroll to position [0, 0]
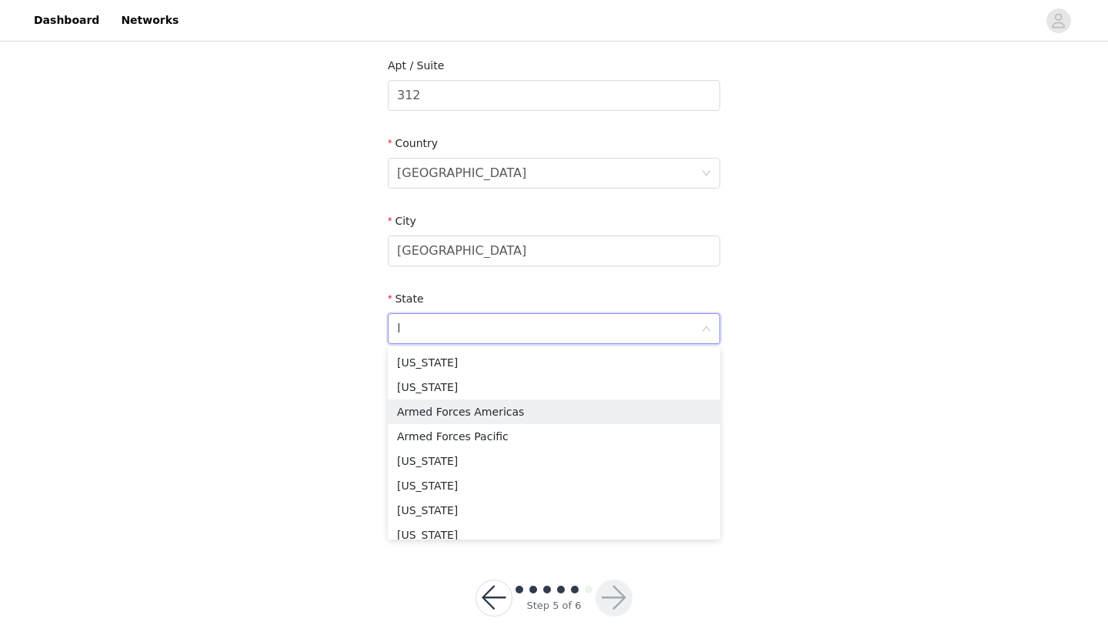
type input "Il"
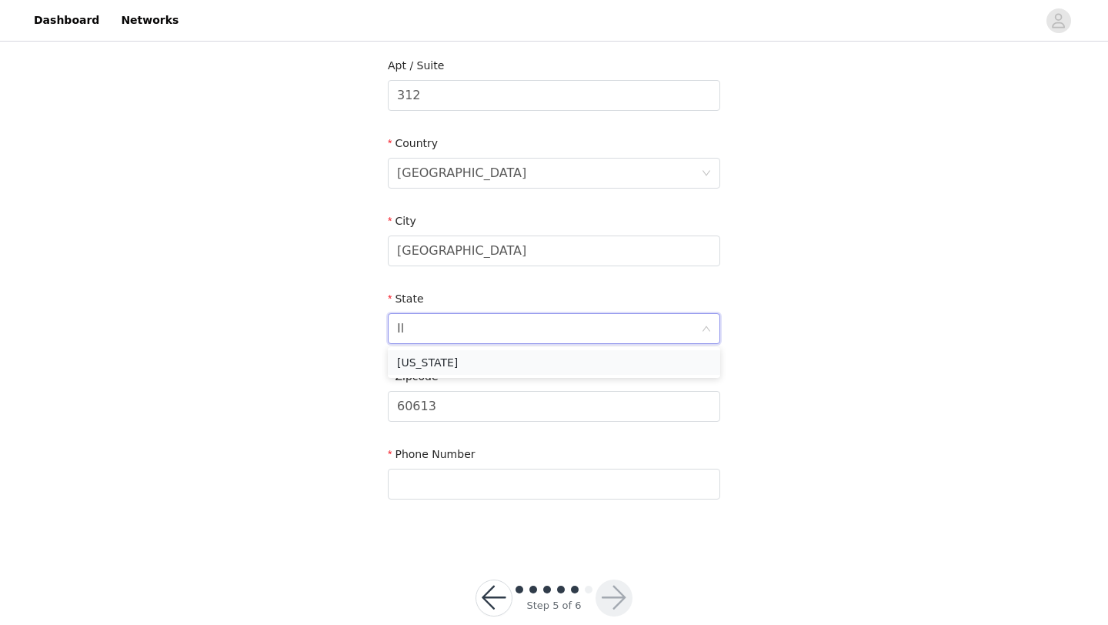
click at [441, 359] on li "[US_STATE]" at bounding box center [554, 362] width 332 height 25
click at [442, 403] on input "60613" at bounding box center [554, 406] width 332 height 31
type input "60614"
click at [414, 476] on input "text" at bounding box center [554, 484] width 332 height 31
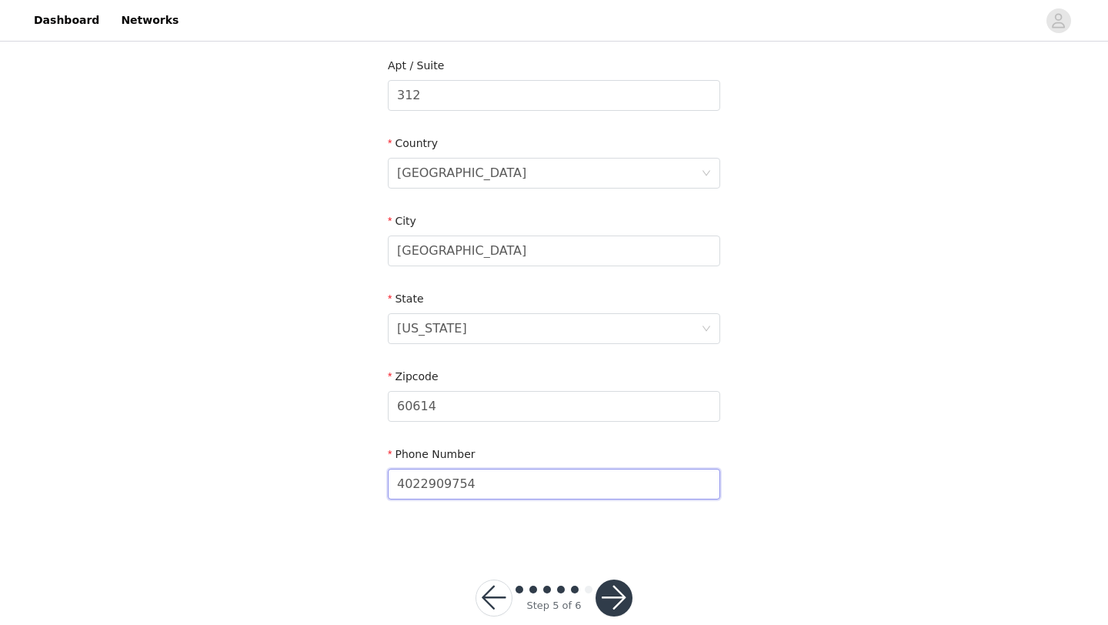
type input "4022909754"
click at [619, 586] on button "button" at bounding box center [614, 598] width 37 height 37
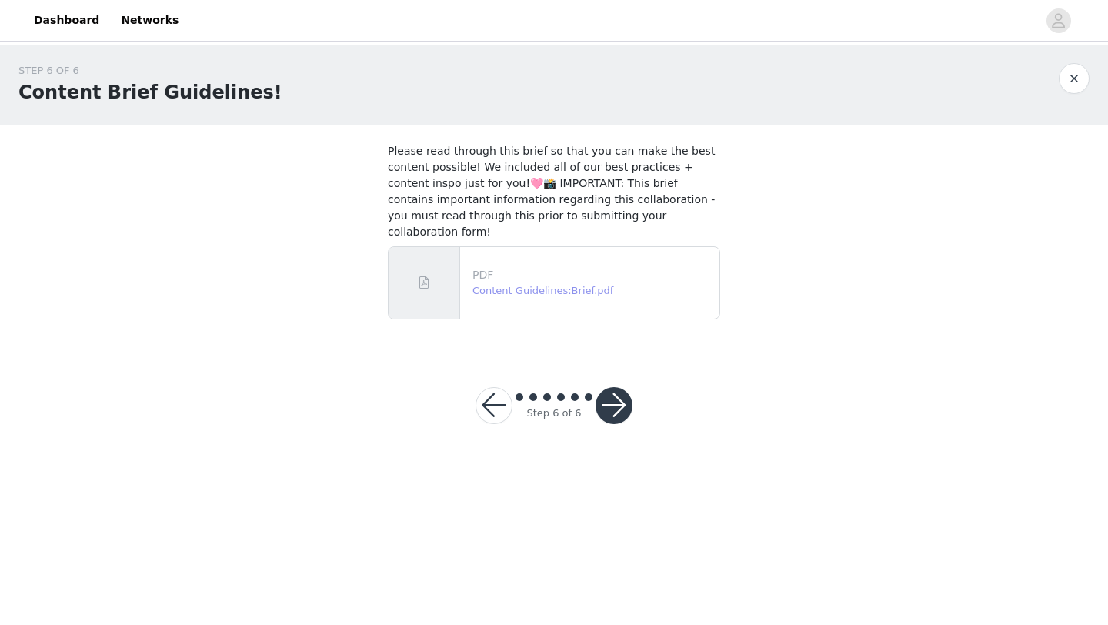
click at [587, 285] on link "Content Guidelines:Brief.pdf" at bounding box center [543, 291] width 141 height 12
click at [619, 387] on button "button" at bounding box center [614, 405] width 37 height 37
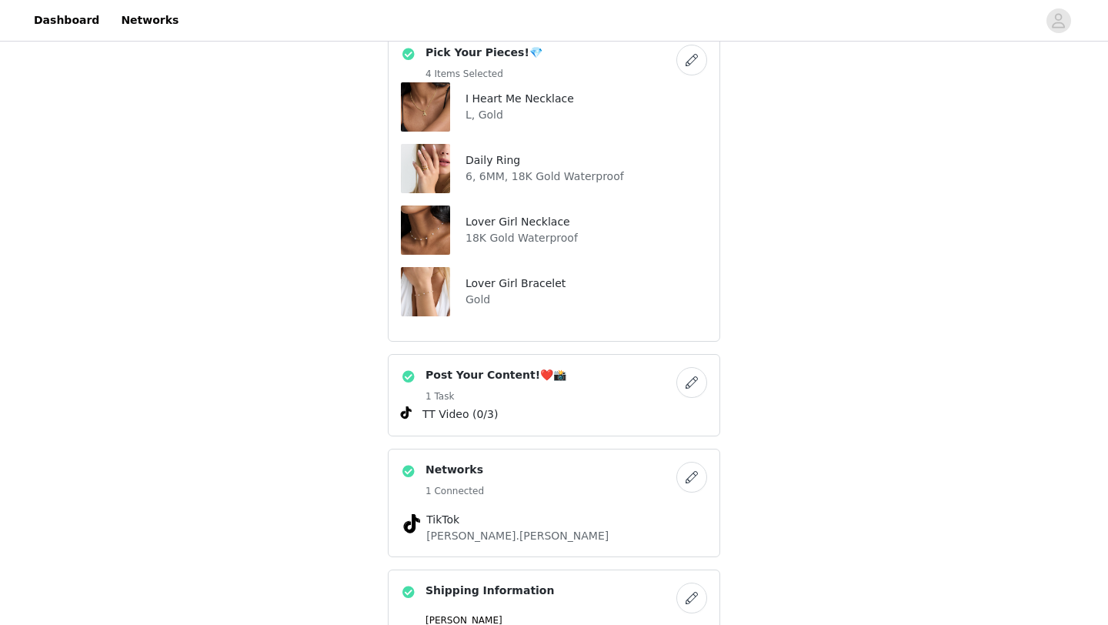
scroll to position [537, 0]
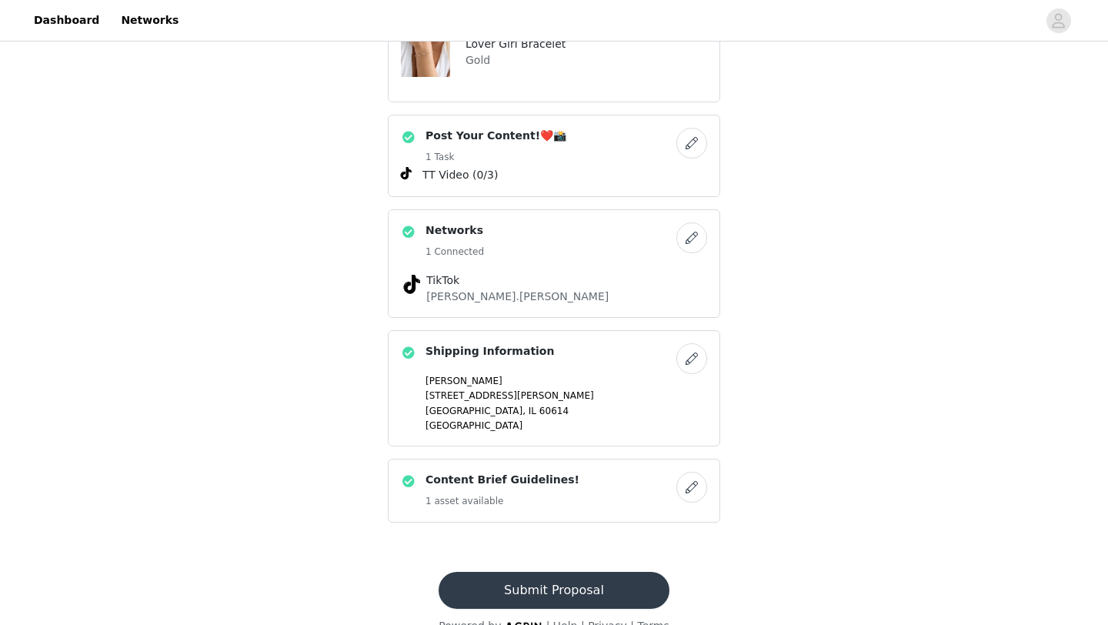
click at [562, 572] on button "Submit Proposal" at bounding box center [554, 590] width 230 height 37
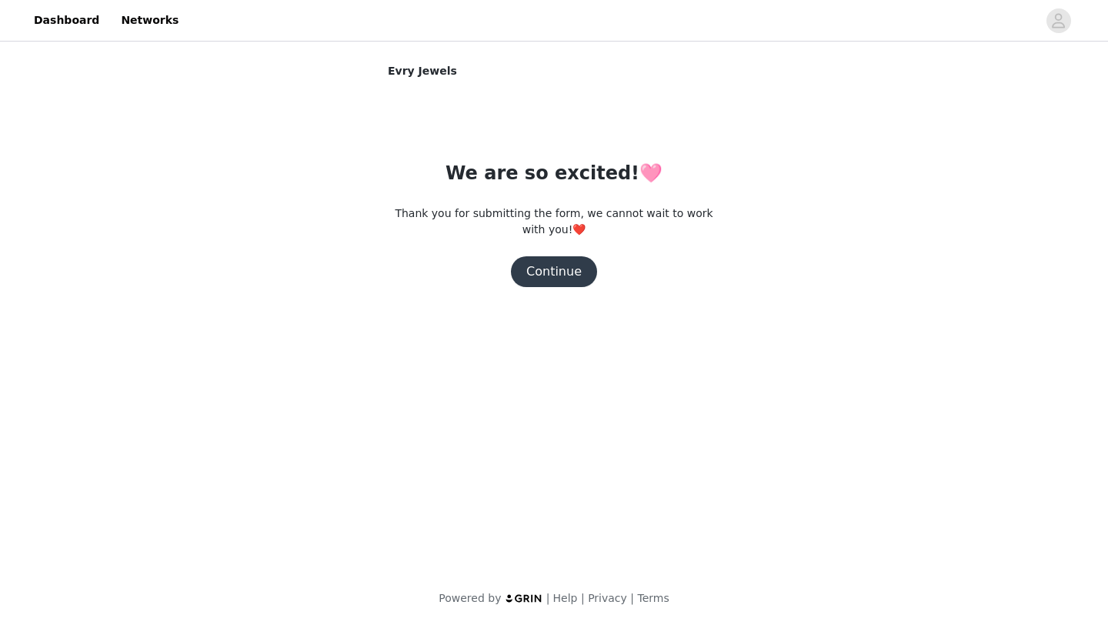
click at [560, 275] on button "Continue" at bounding box center [554, 271] width 86 height 31
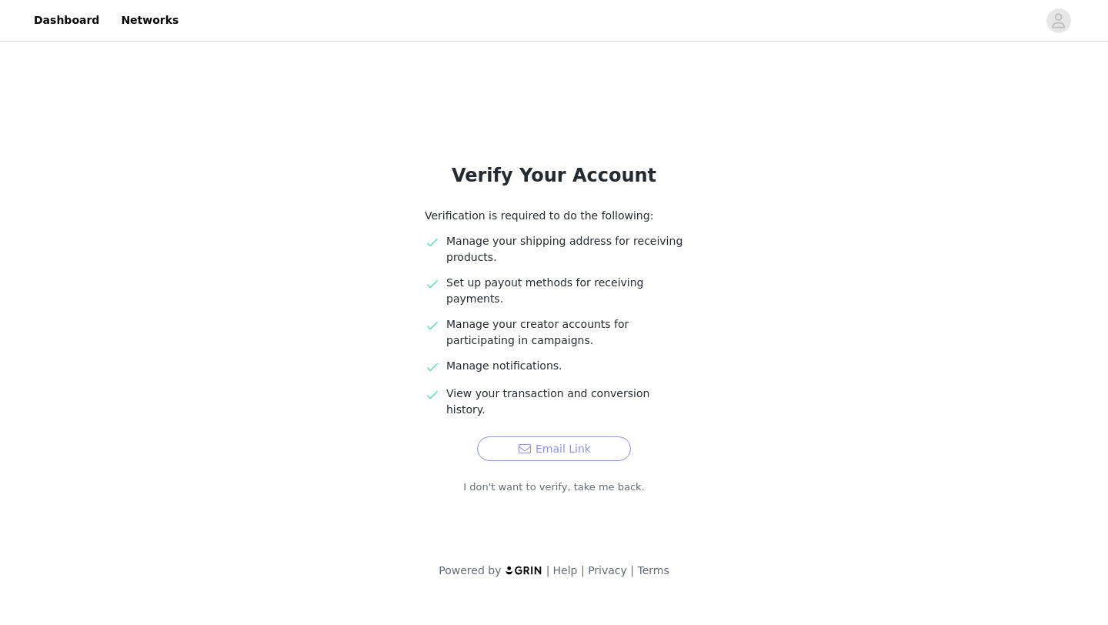
click at [596, 436] on button "Email Link" at bounding box center [554, 448] width 154 height 25
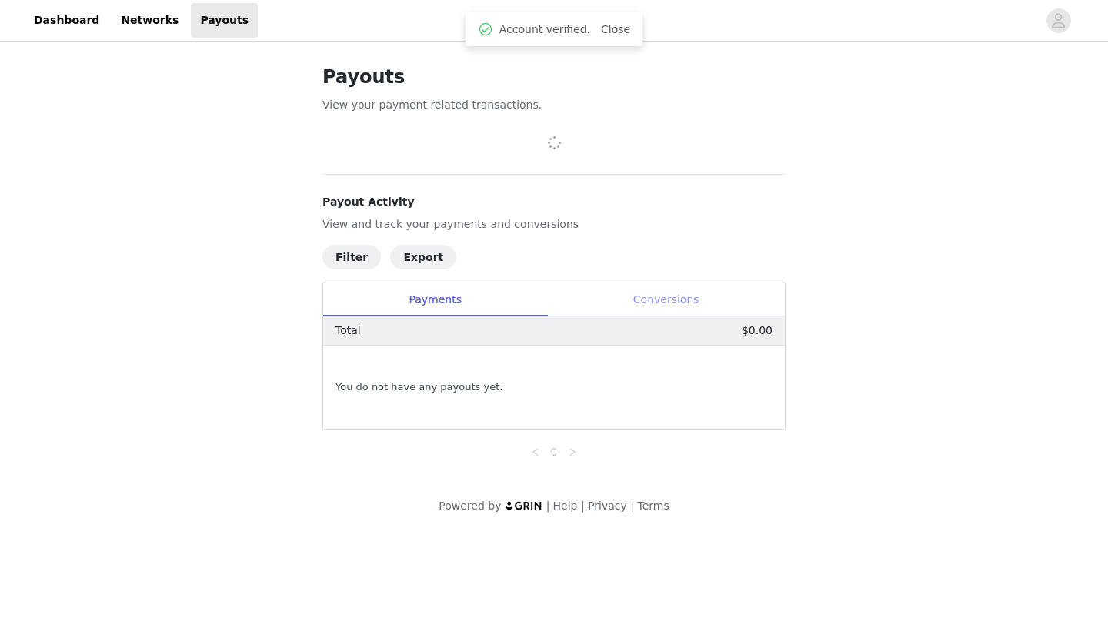
click at [655, 292] on div "Conversions" at bounding box center [666, 299] width 238 height 35
click at [464, 296] on div "Payments" at bounding box center [435, 299] width 224 height 35
